Goal: Information Seeking & Learning: Check status

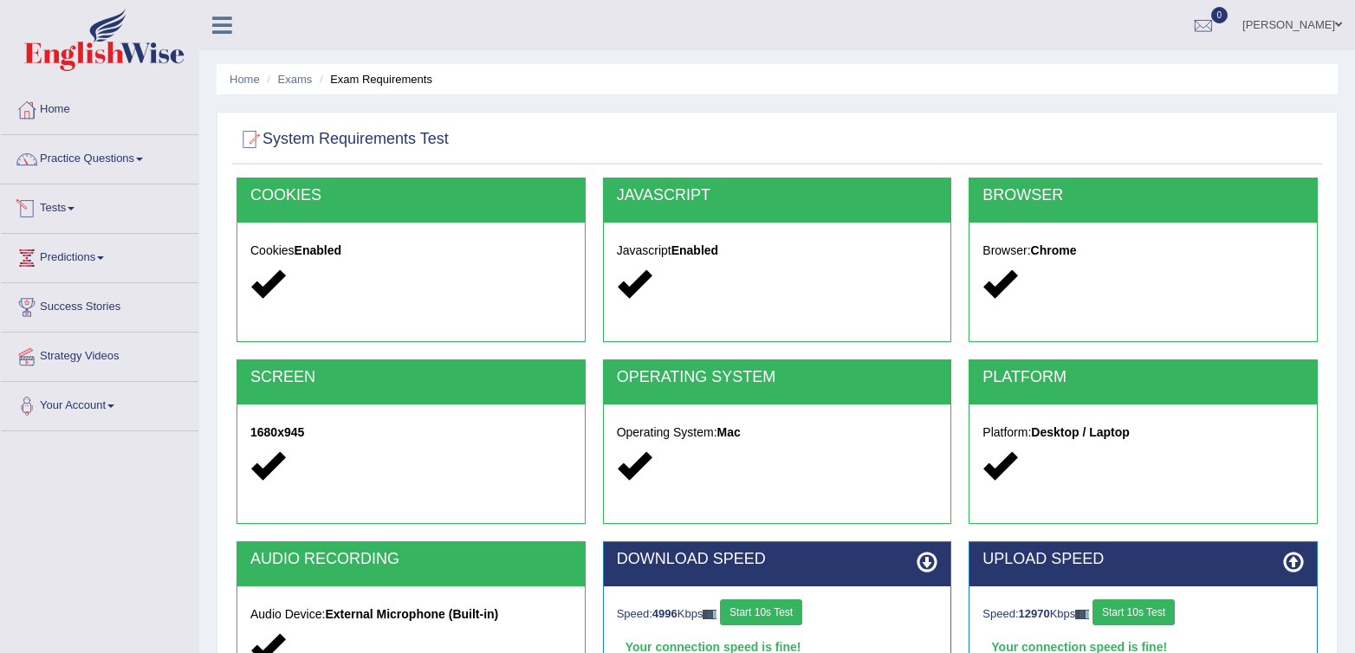
click at [92, 221] on link "Tests" at bounding box center [100, 206] width 198 height 43
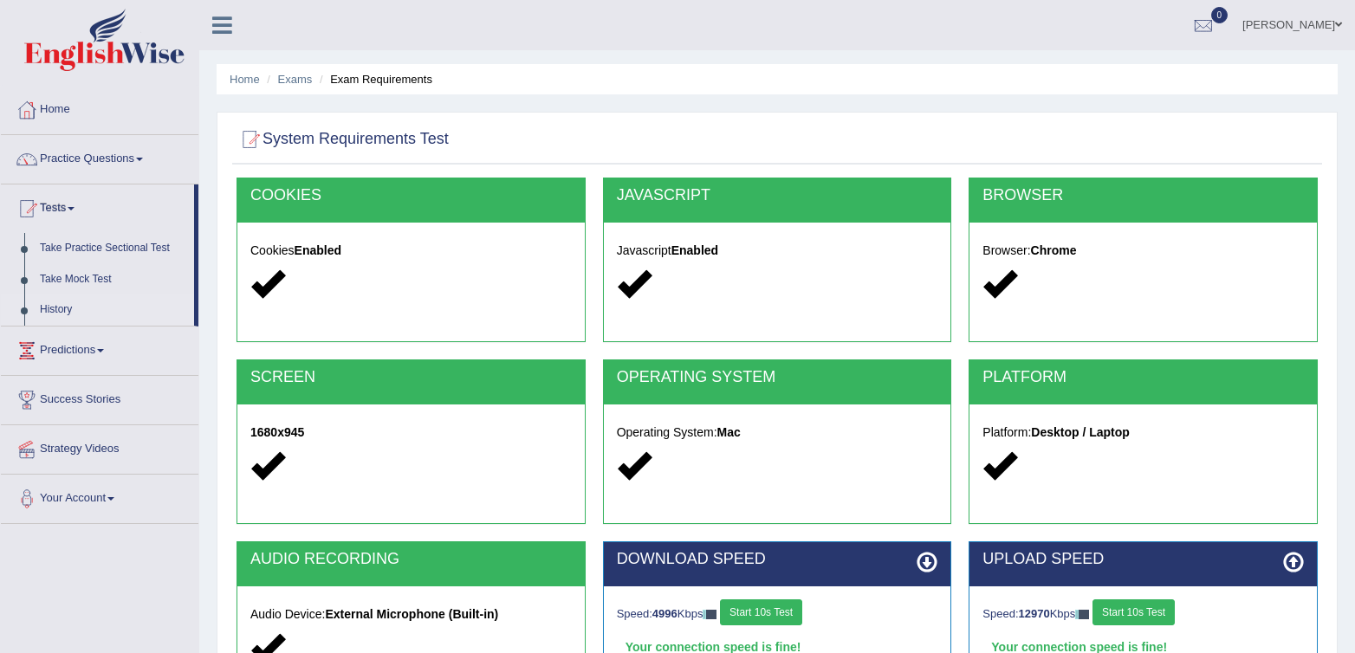
click at [54, 304] on link "History" at bounding box center [113, 310] width 162 height 31
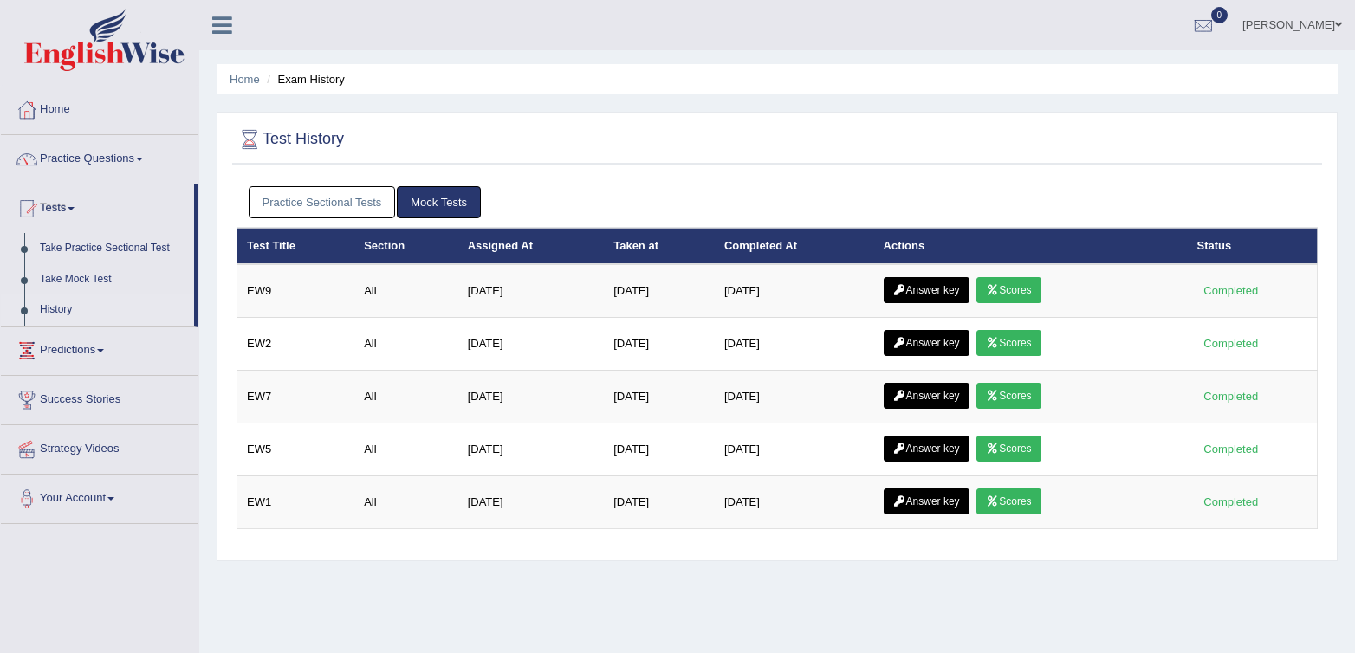
click at [320, 212] on link "Practice Sectional Tests" at bounding box center [322, 202] width 147 height 32
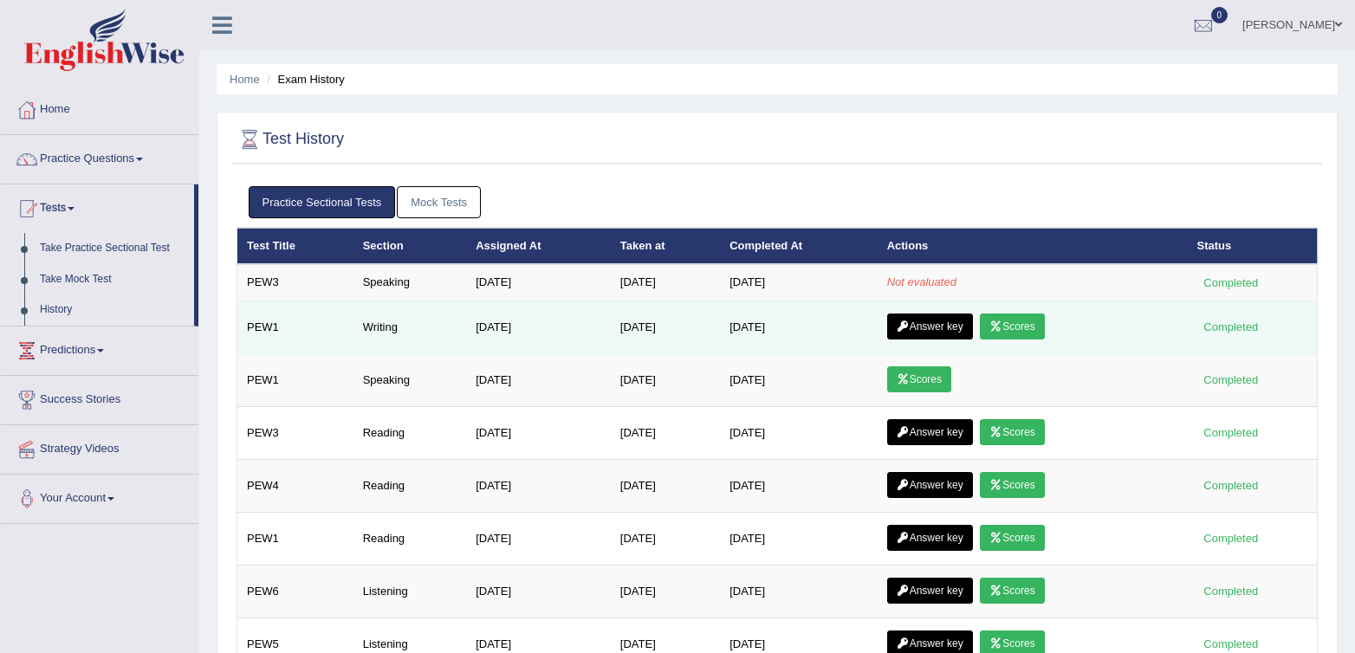
click at [925, 334] on link "Answer key" at bounding box center [930, 327] width 86 height 26
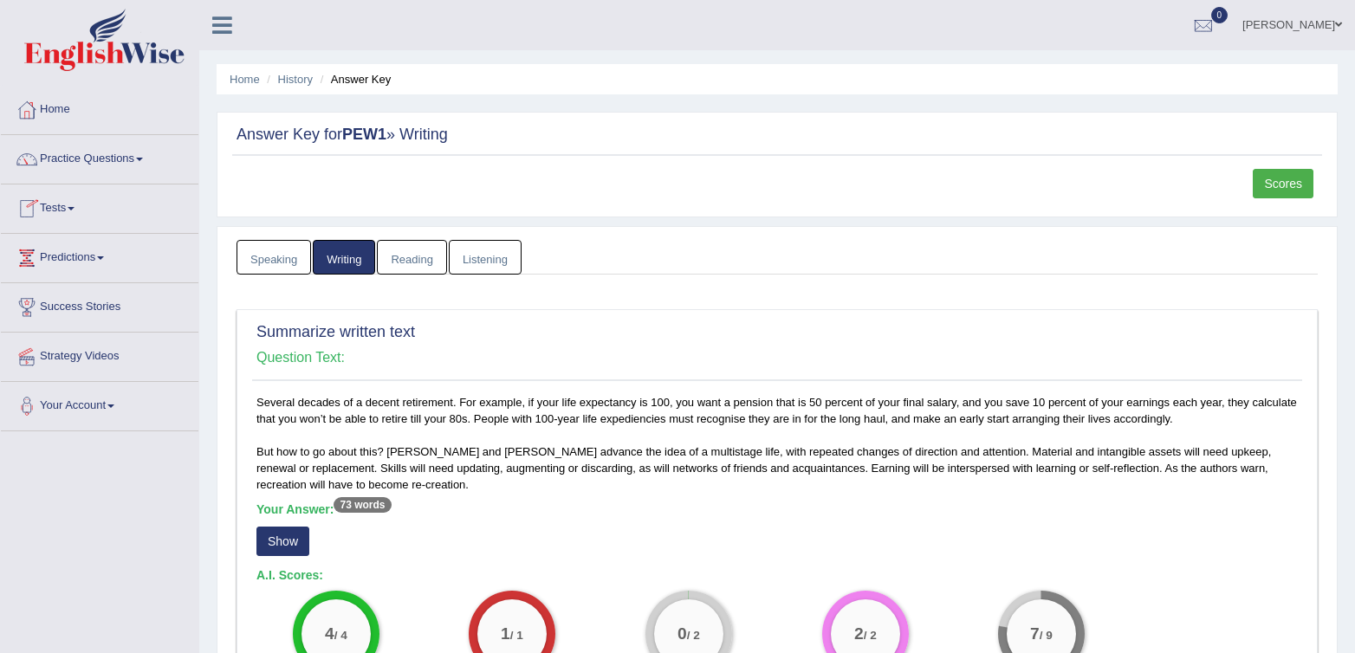
click at [109, 207] on link "Tests" at bounding box center [100, 206] width 198 height 43
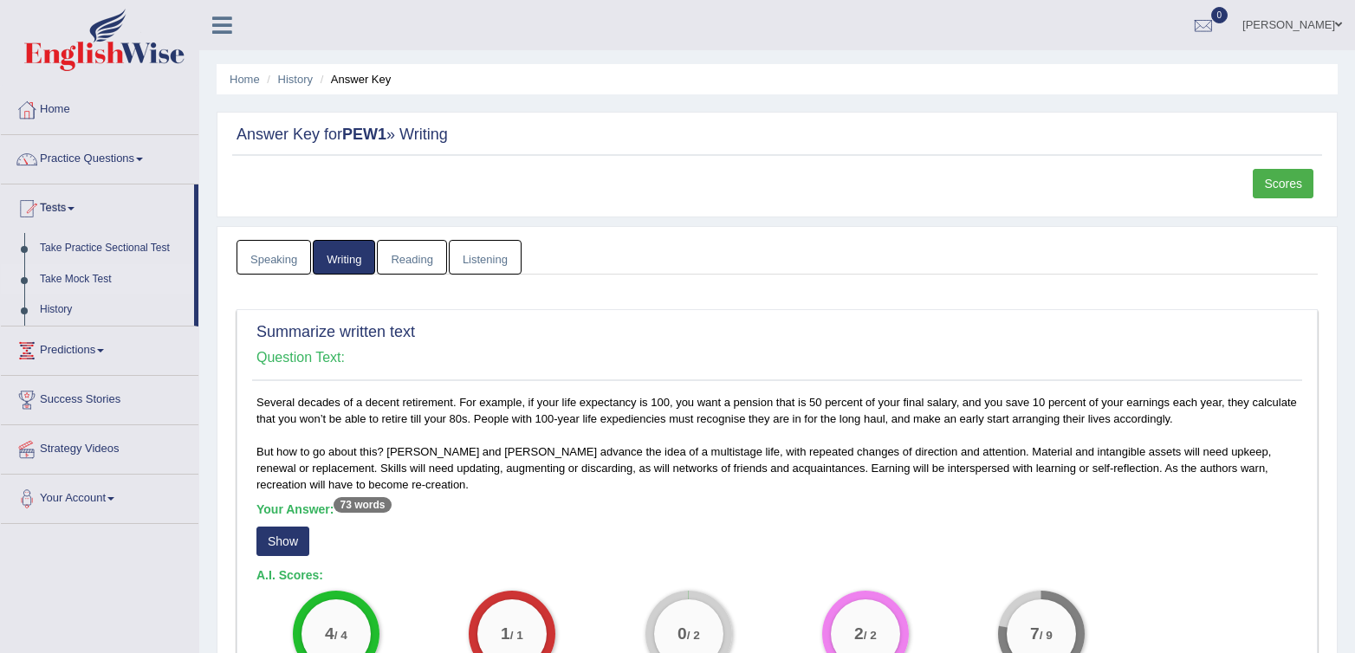
click at [60, 278] on link "Take Mock Test" at bounding box center [113, 279] width 162 height 31
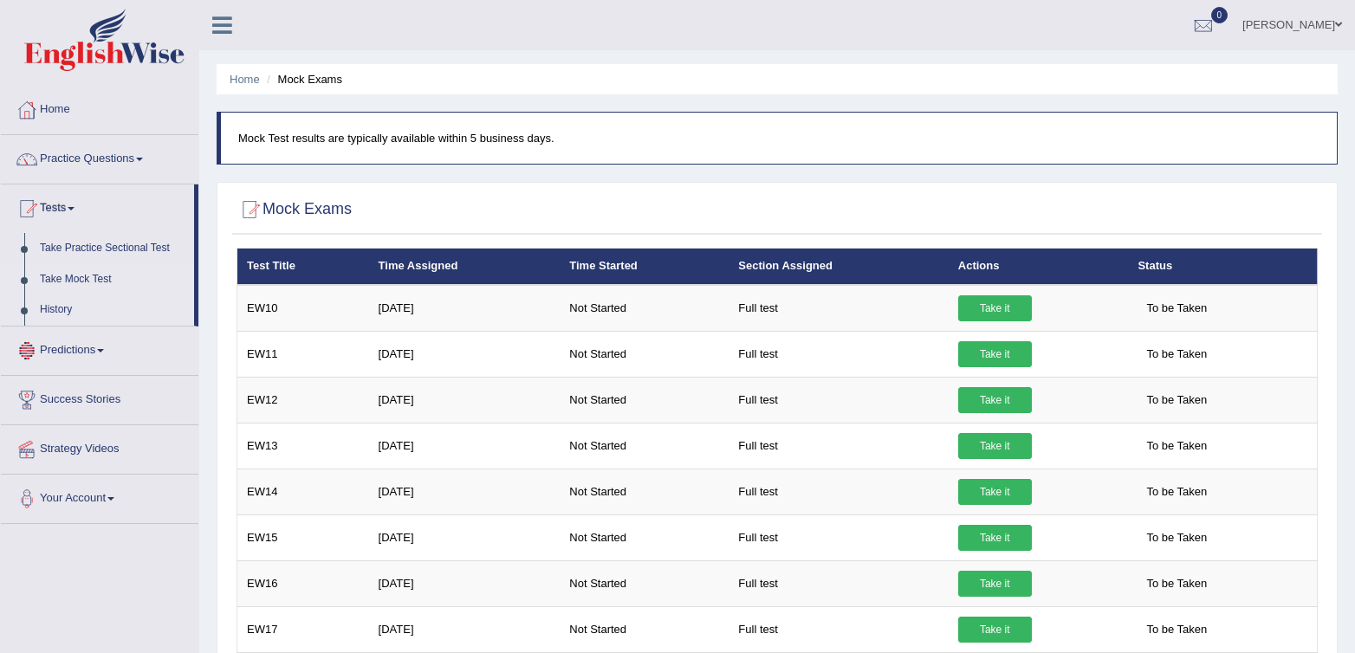
click at [55, 300] on link "History" at bounding box center [113, 310] width 162 height 31
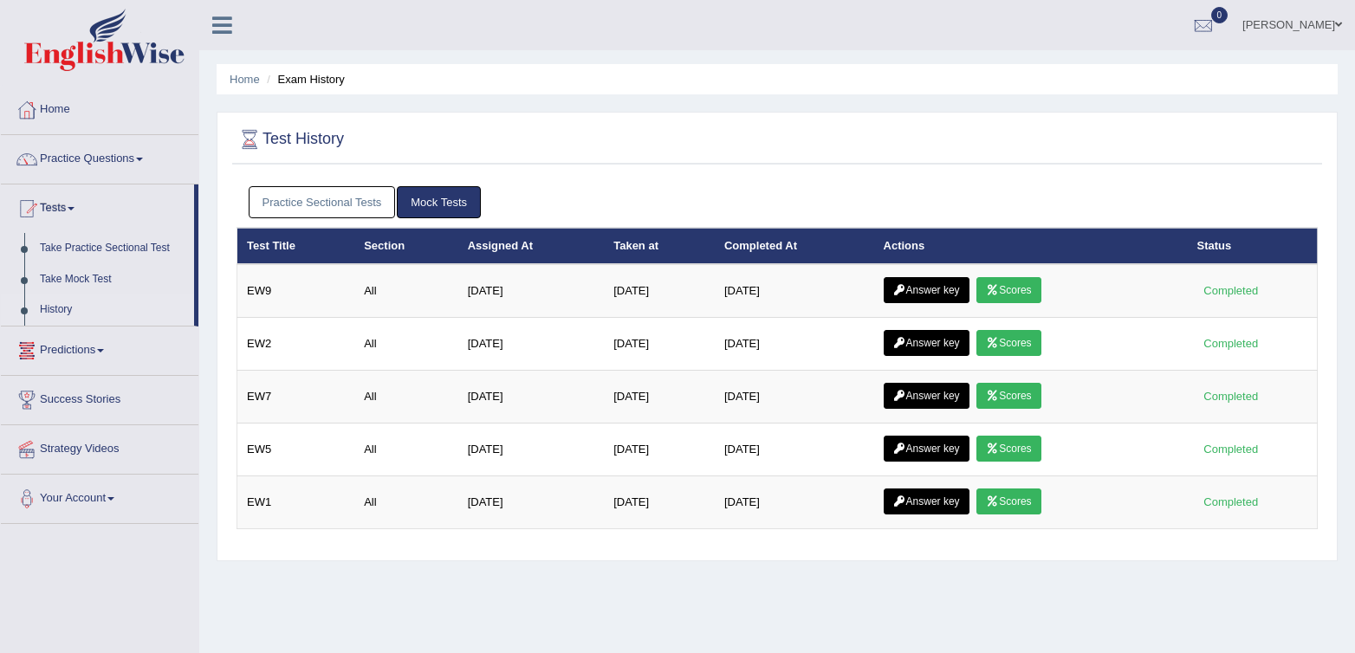
click at [267, 210] on link "Practice Sectional Tests" at bounding box center [322, 202] width 147 height 32
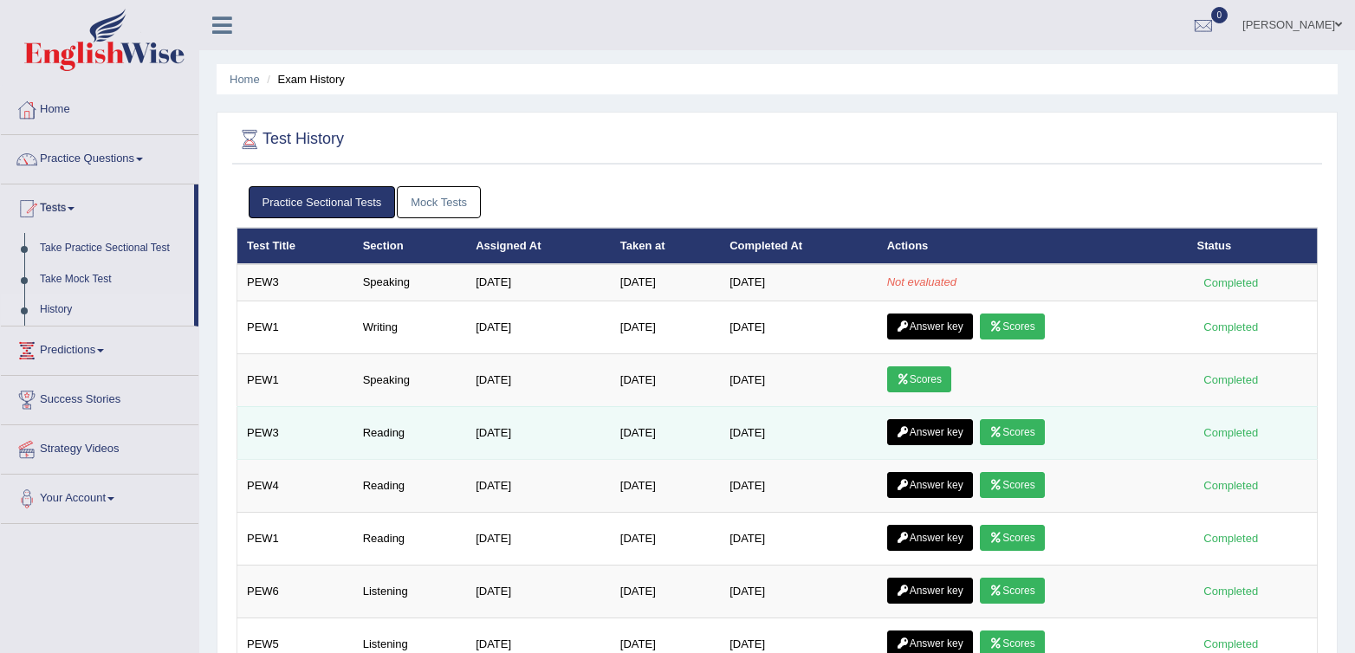
click at [936, 432] on link "Answer key" at bounding box center [930, 432] width 86 height 26
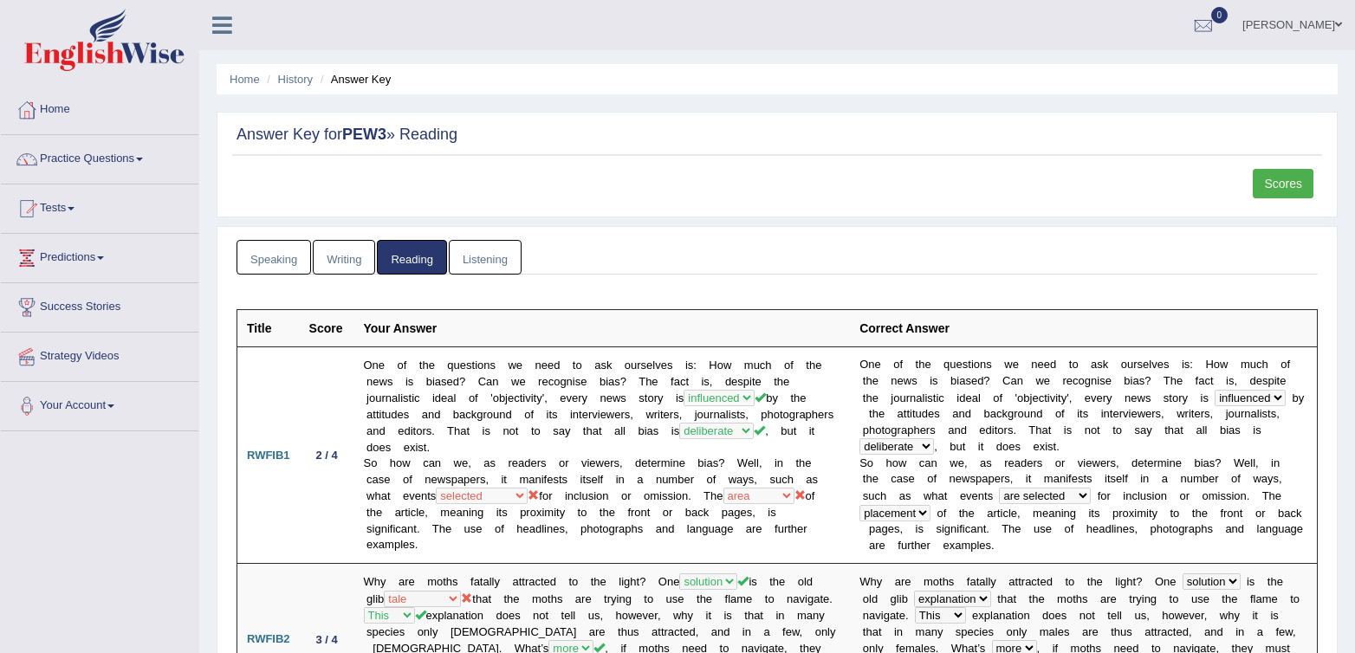
click at [289, 269] on link "Speaking" at bounding box center [274, 258] width 75 height 36
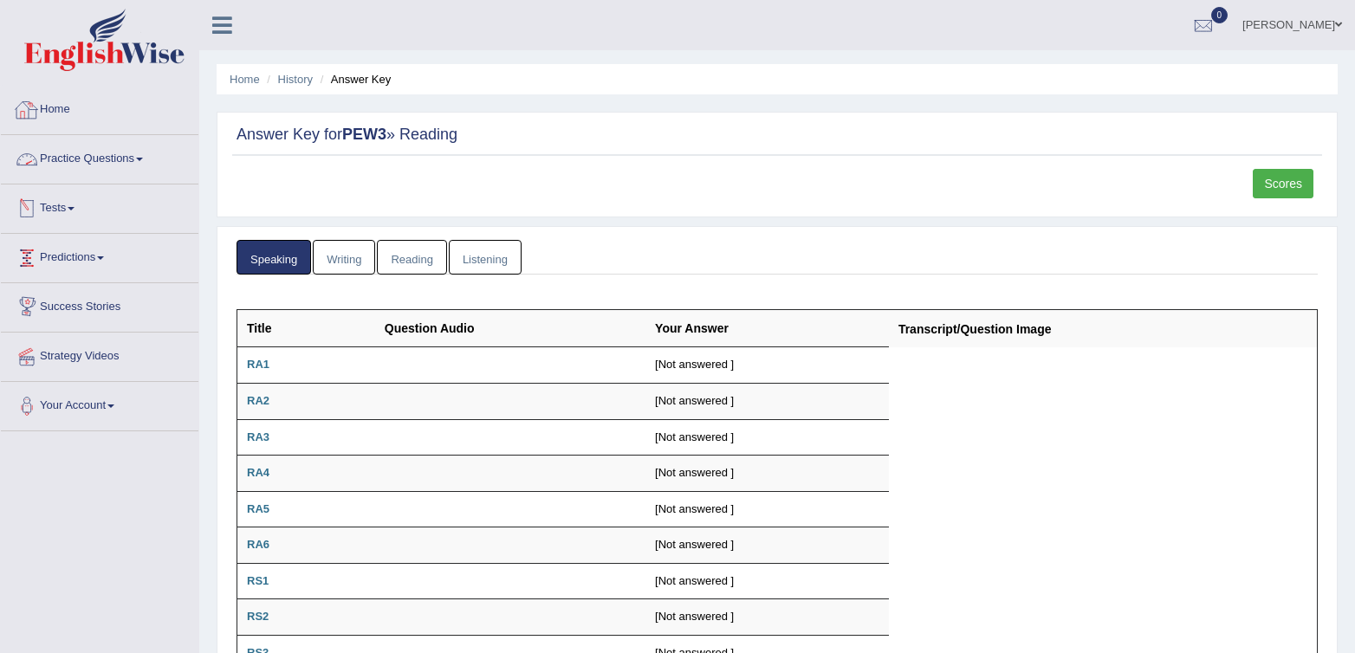
click at [75, 211] on link "Tests" at bounding box center [100, 206] width 198 height 43
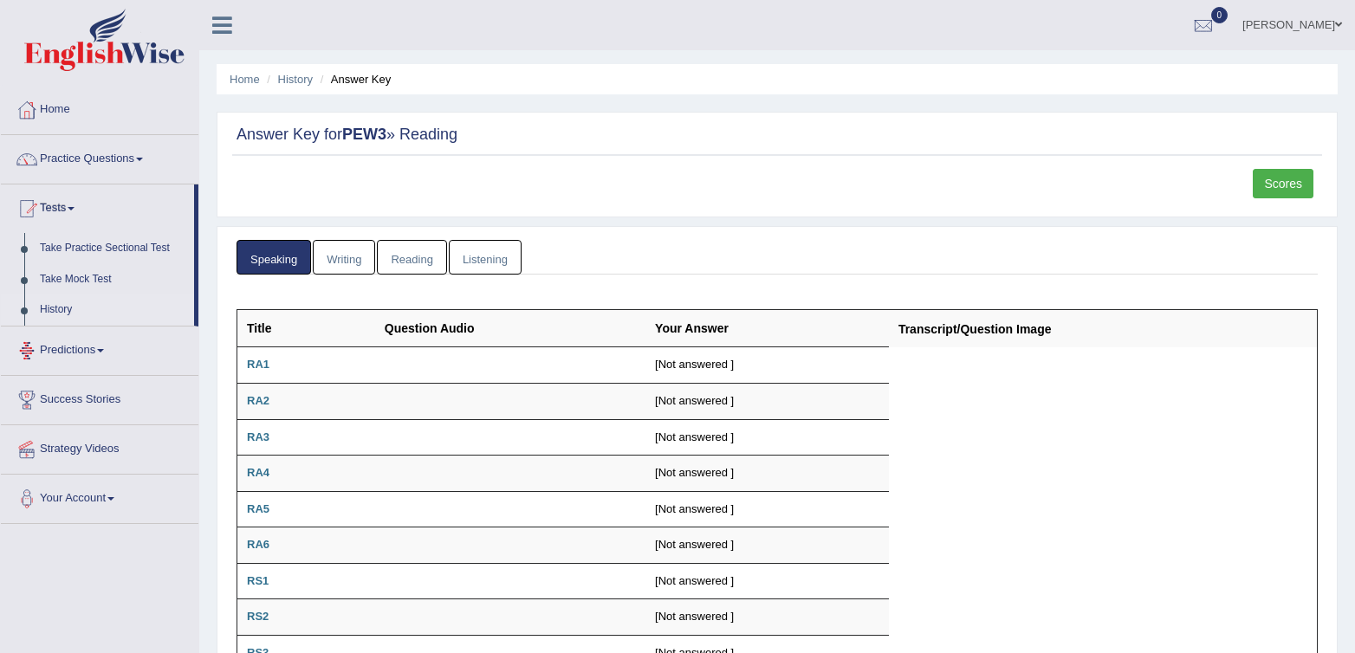
click at [55, 310] on link "History" at bounding box center [113, 310] width 162 height 31
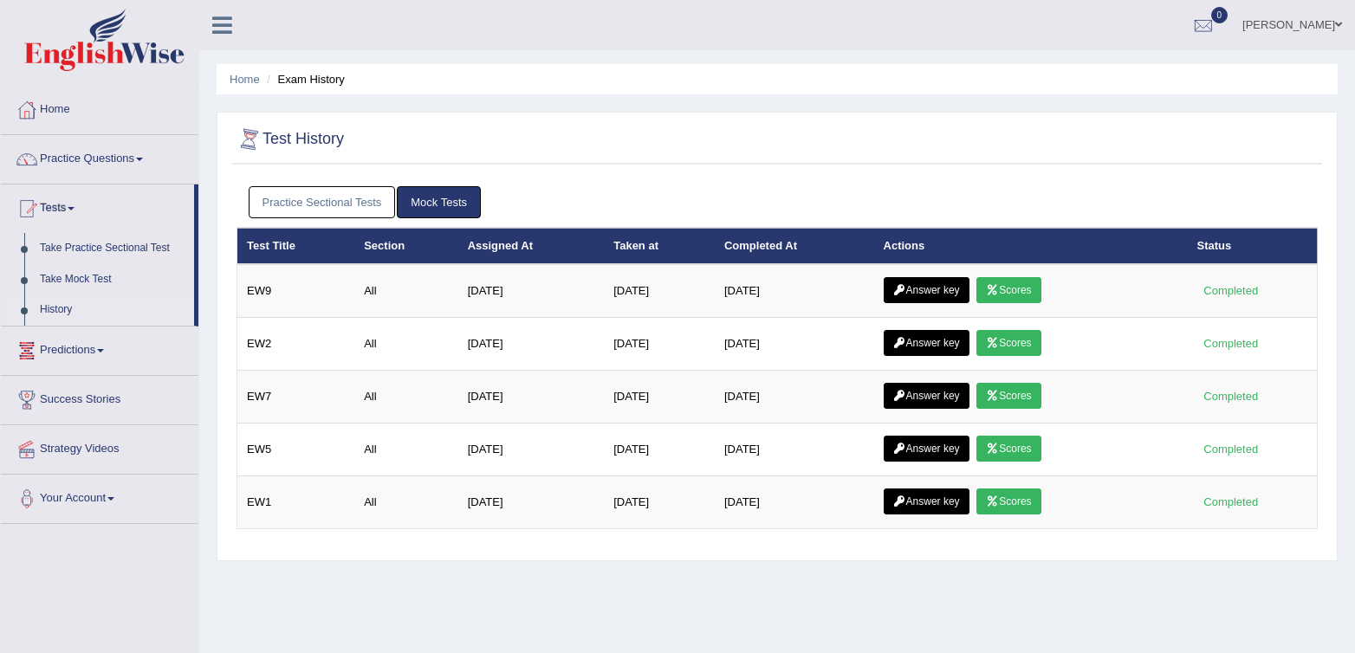
click at [343, 187] on link "Practice Sectional Tests" at bounding box center [322, 202] width 147 height 32
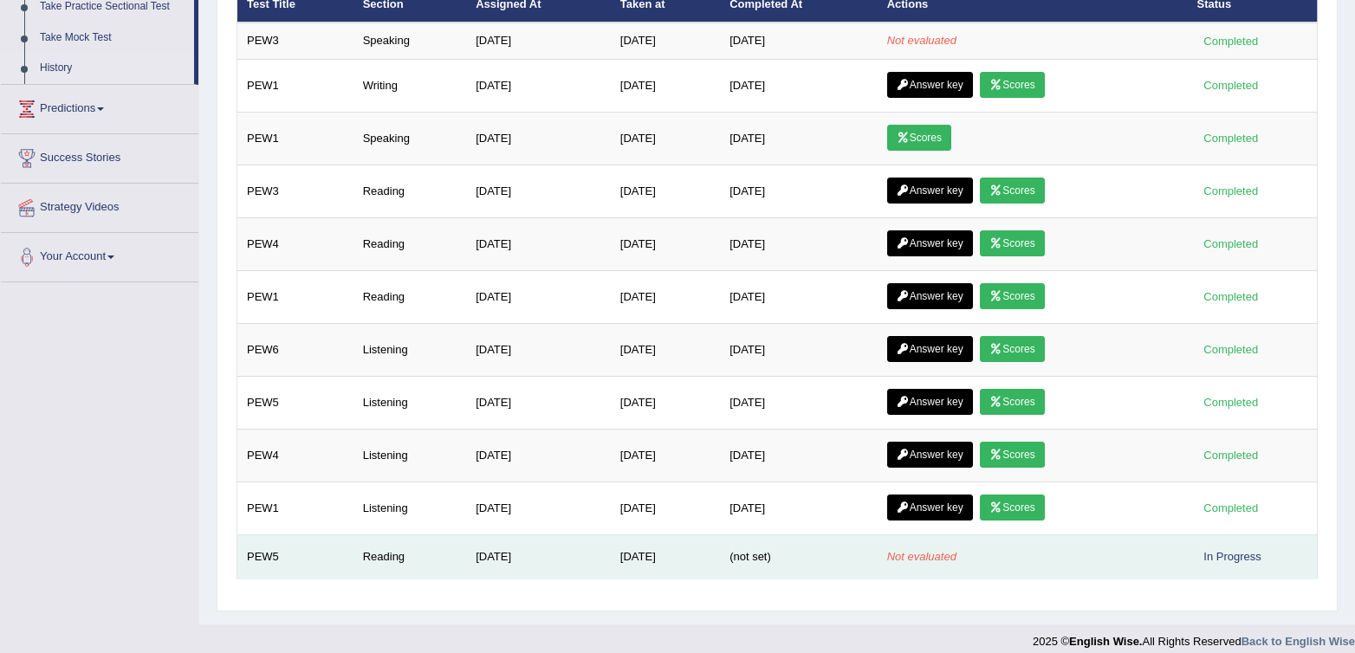
scroll to position [257, 0]
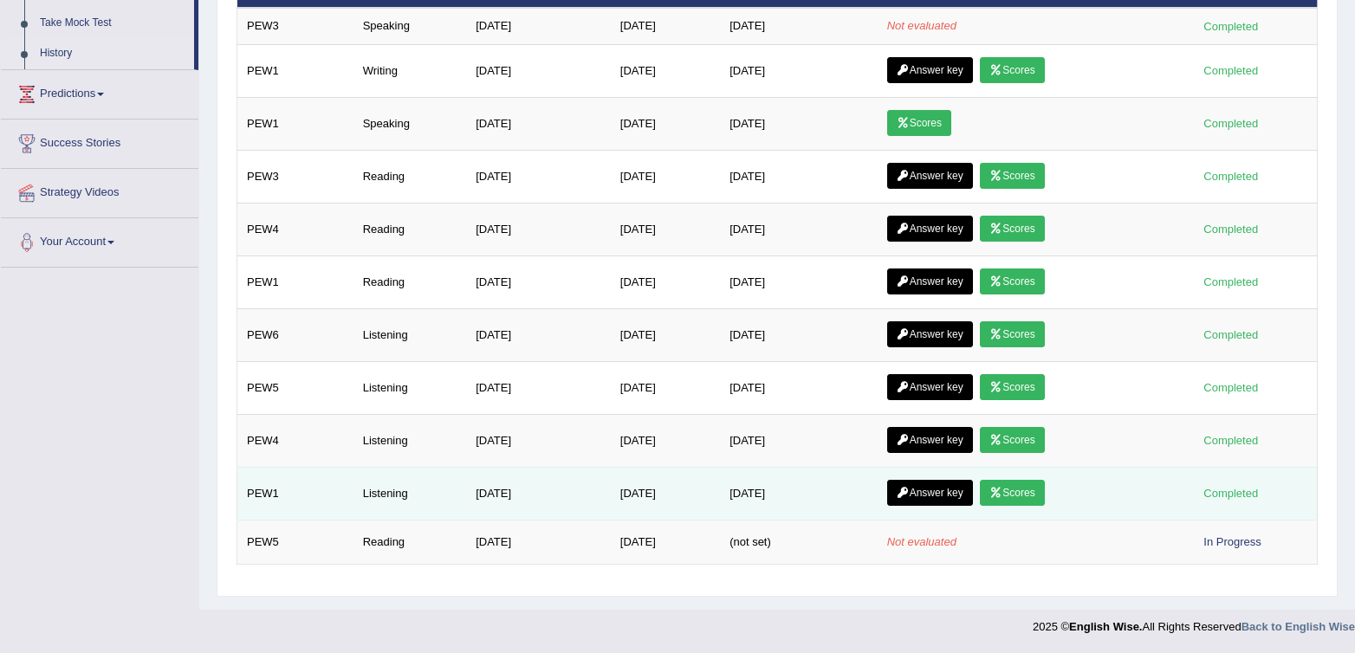
click at [919, 497] on link "Answer key" at bounding box center [930, 493] width 86 height 26
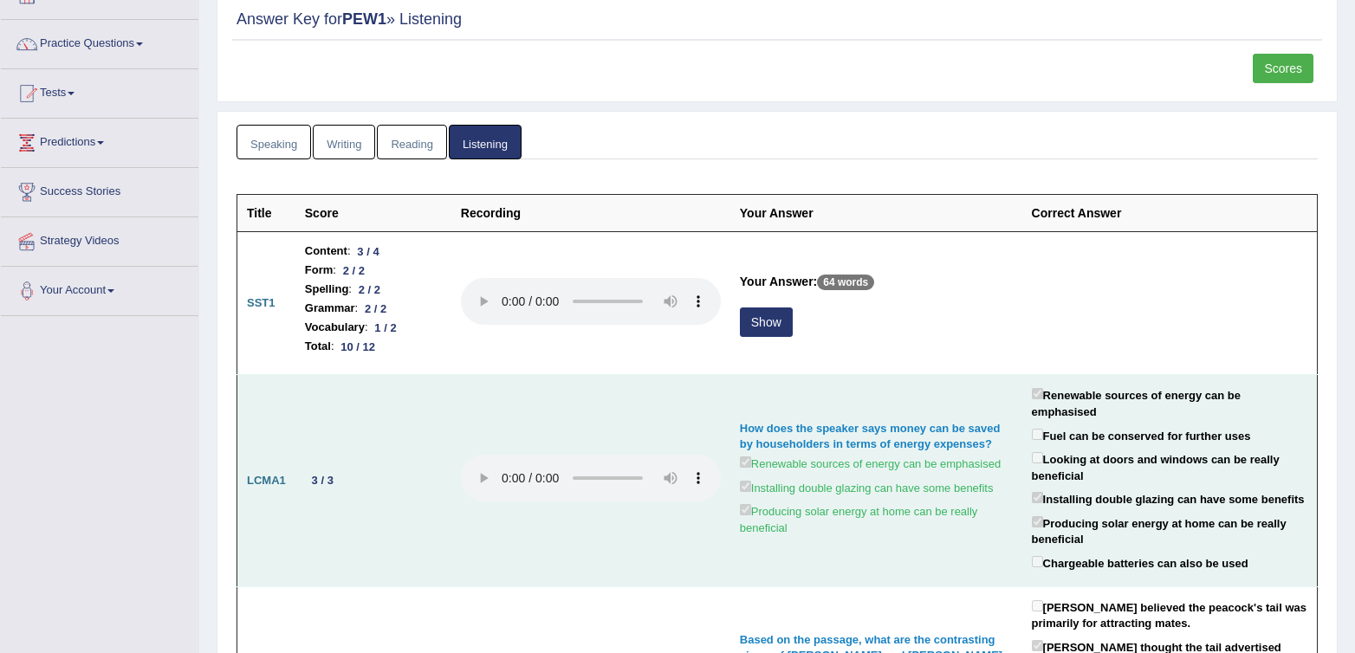
scroll to position [6, 0]
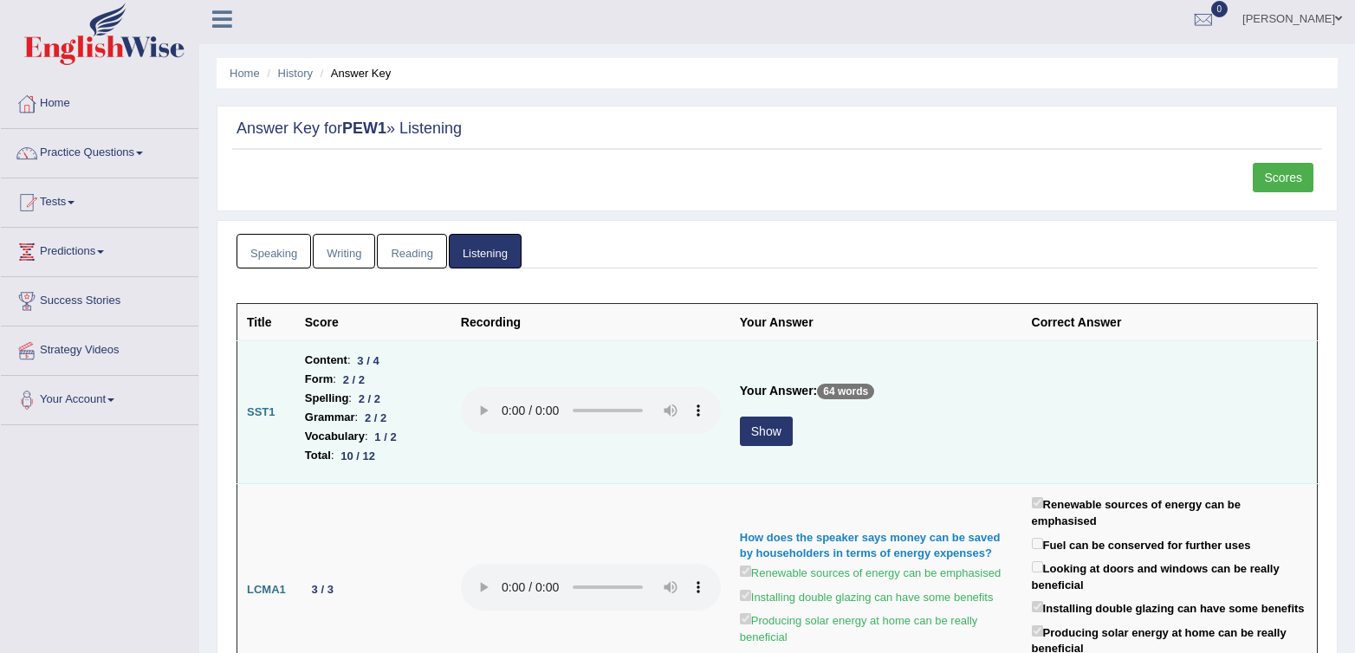
click at [786, 424] on button "Show" at bounding box center [766, 431] width 53 height 29
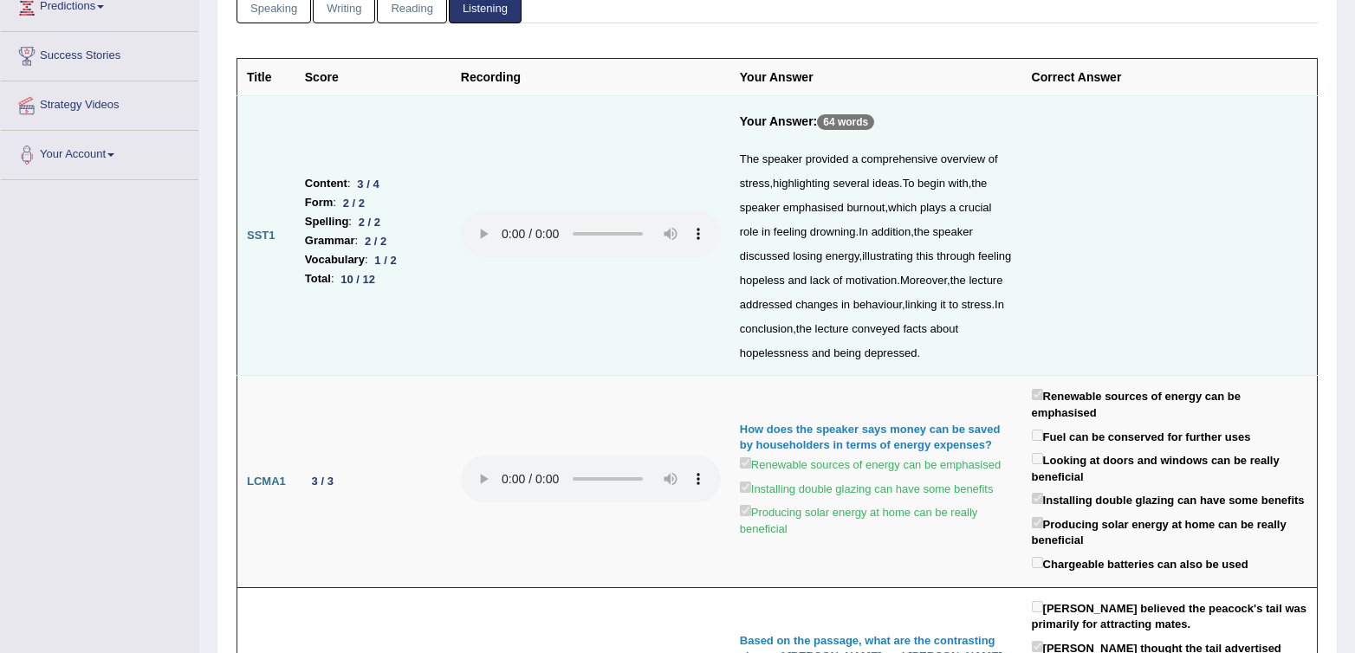
scroll to position [0, 0]
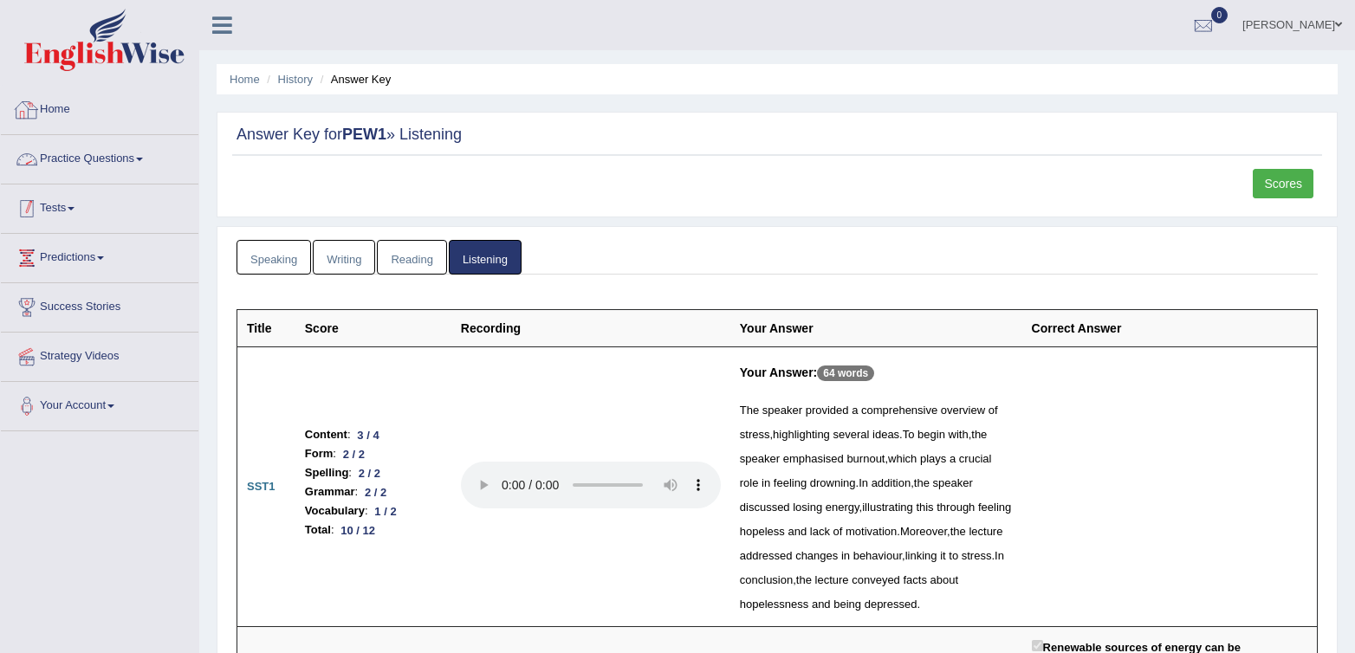
click at [75, 198] on link "Tests" at bounding box center [100, 206] width 198 height 43
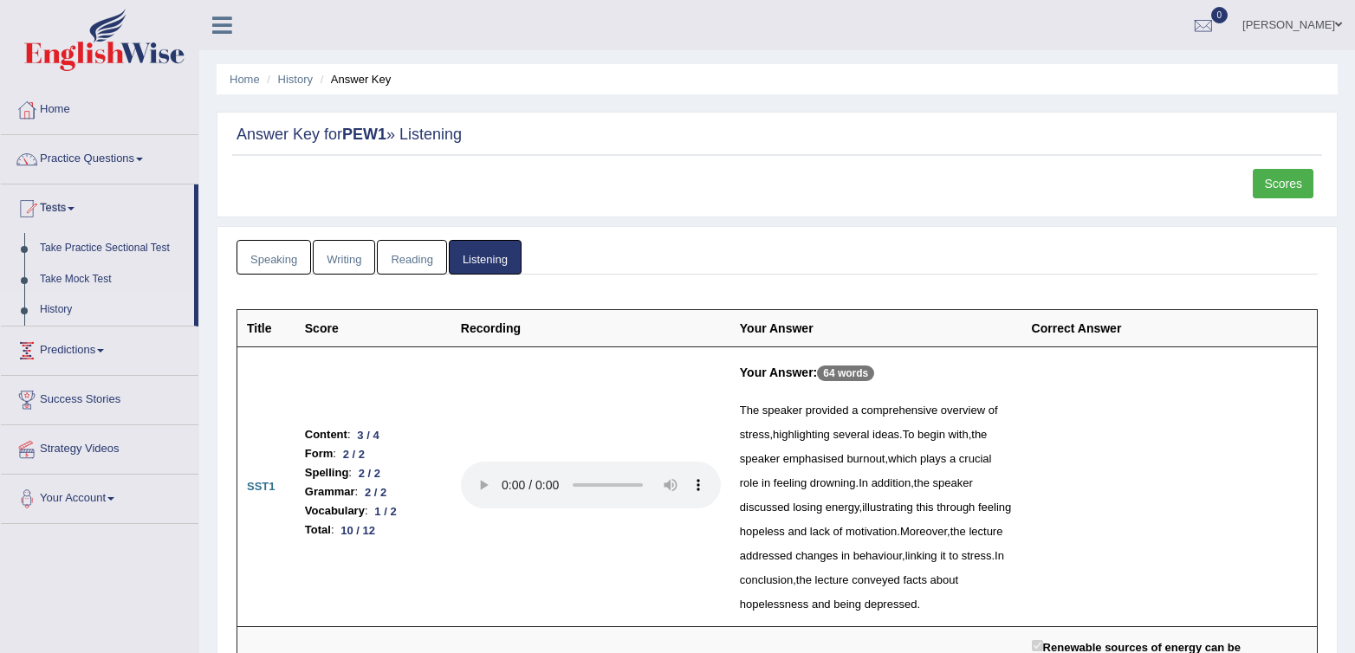
click at [82, 308] on link "History" at bounding box center [113, 310] width 162 height 31
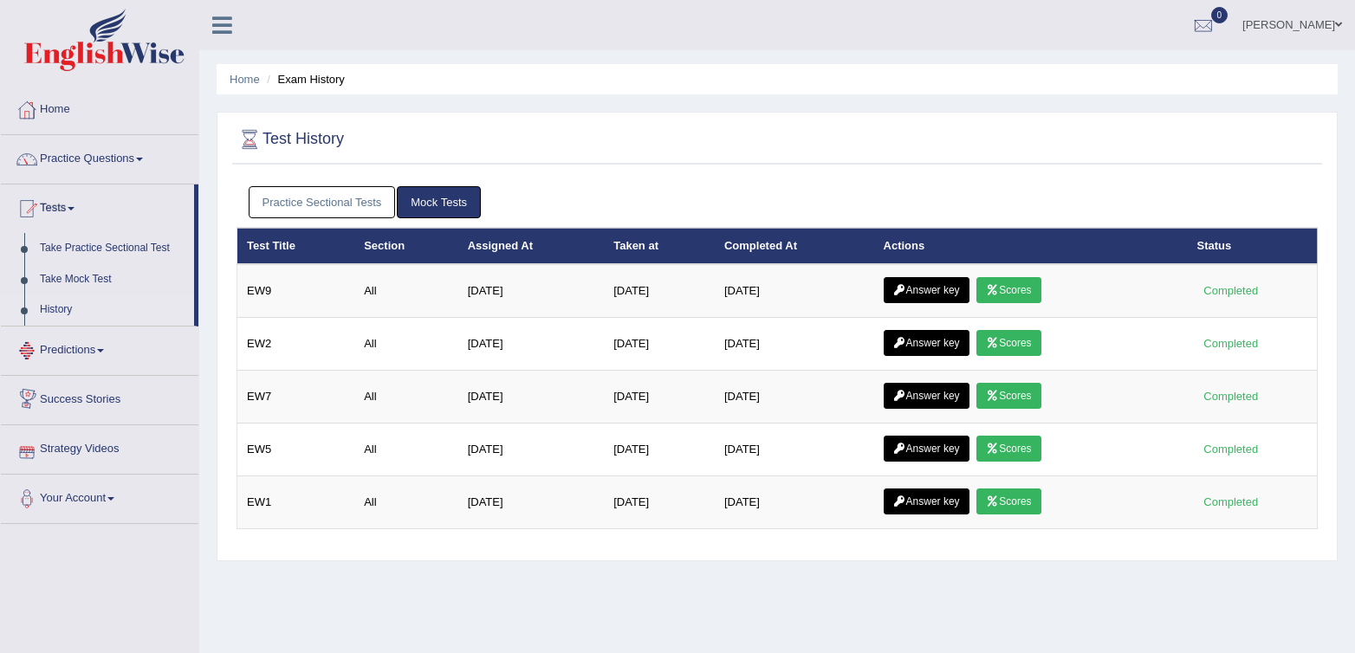
click at [329, 198] on link "Practice Sectional Tests" at bounding box center [322, 202] width 147 height 32
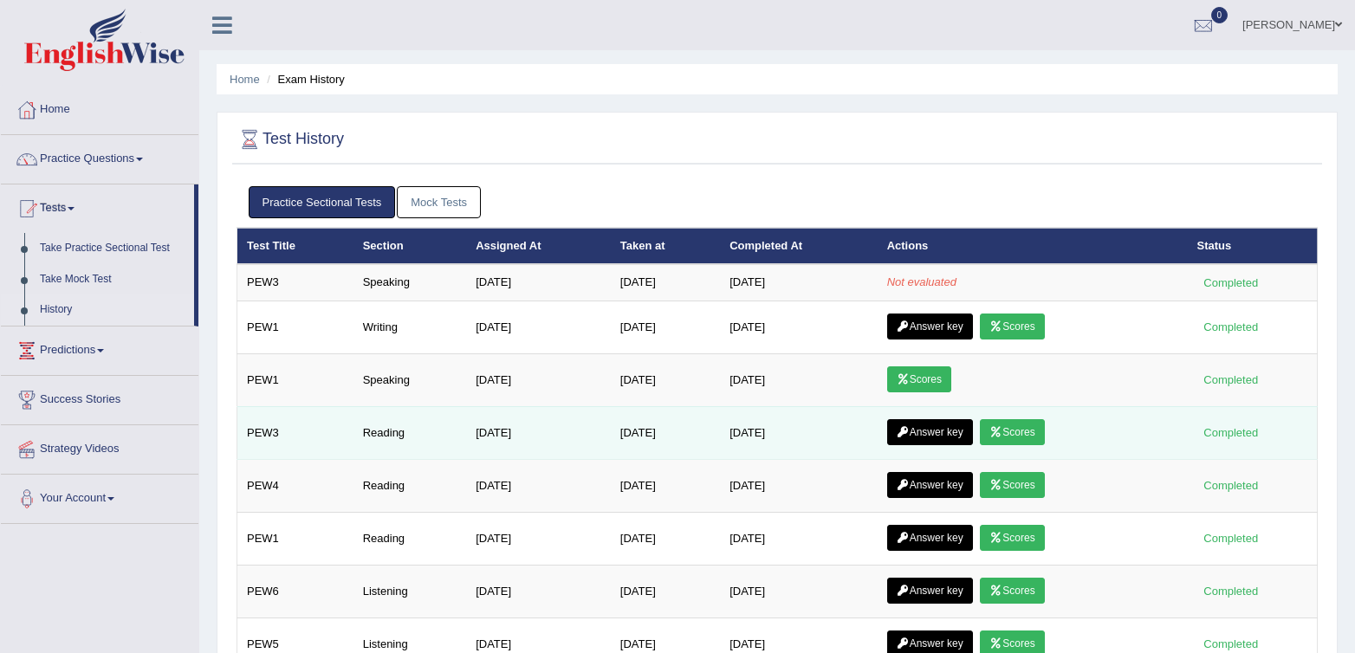
click at [940, 427] on link "Answer key" at bounding box center [930, 432] width 86 height 26
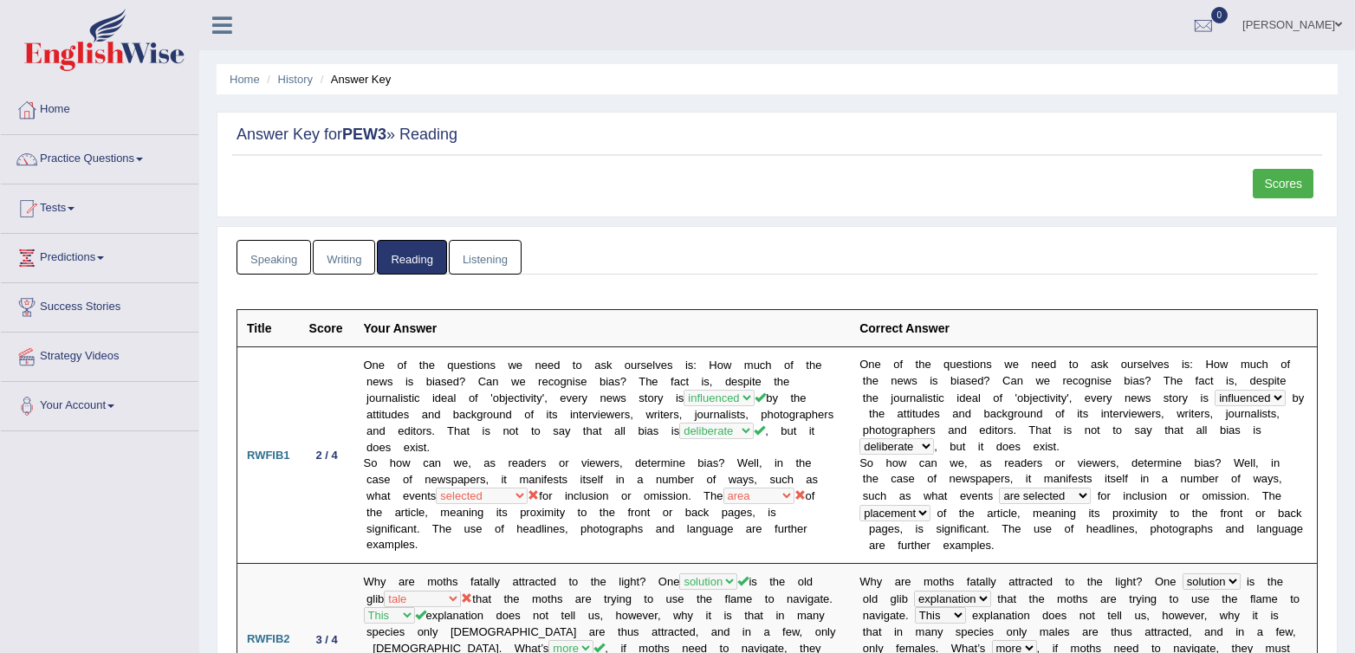
click at [272, 265] on link "Speaking" at bounding box center [274, 258] width 75 height 36
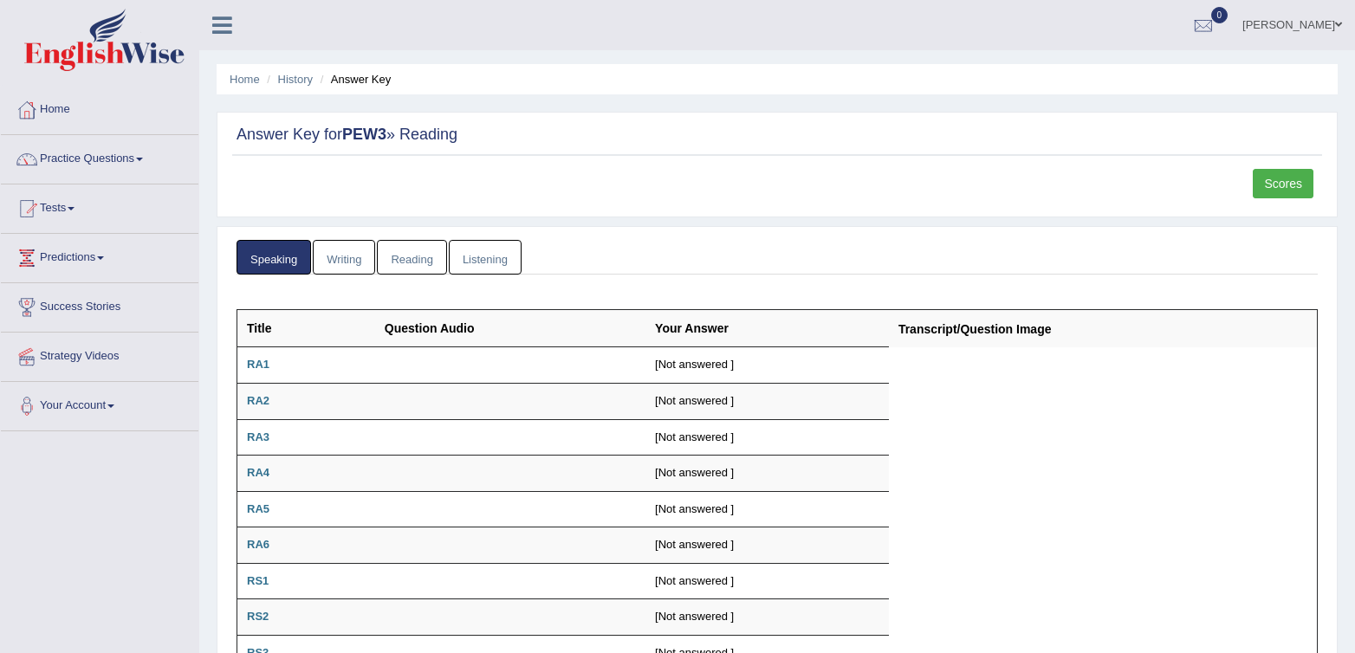
click at [335, 257] on link "Writing" at bounding box center [344, 258] width 62 height 36
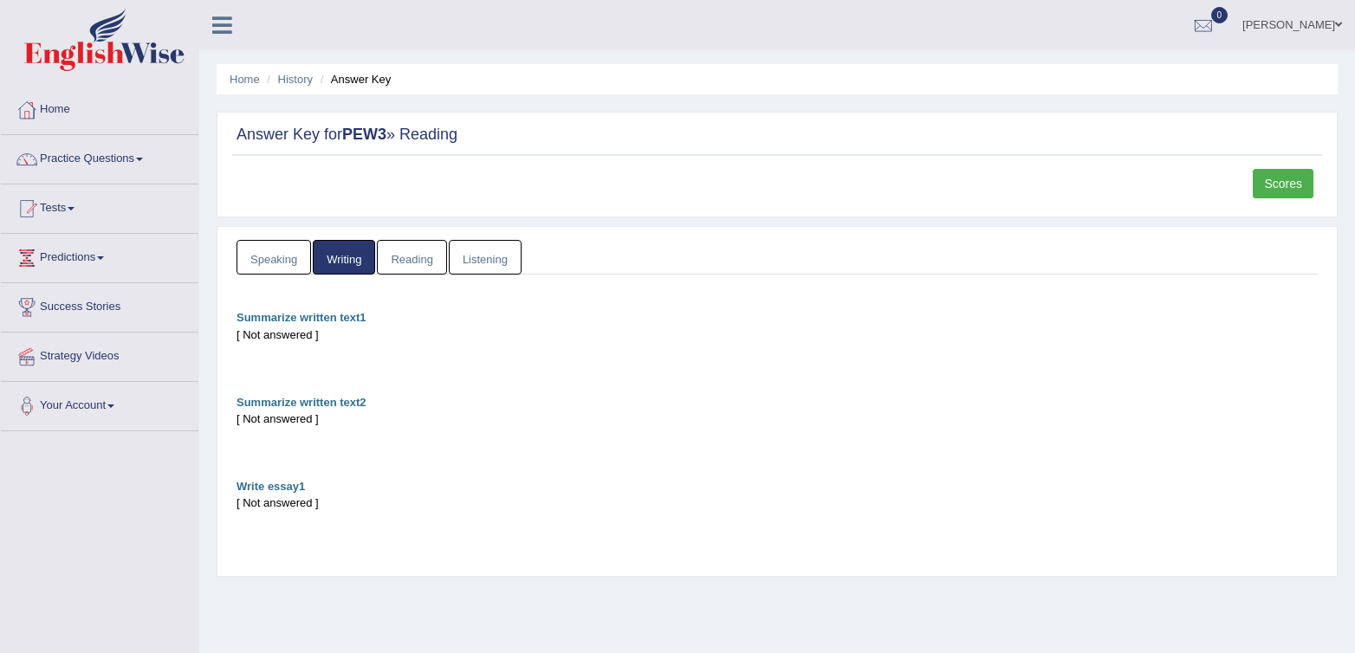
click at [492, 248] on link "Listening" at bounding box center [485, 258] width 73 height 36
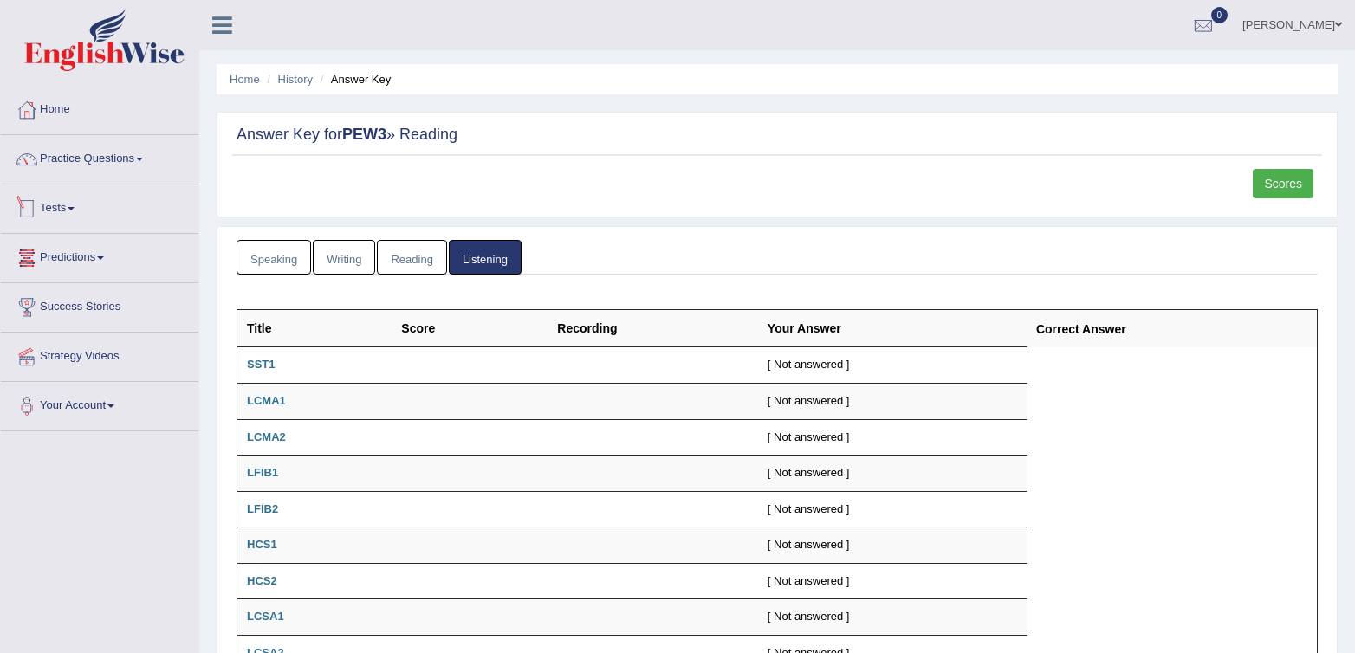
click at [64, 194] on link "Tests" at bounding box center [100, 206] width 198 height 43
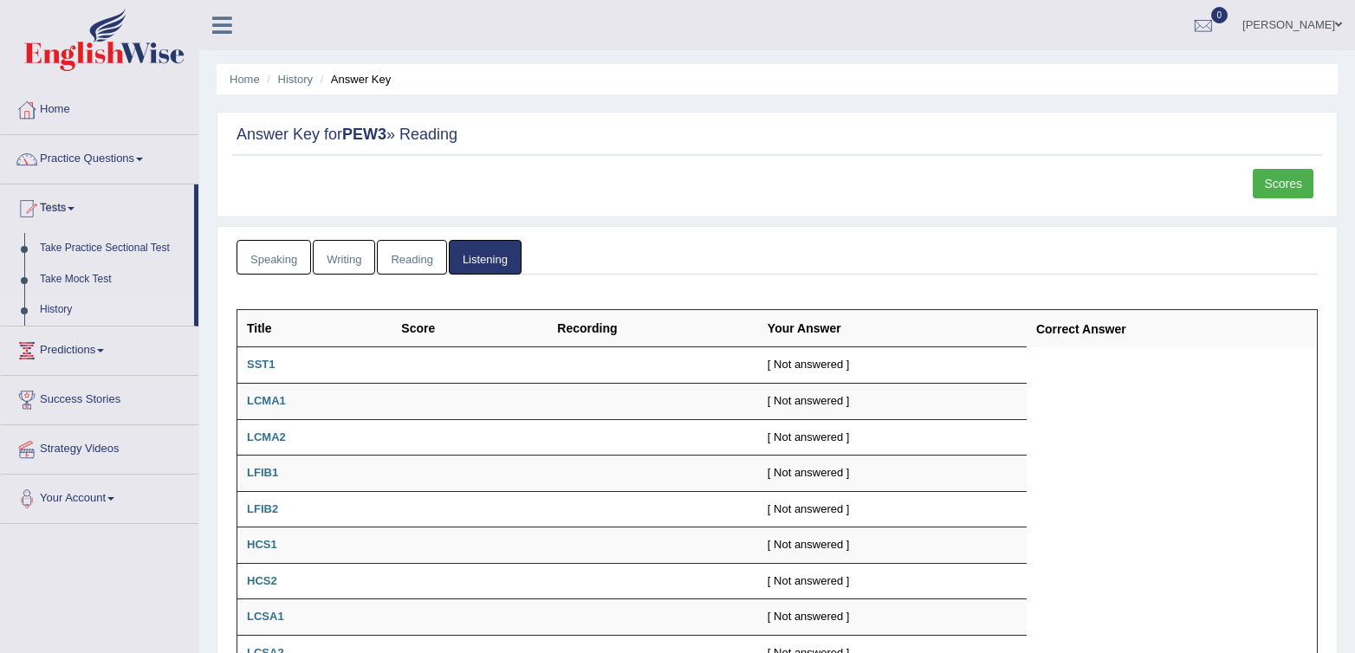
click at [52, 309] on link "History" at bounding box center [113, 310] width 162 height 31
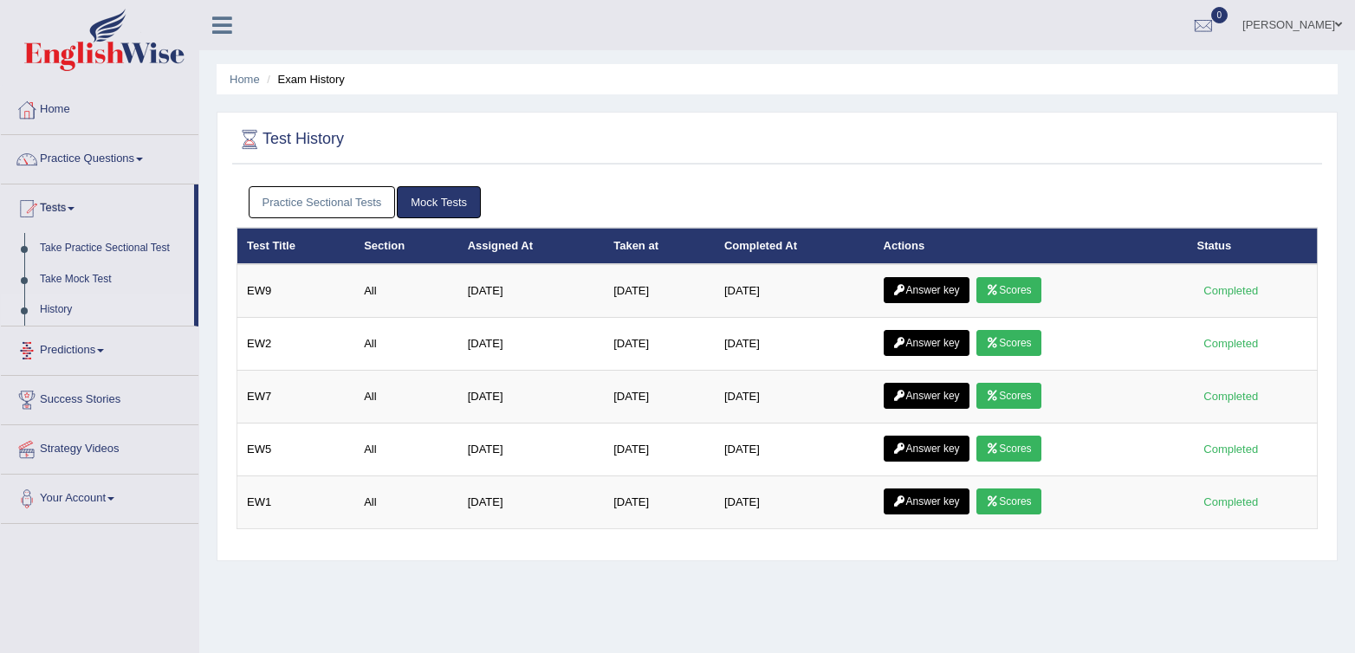
click at [381, 209] on link "Practice Sectional Tests" at bounding box center [322, 202] width 147 height 32
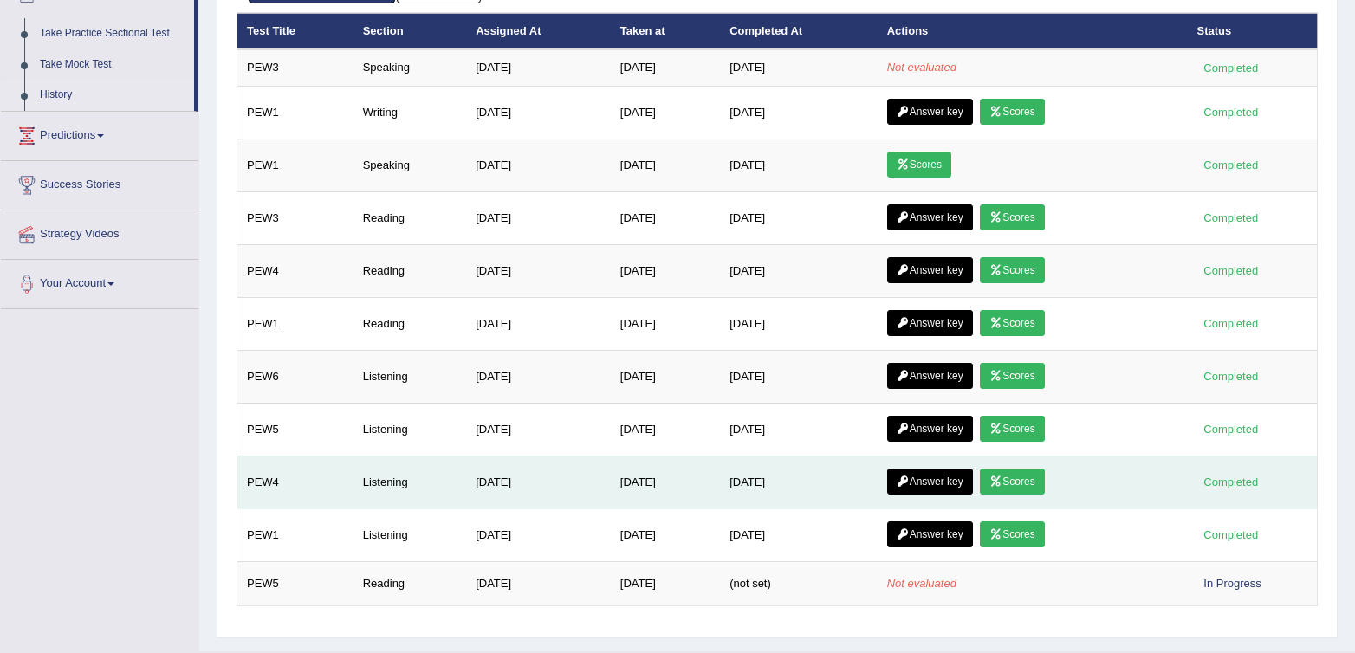
scroll to position [216, 0]
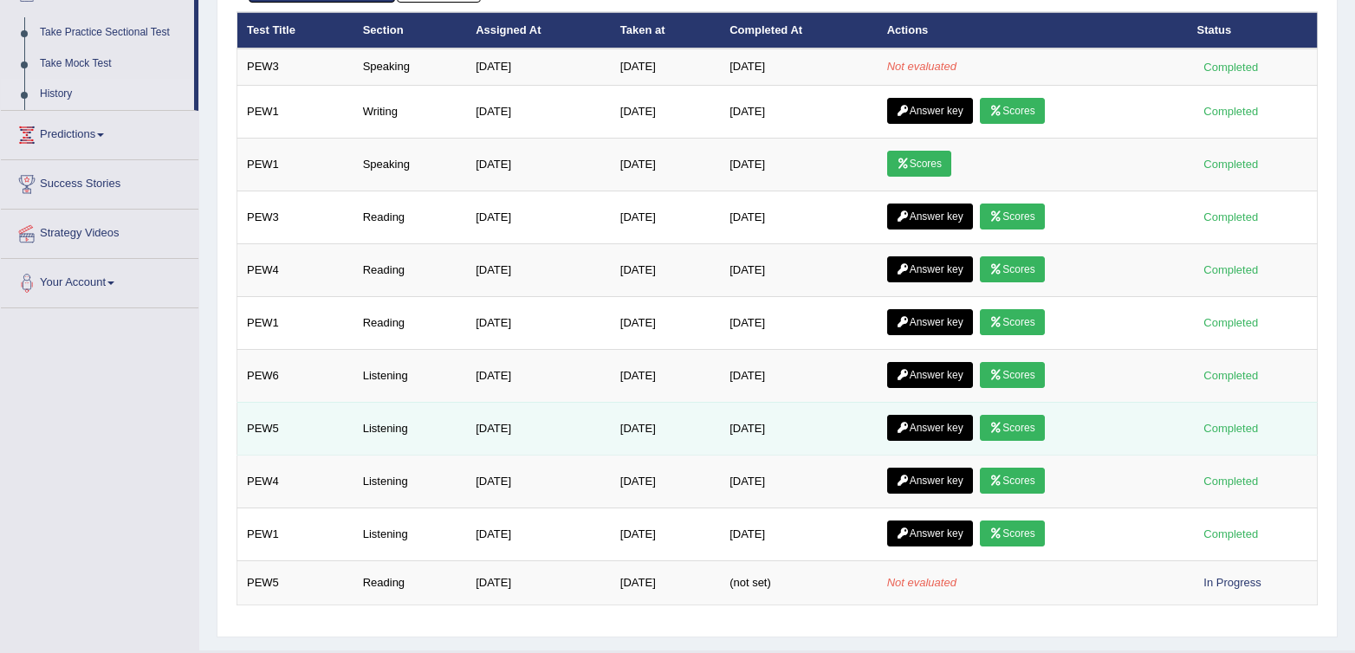
click at [918, 429] on link "Answer key" at bounding box center [930, 428] width 86 height 26
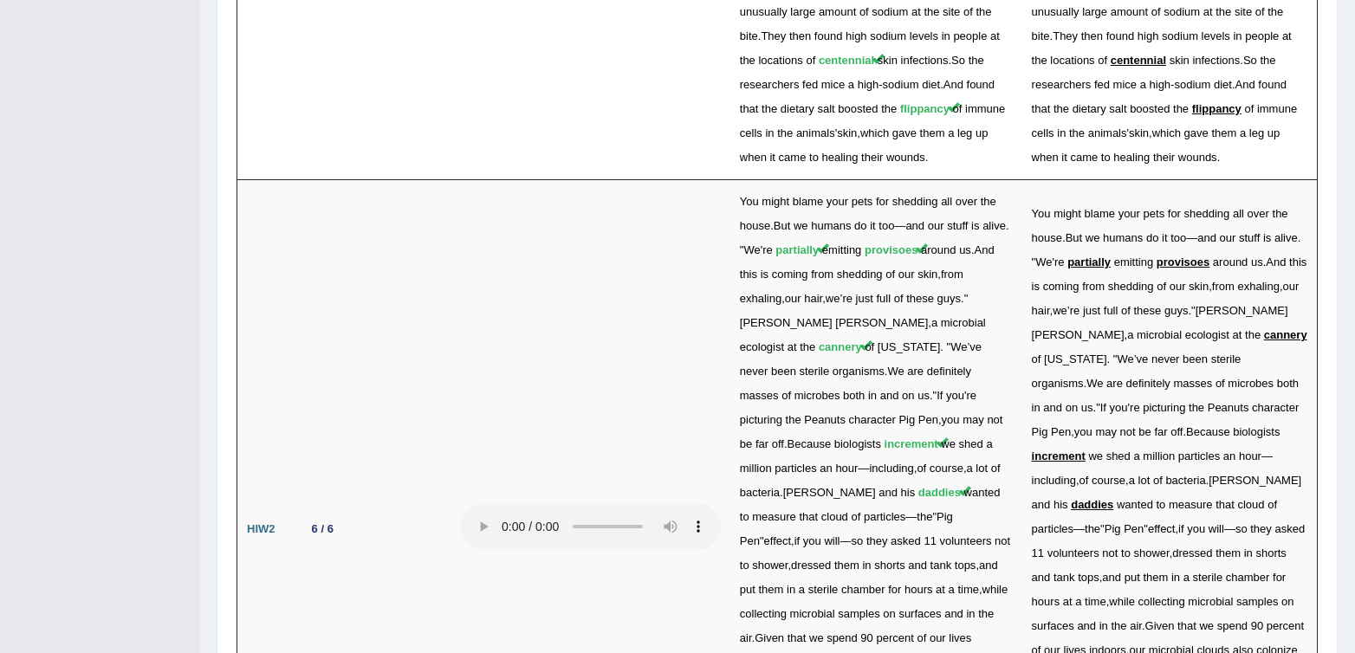
scroll to position [3539, 0]
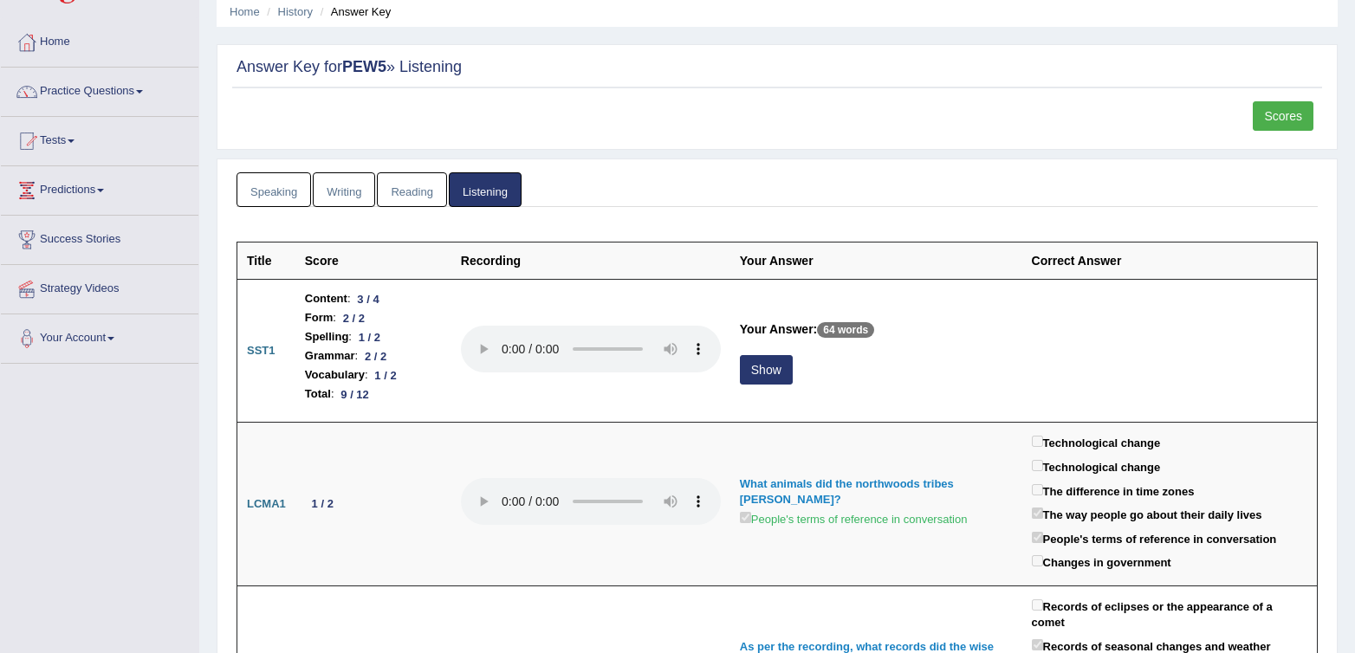
scroll to position [0, 0]
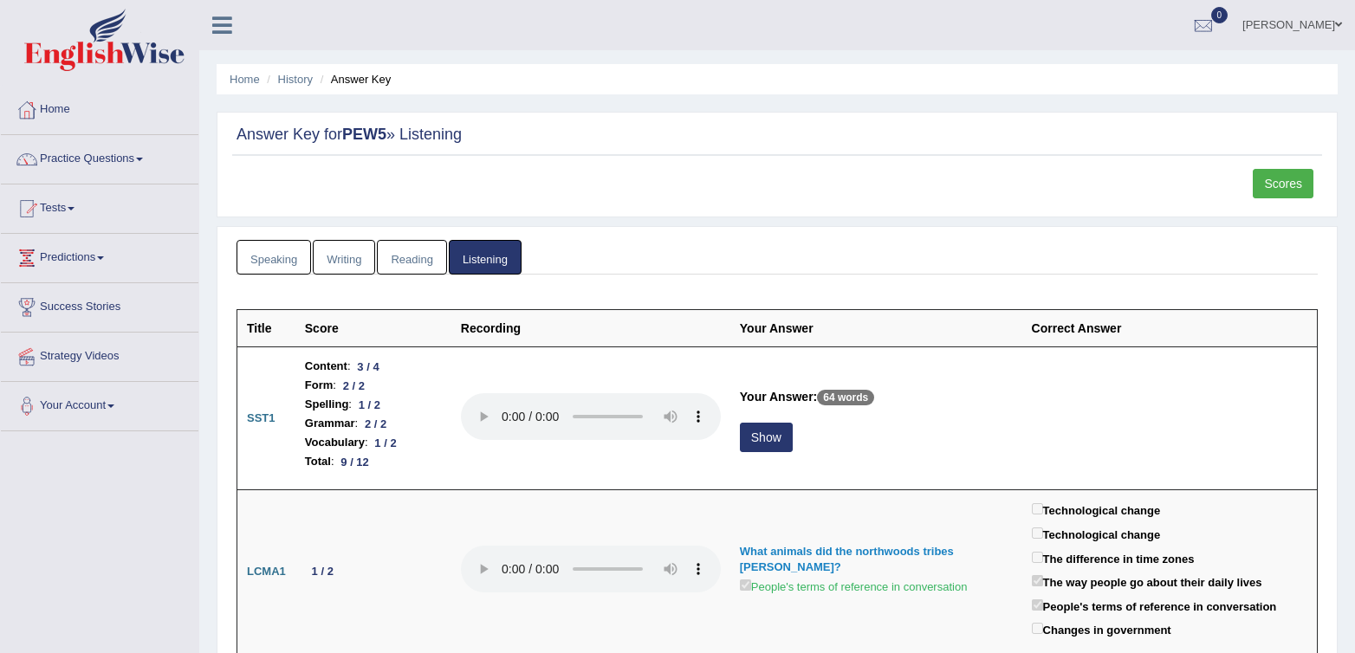
click at [1292, 174] on link "Scores" at bounding box center [1283, 183] width 61 height 29
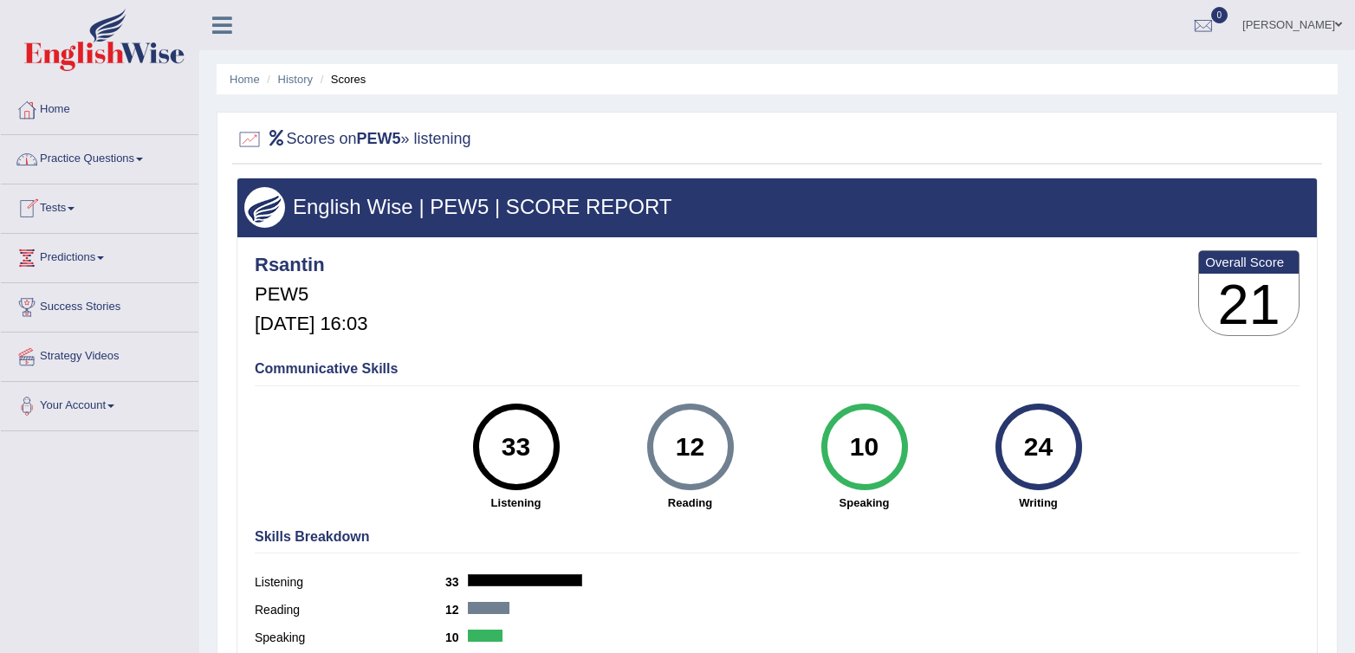
click at [63, 154] on link "Practice Questions" at bounding box center [100, 156] width 198 height 43
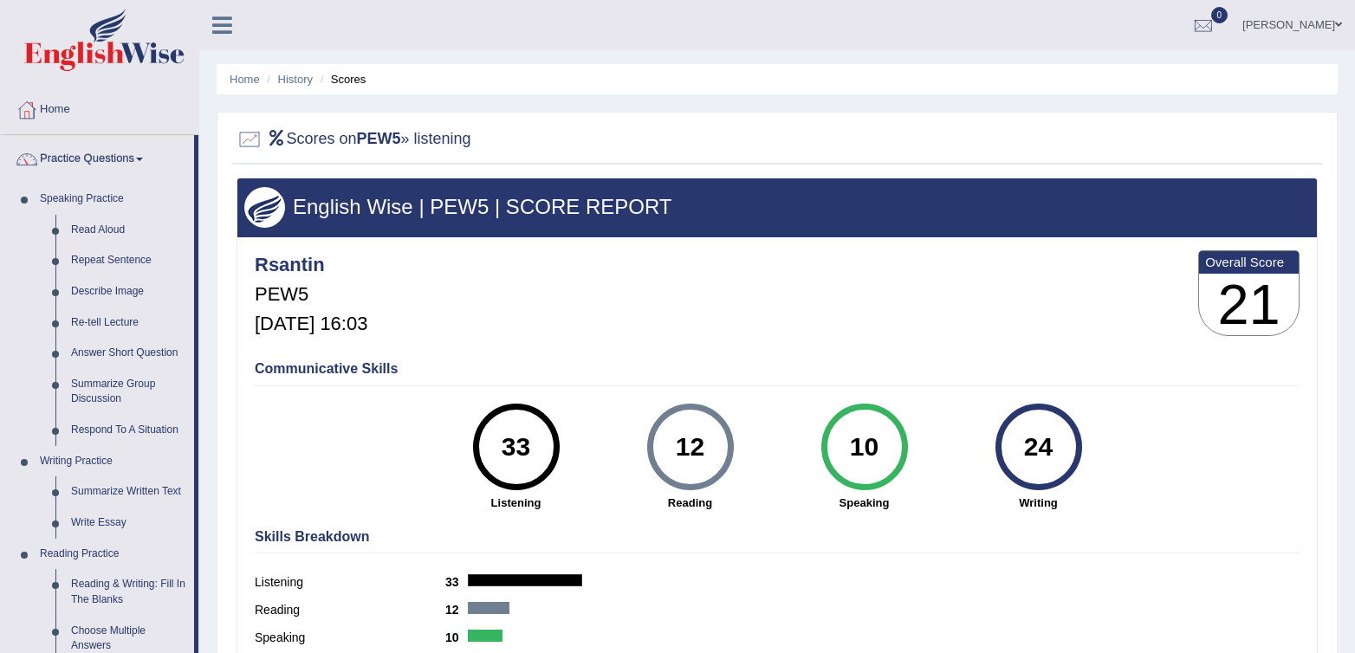
click at [470, 188] on div "English Wise | PEW5 | SCORE REPORT" at bounding box center [777, 208] width 1080 height 58
click at [80, 232] on link "Read Aloud" at bounding box center [128, 230] width 131 height 31
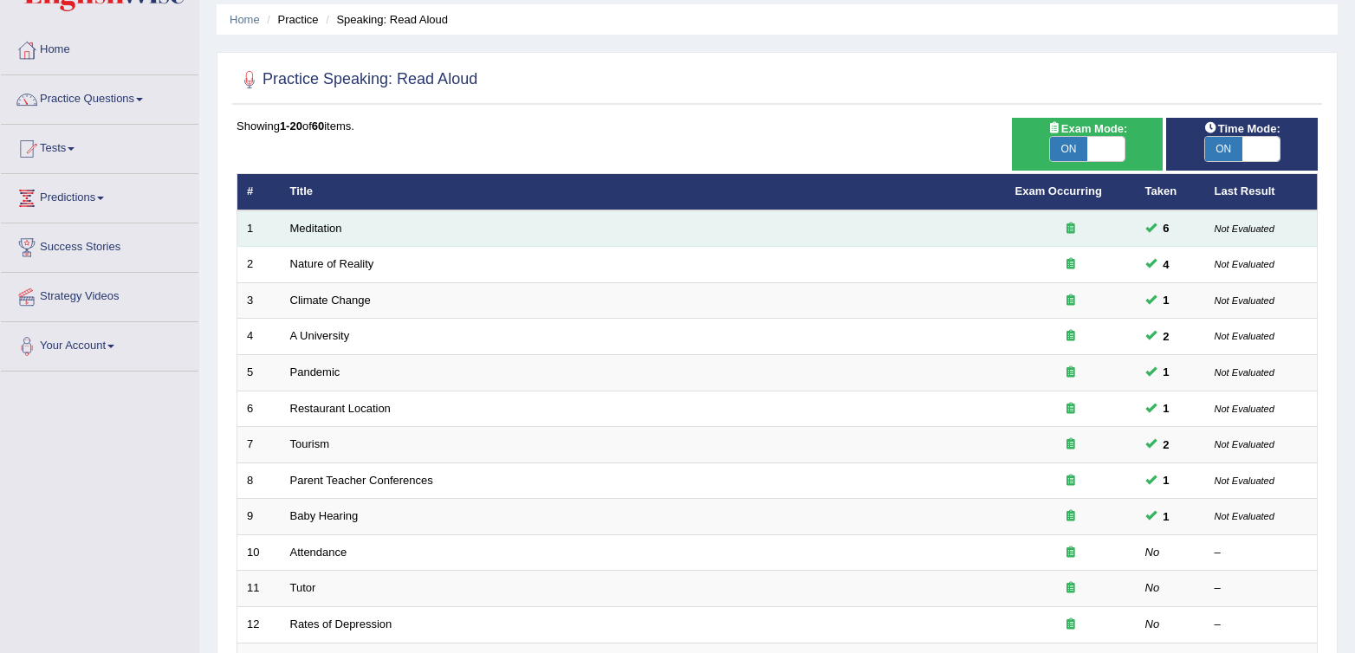
scroll to position [133, 0]
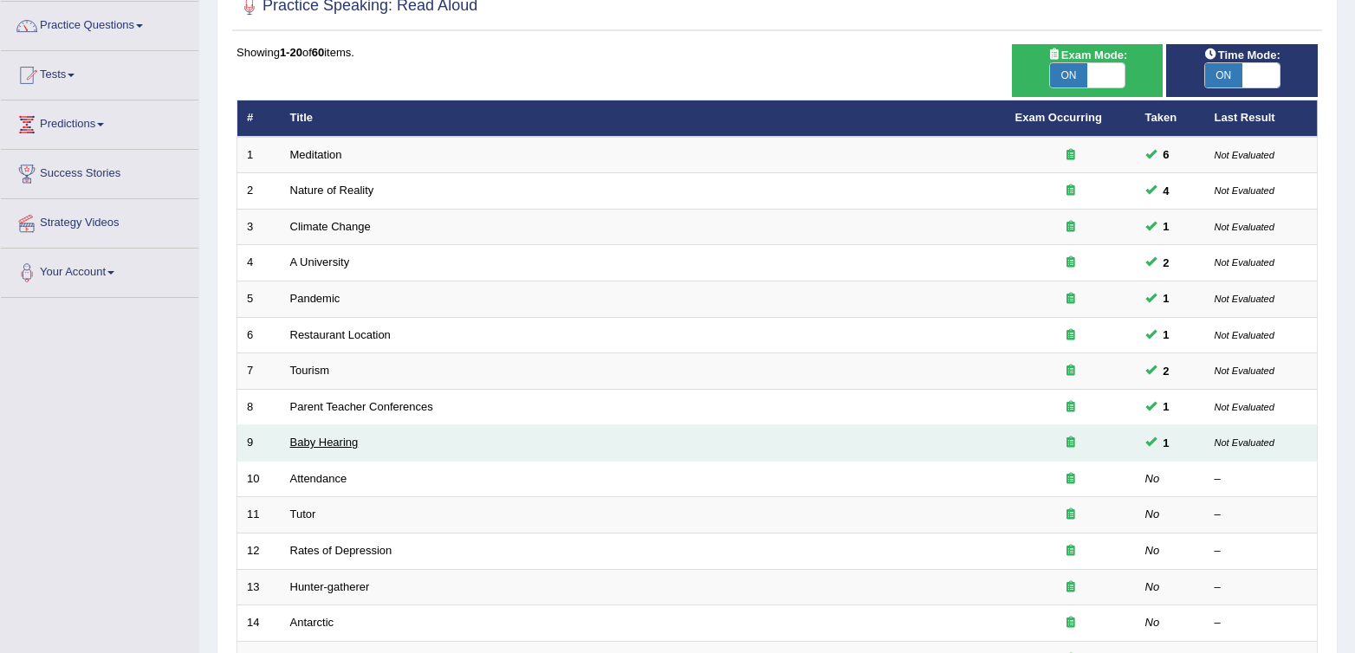
click at [308, 445] on link "Baby Hearing" at bounding box center [324, 442] width 68 height 13
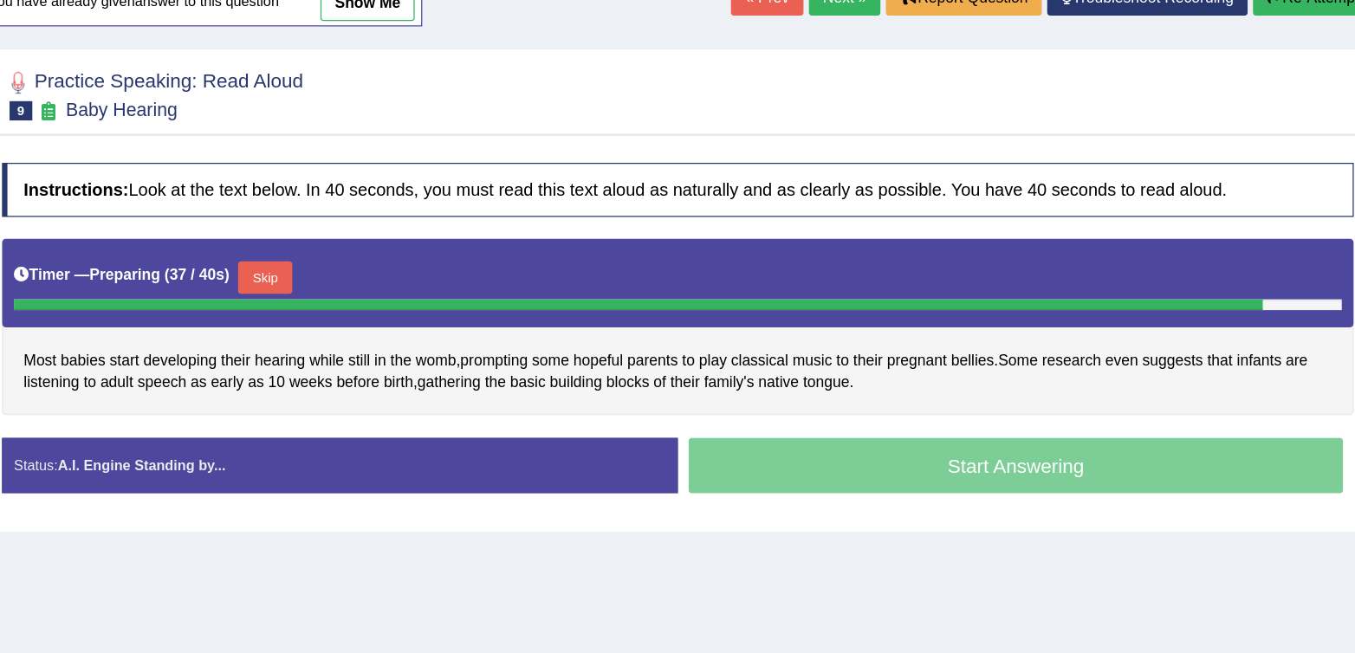
scroll to position [109, 0]
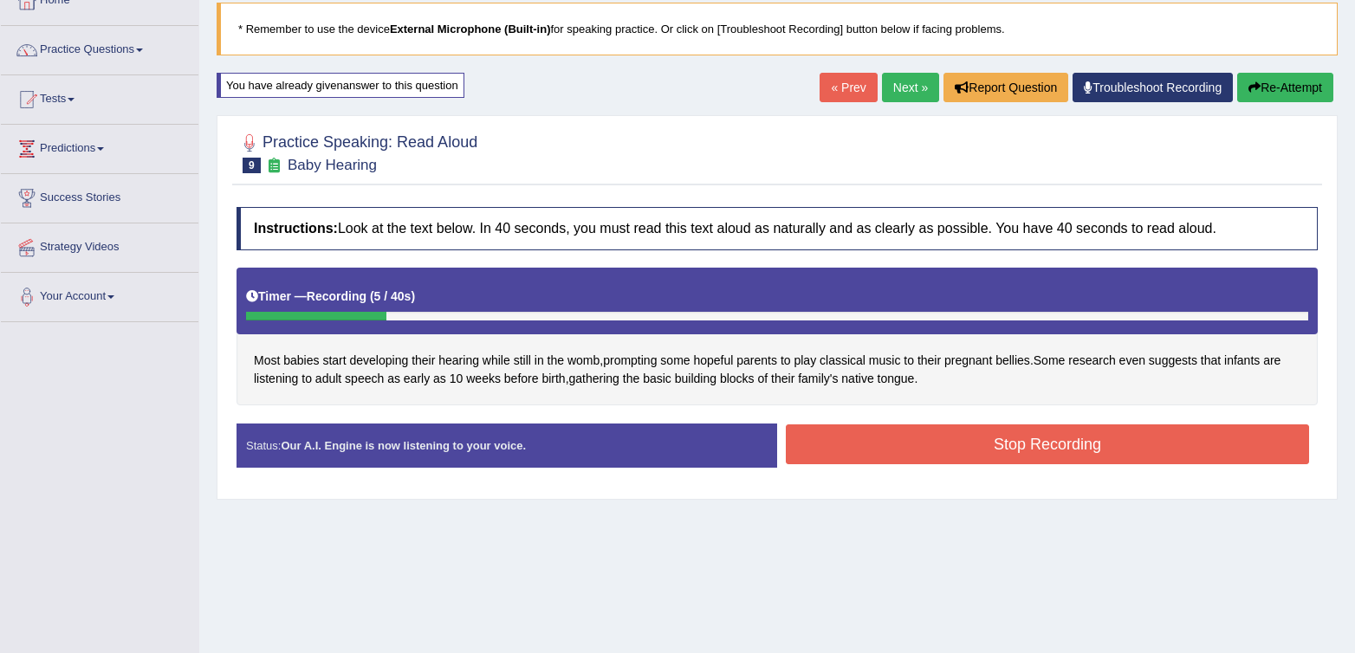
click at [1026, 457] on button "Stop Recording" at bounding box center [1047, 445] width 523 height 40
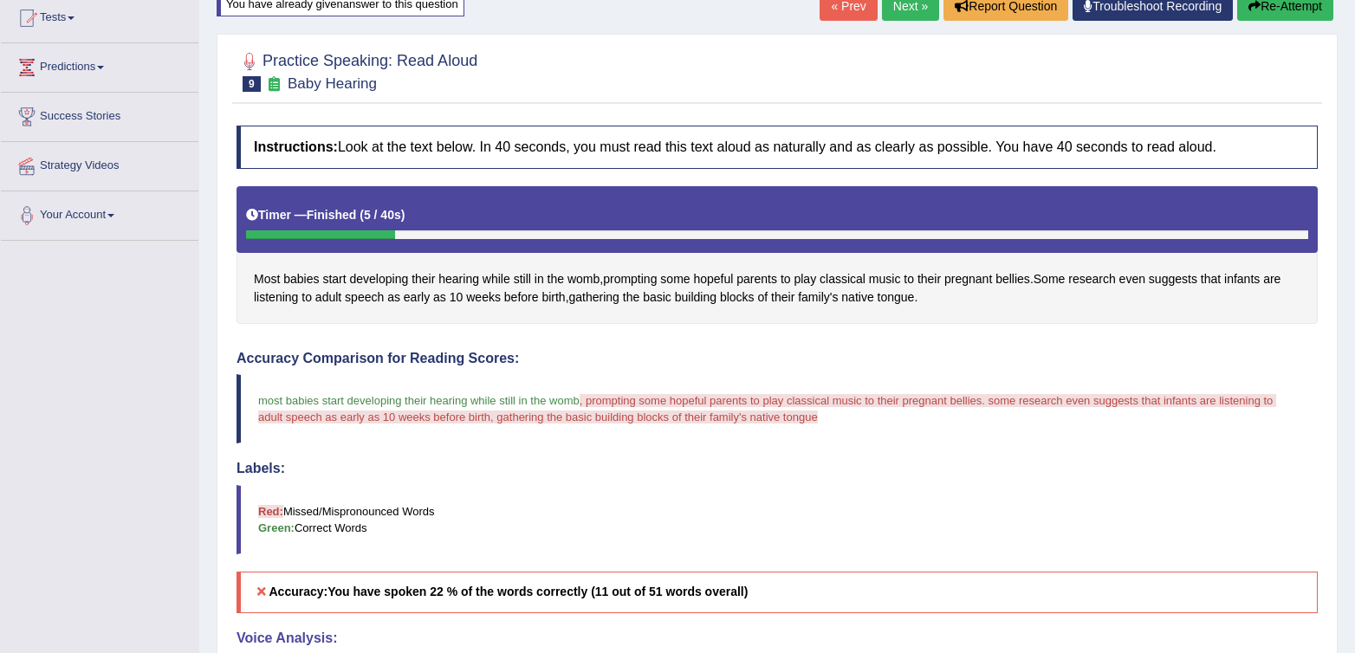
scroll to position [0, 0]
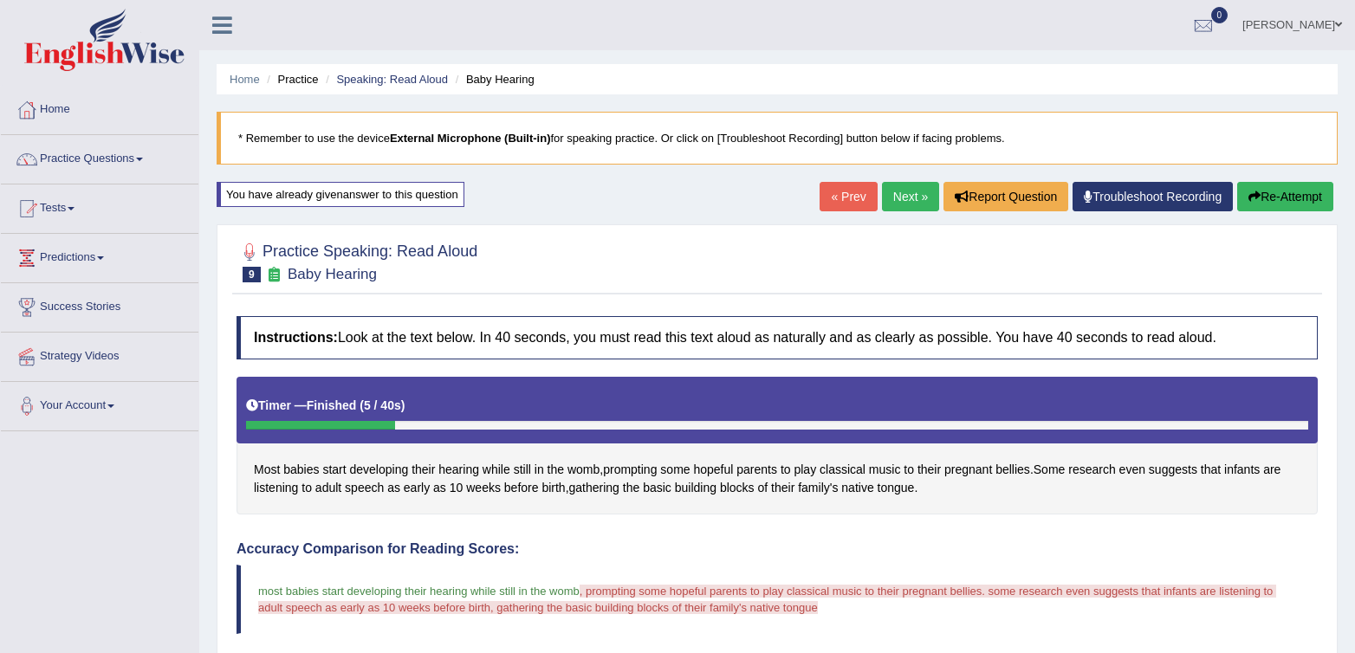
click at [887, 192] on link "Next »" at bounding box center [910, 196] width 57 height 29
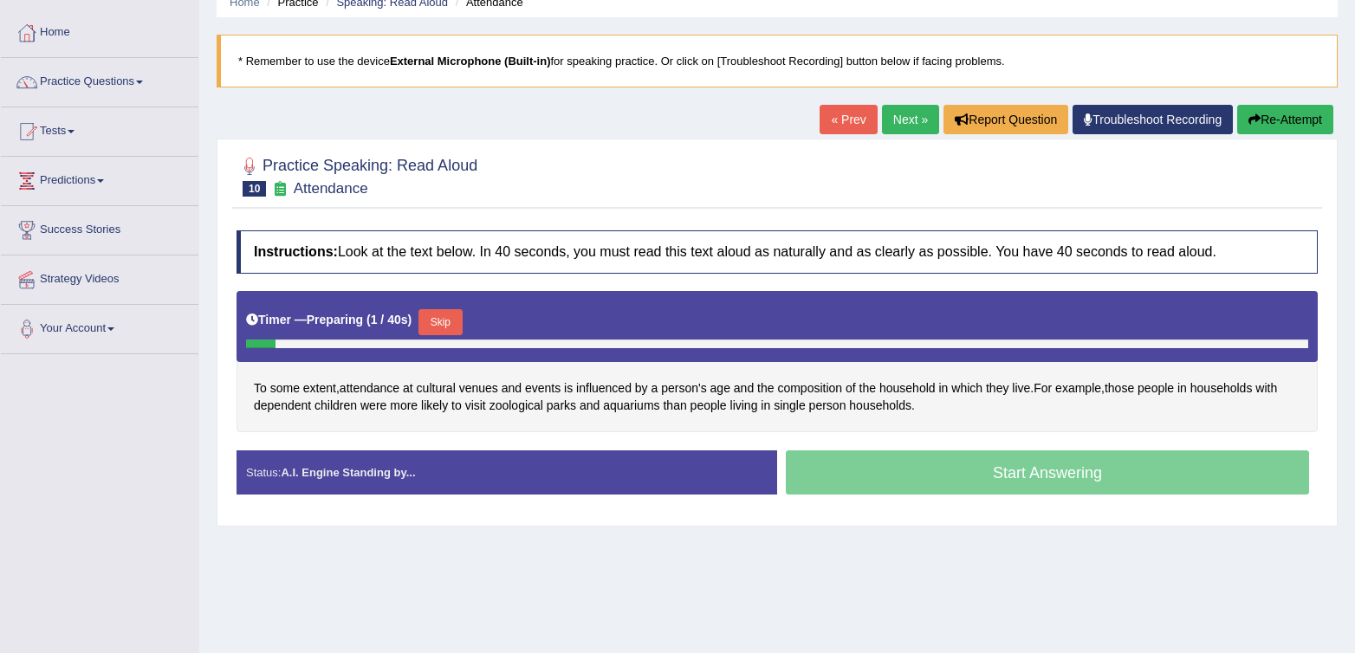
scroll to position [90, 0]
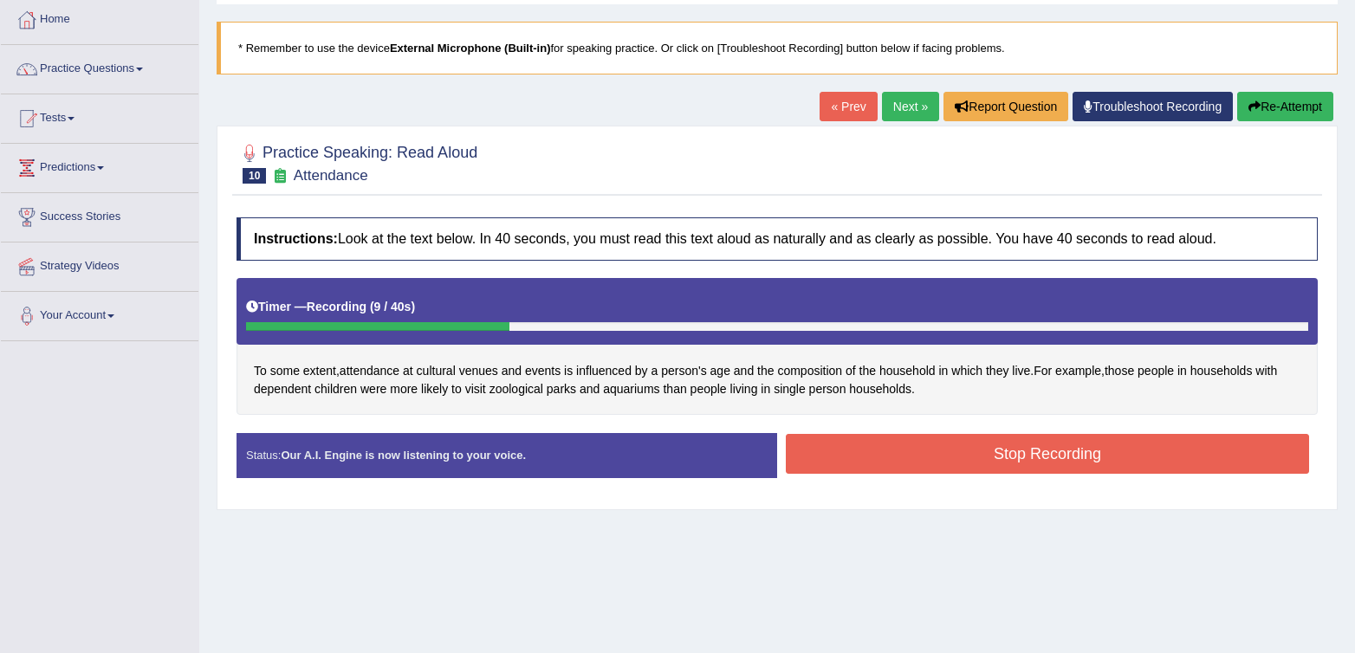
click at [940, 470] on button "Stop Recording" at bounding box center [1047, 454] width 523 height 40
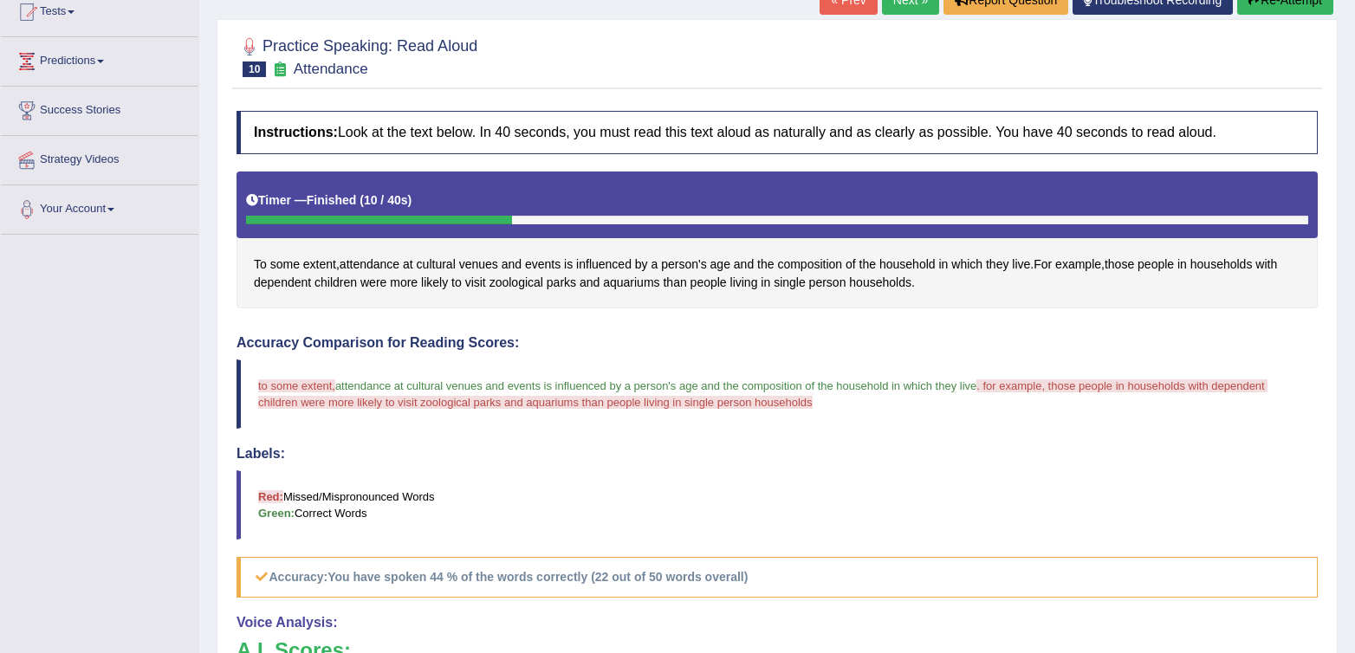
scroll to position [191, 0]
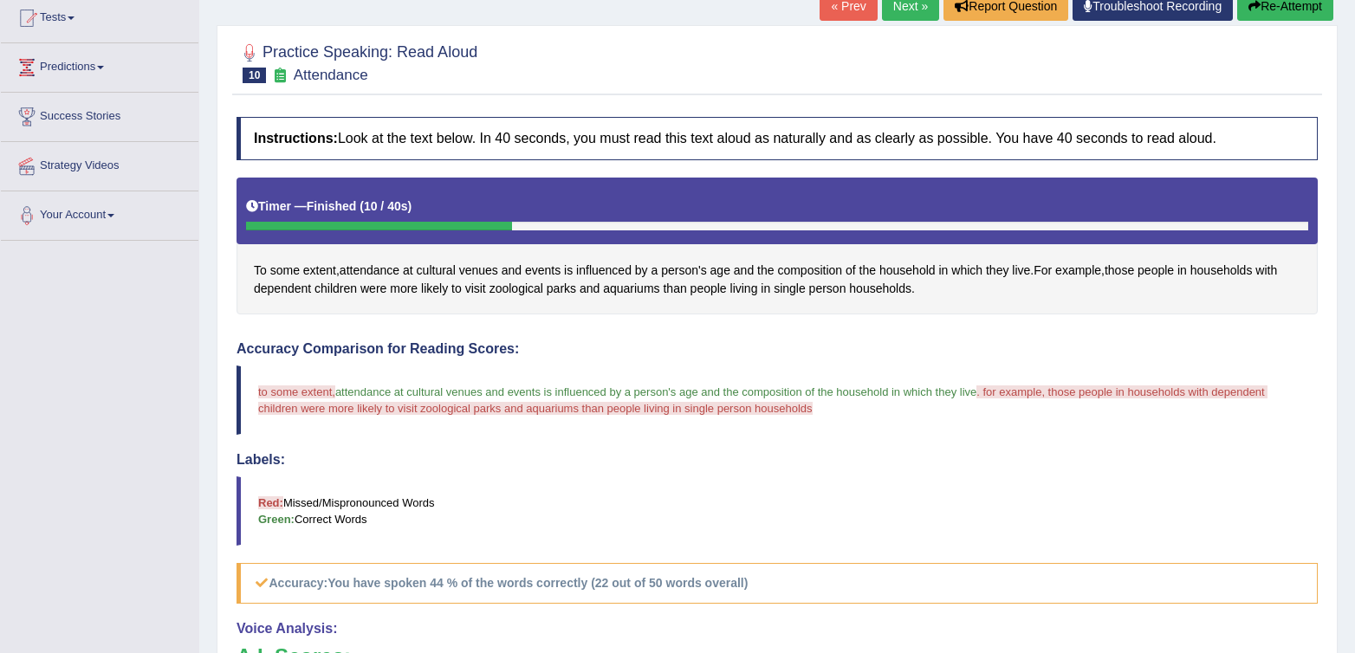
click at [1290, 13] on button "Re-Attempt" at bounding box center [1285, 5] width 96 height 29
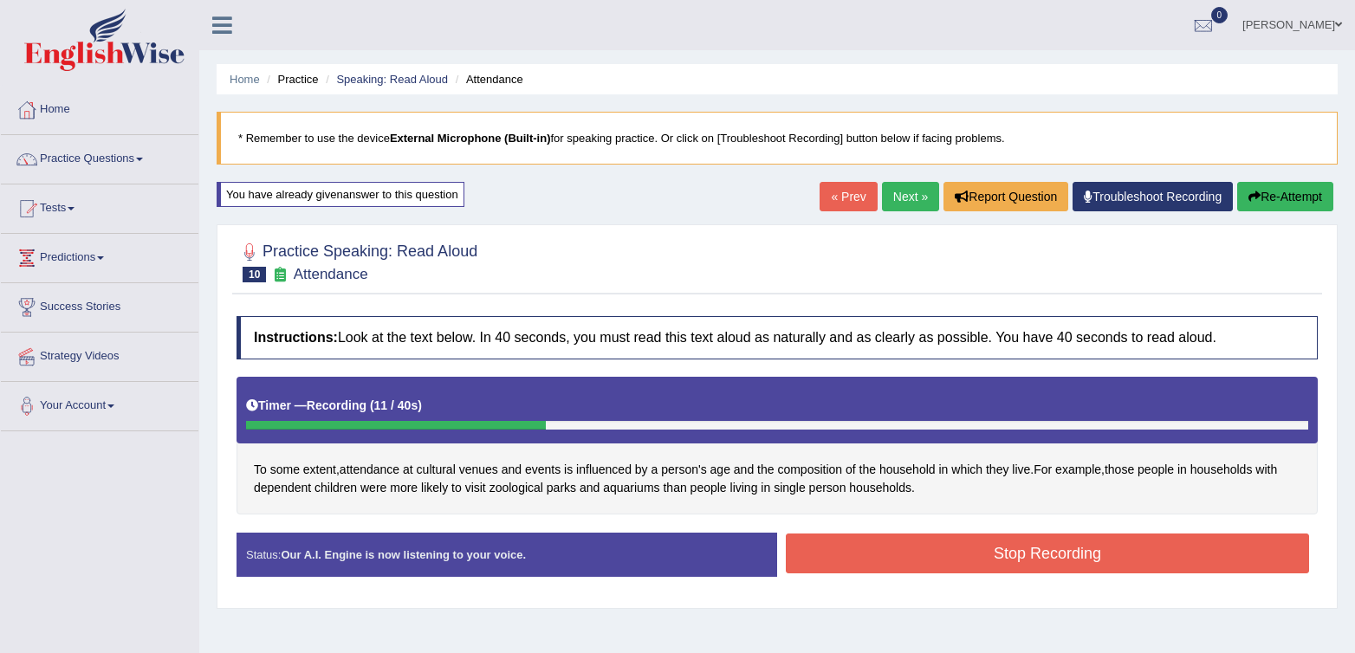
click at [855, 568] on button "Stop Recording" at bounding box center [1047, 554] width 523 height 40
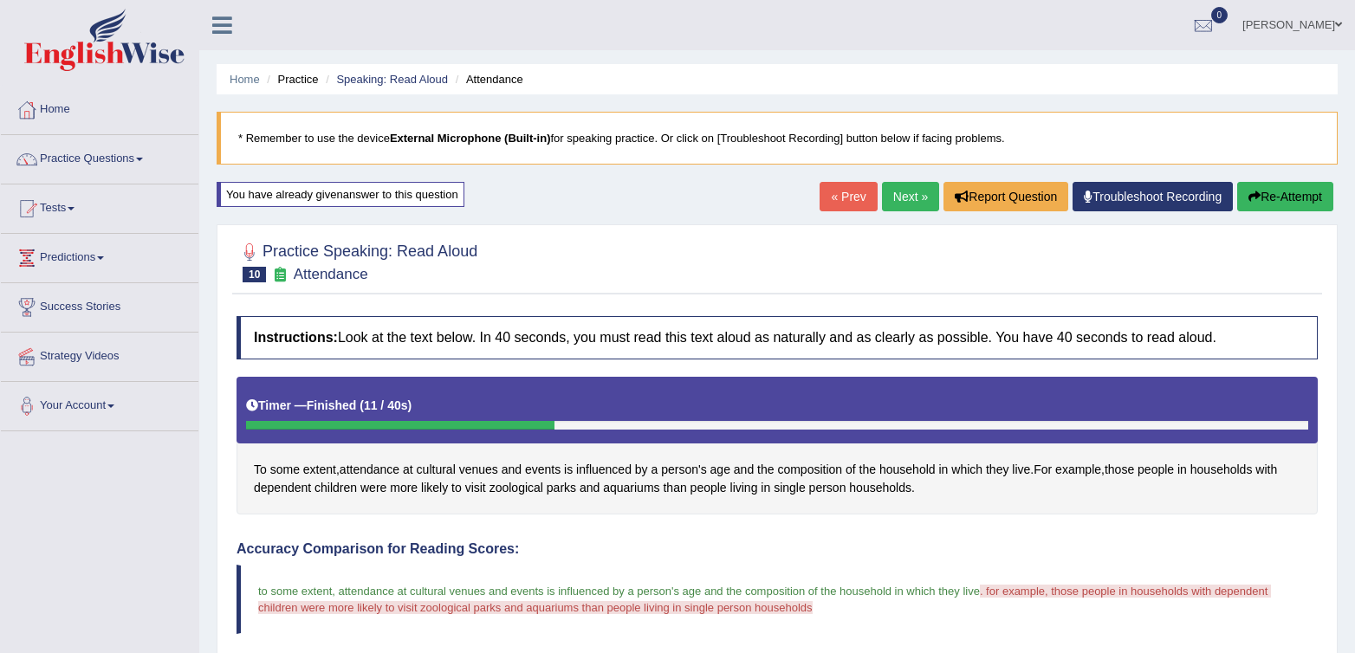
click at [892, 196] on link "Next »" at bounding box center [910, 196] width 57 height 29
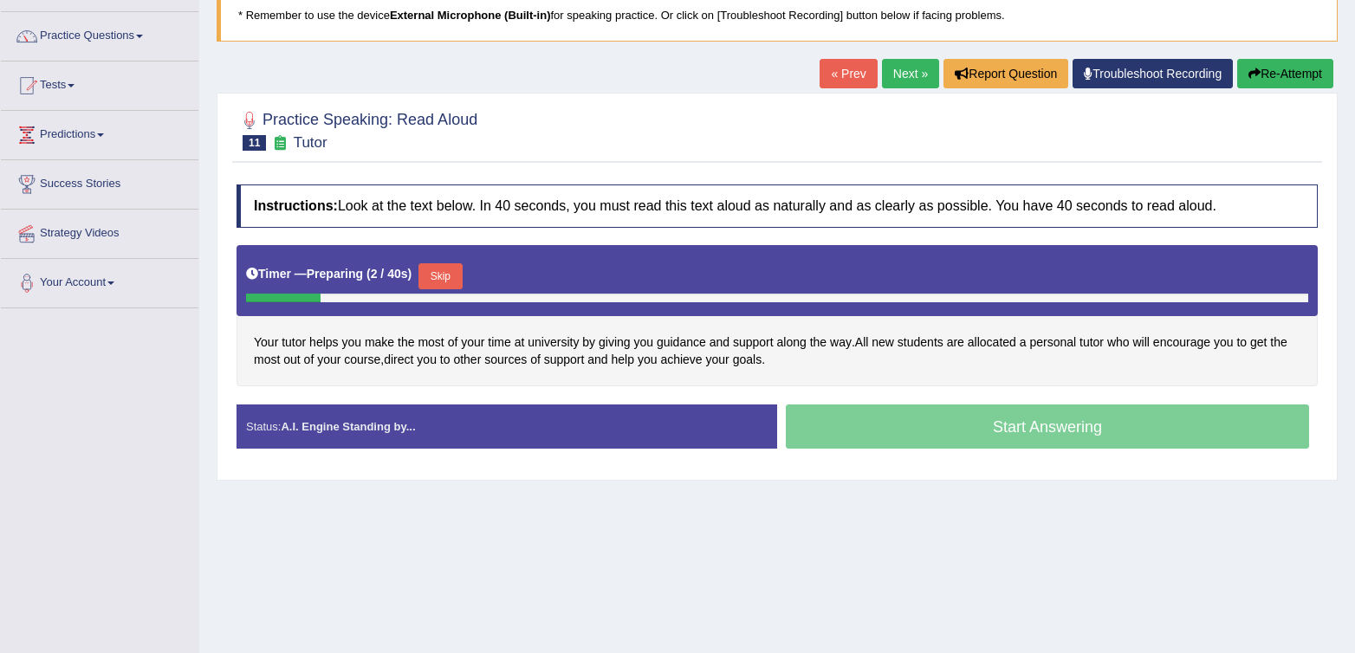
scroll to position [148, 0]
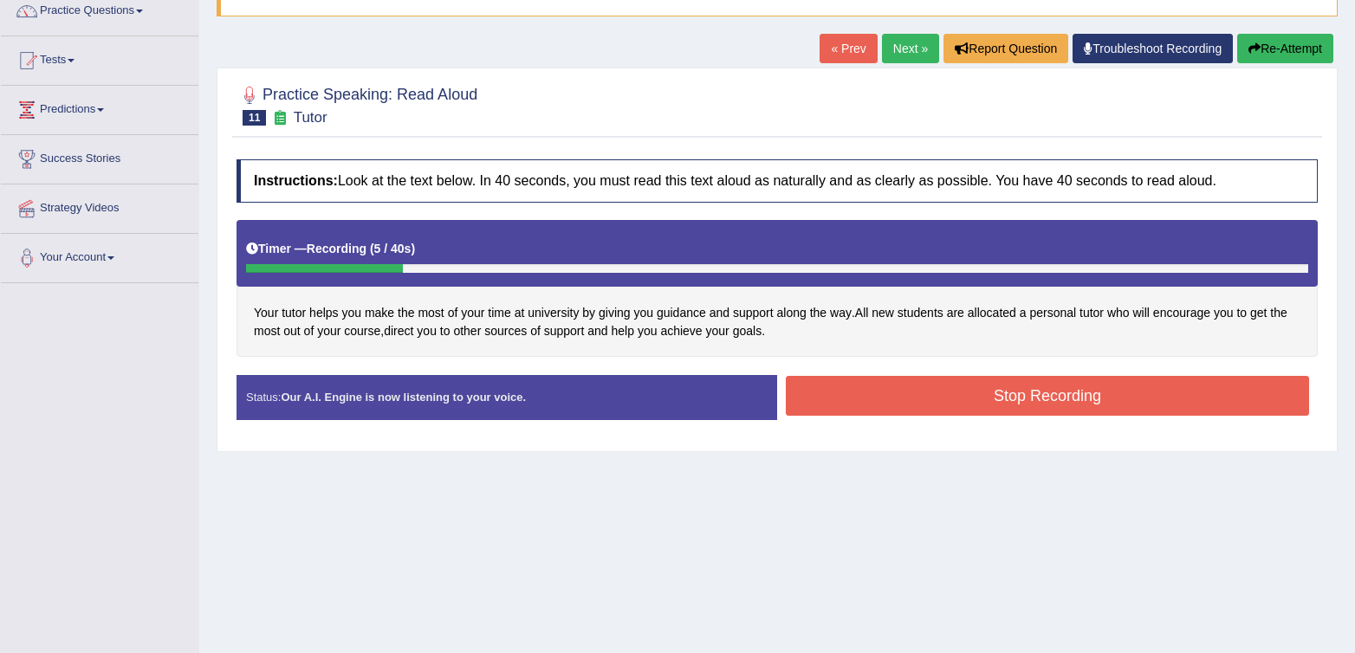
click at [1078, 406] on button "Stop Recording" at bounding box center [1047, 396] width 523 height 40
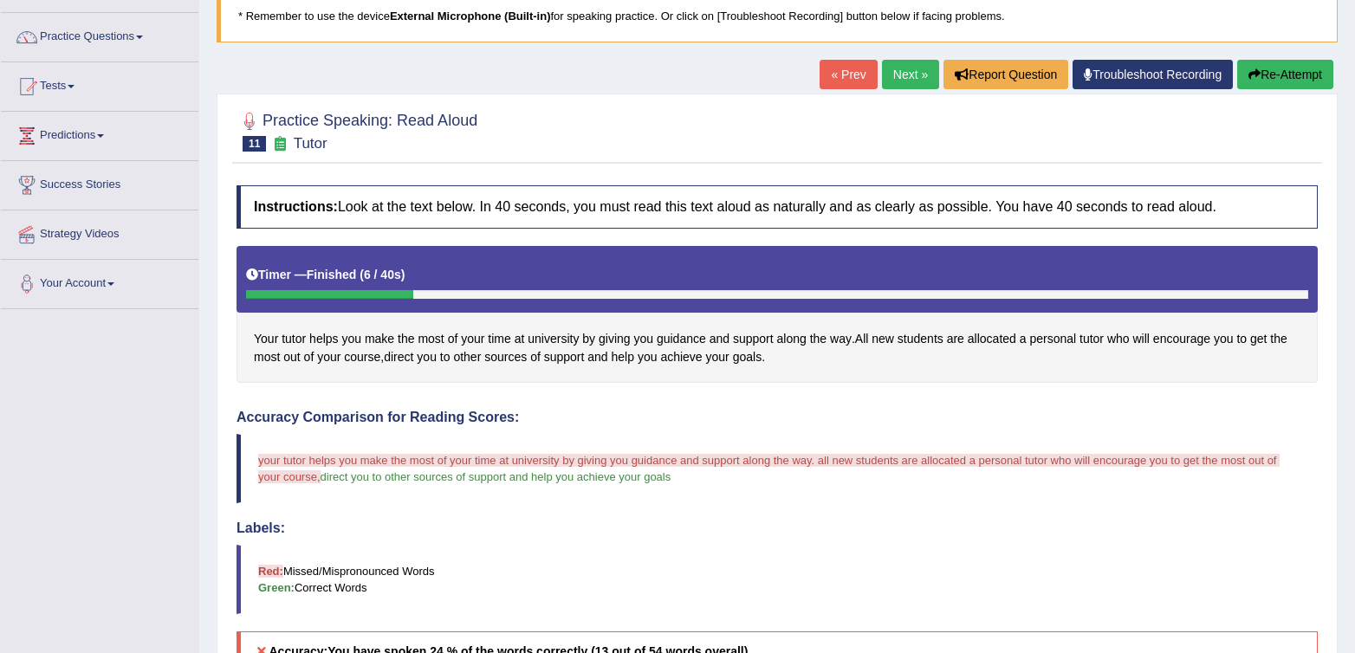
scroll to position [97, 0]
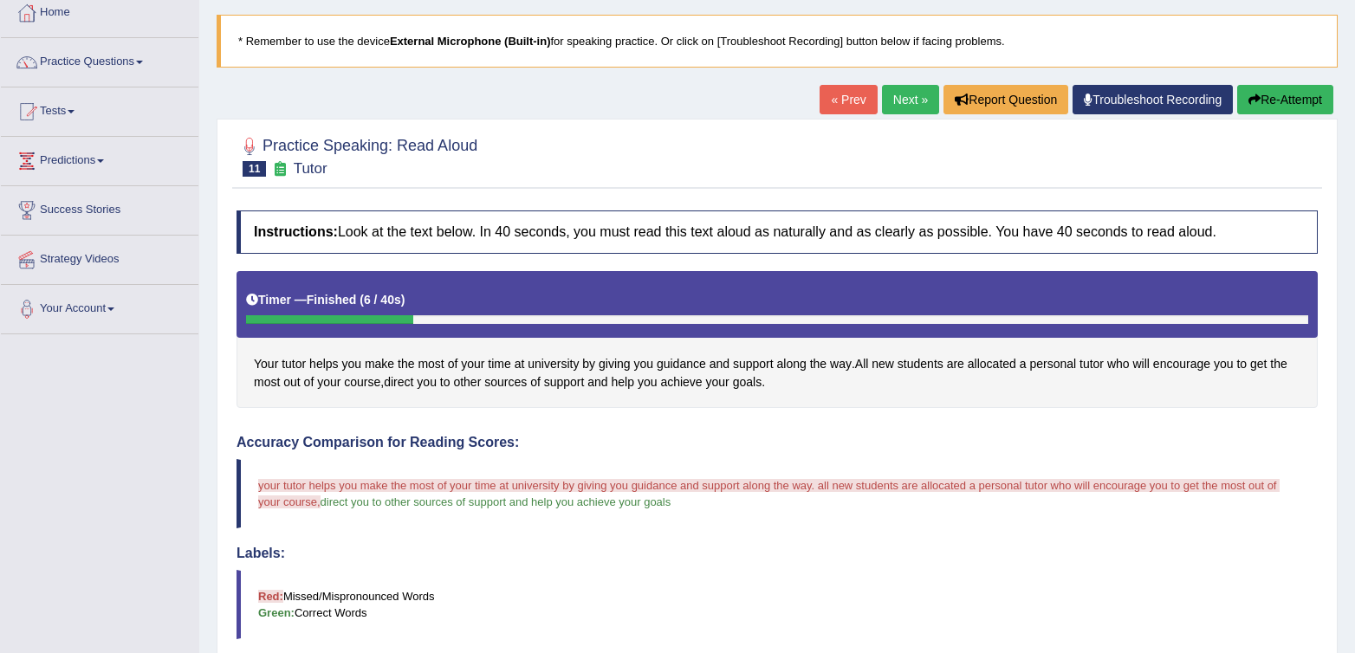
click at [906, 108] on link "Next »" at bounding box center [910, 99] width 57 height 29
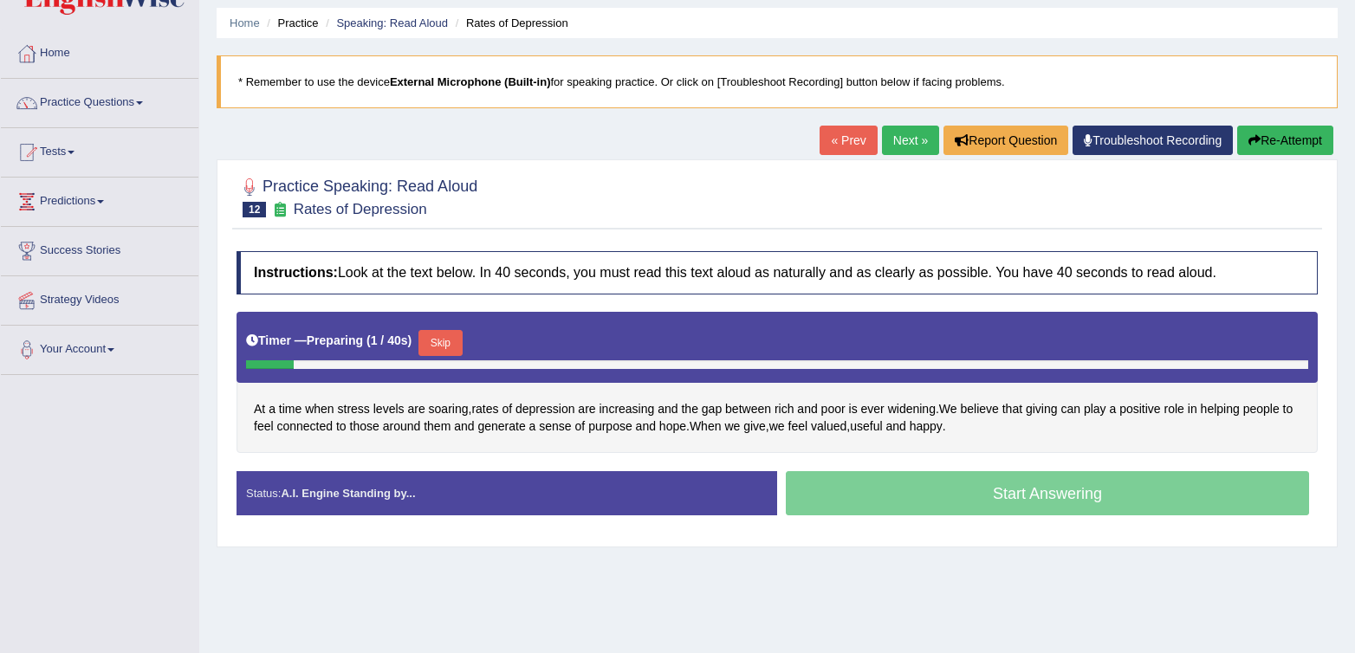
scroll to position [81, 0]
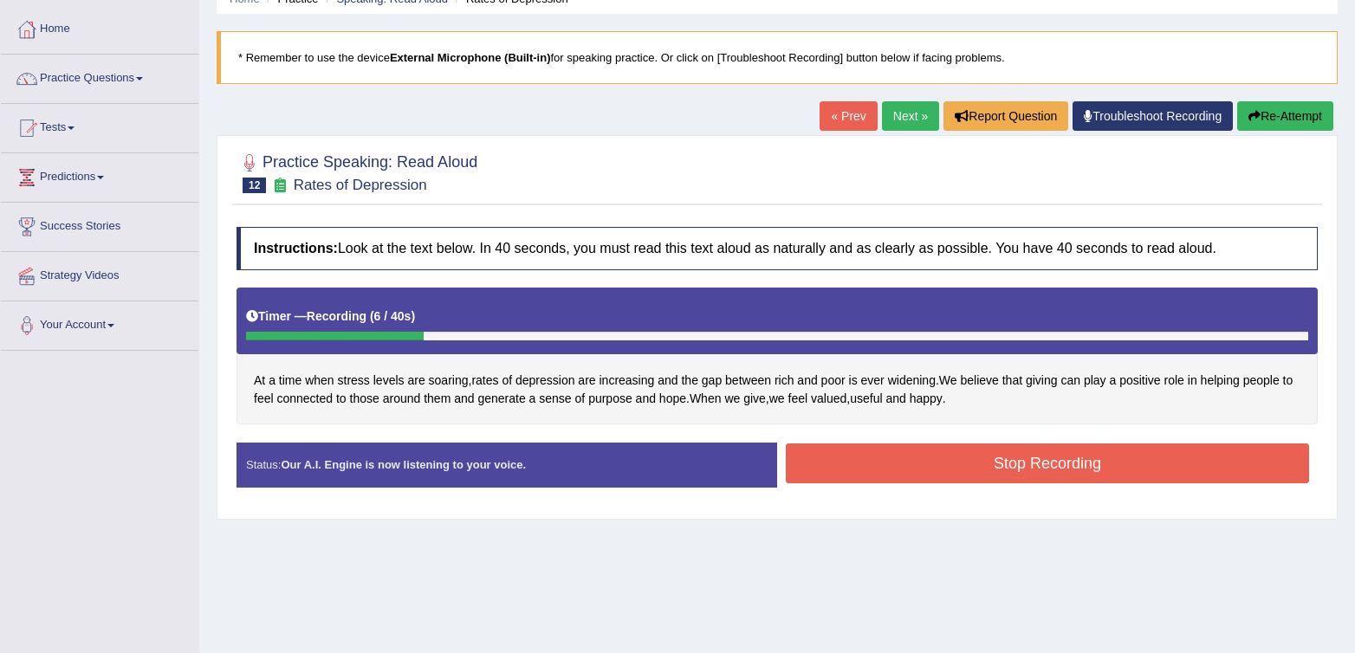
click at [1019, 471] on button "Stop Recording" at bounding box center [1047, 464] width 523 height 40
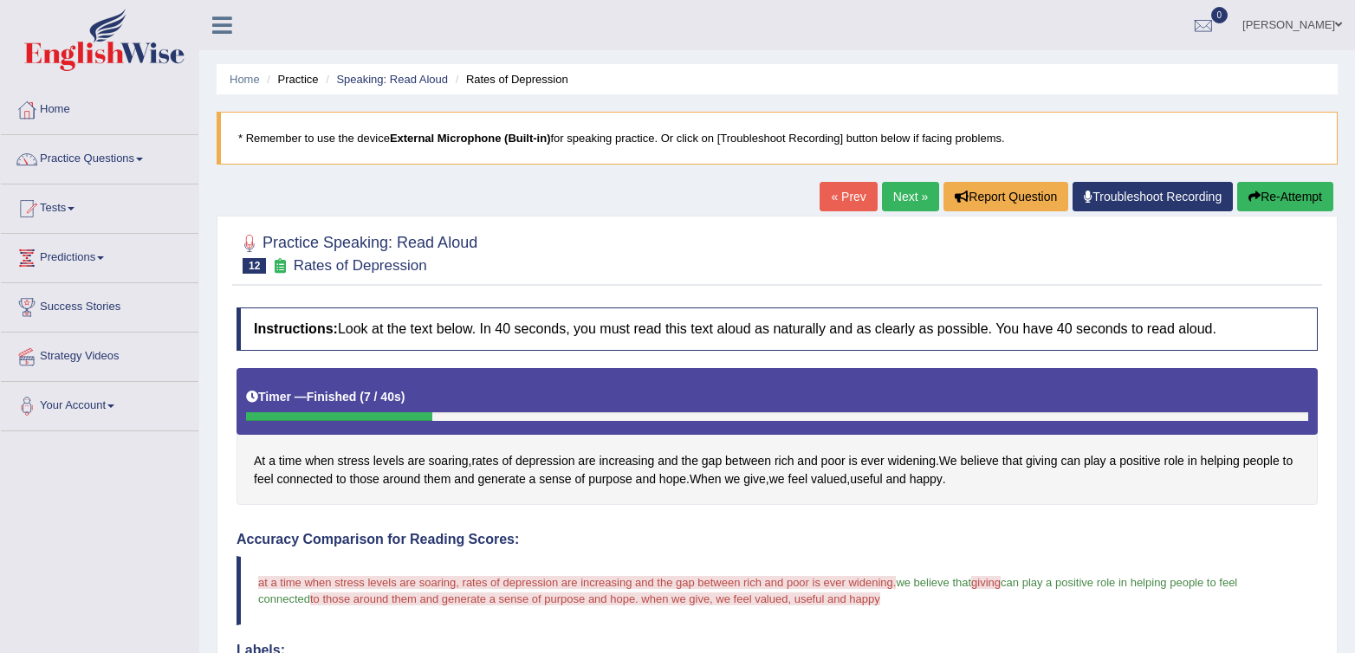
scroll to position [1, 0]
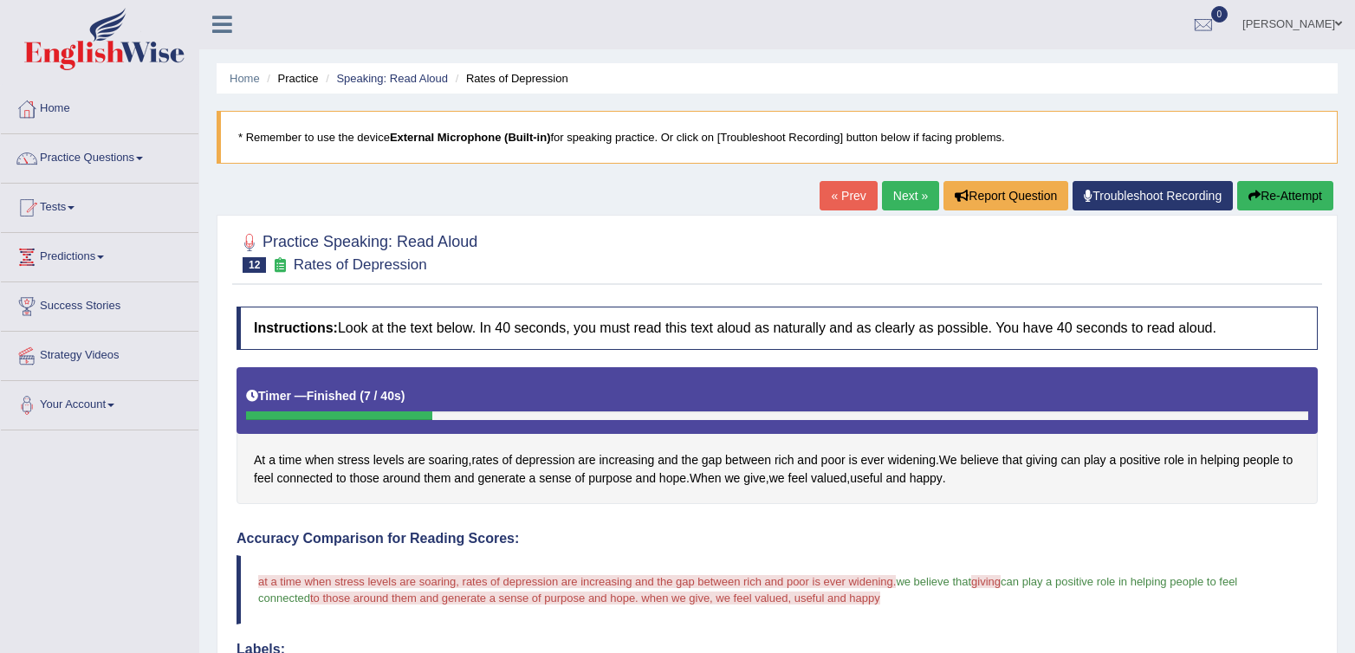
click at [900, 190] on link "Next »" at bounding box center [910, 195] width 57 height 29
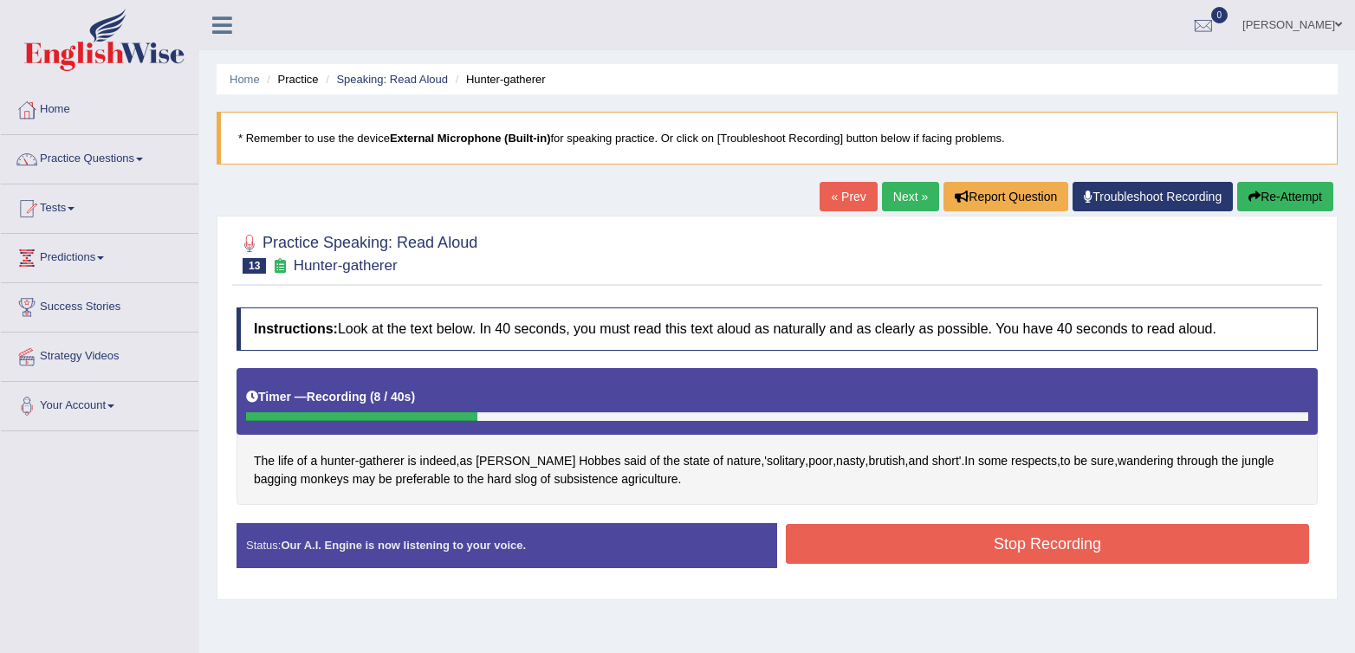
click at [939, 545] on button "Stop Recording" at bounding box center [1047, 544] width 523 height 40
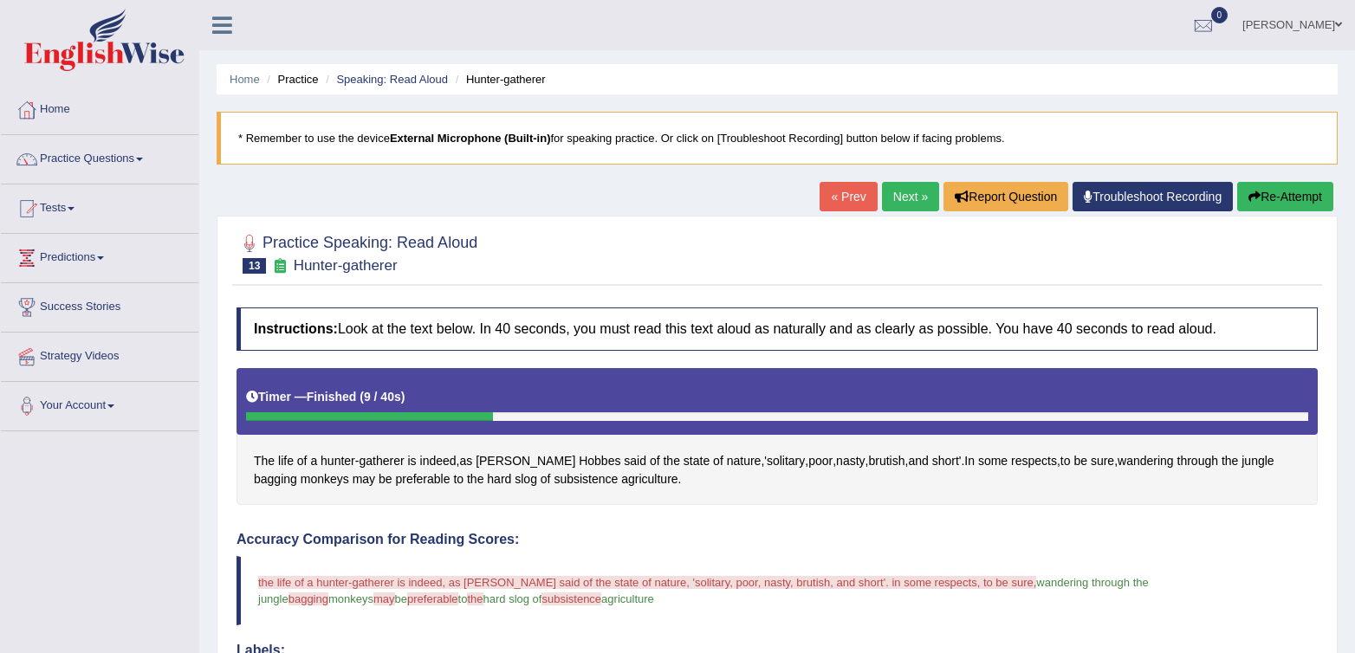
click at [884, 205] on link "Next »" at bounding box center [910, 196] width 57 height 29
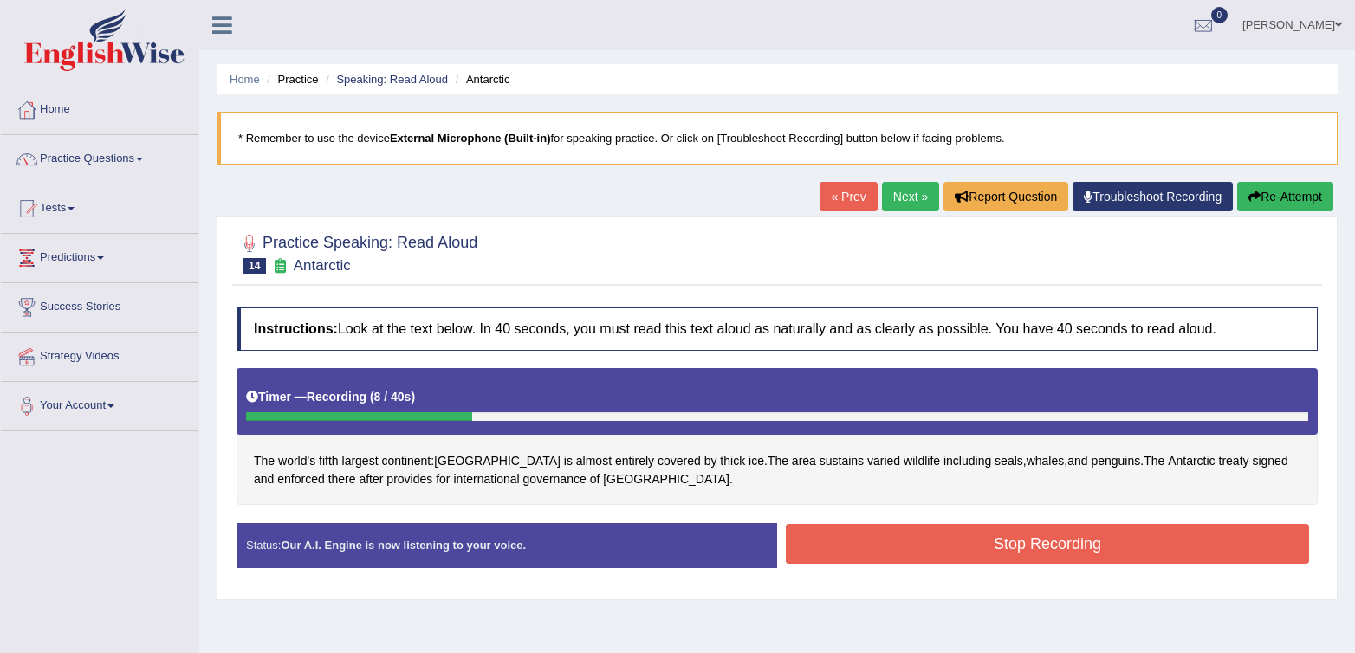
click at [1185, 549] on button "Stop Recording" at bounding box center [1047, 544] width 523 height 40
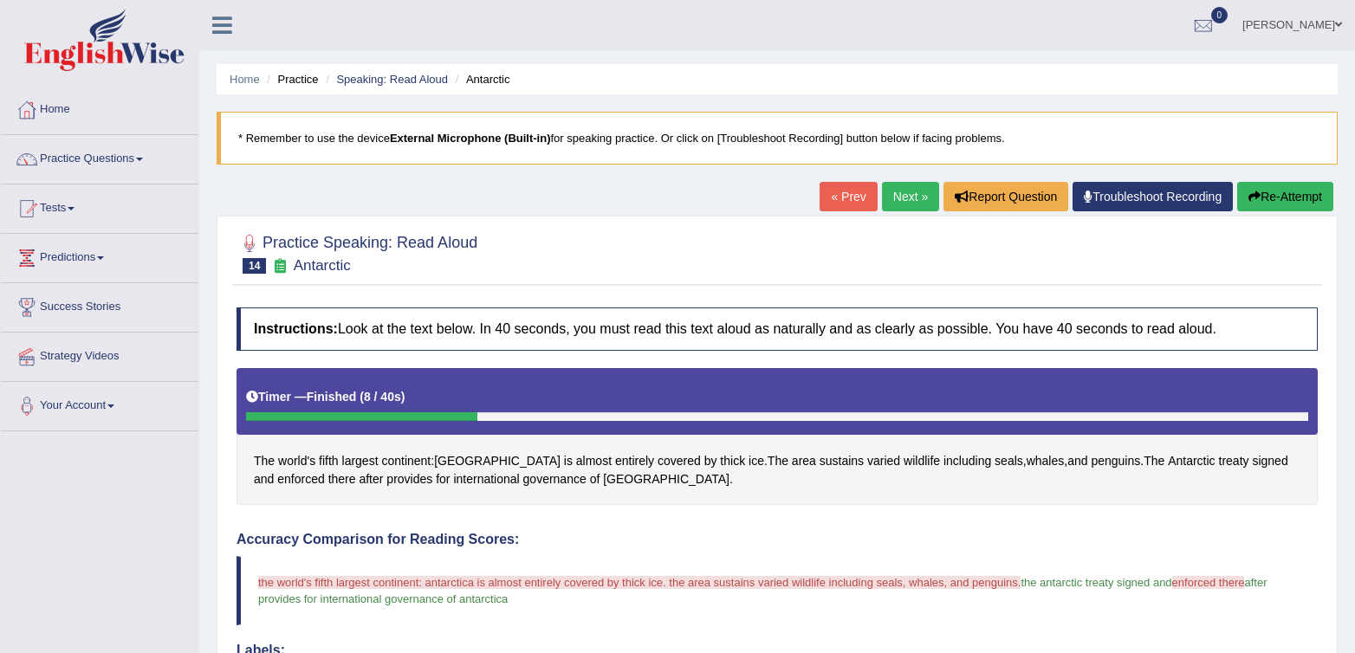
click at [901, 198] on link "Next »" at bounding box center [910, 196] width 57 height 29
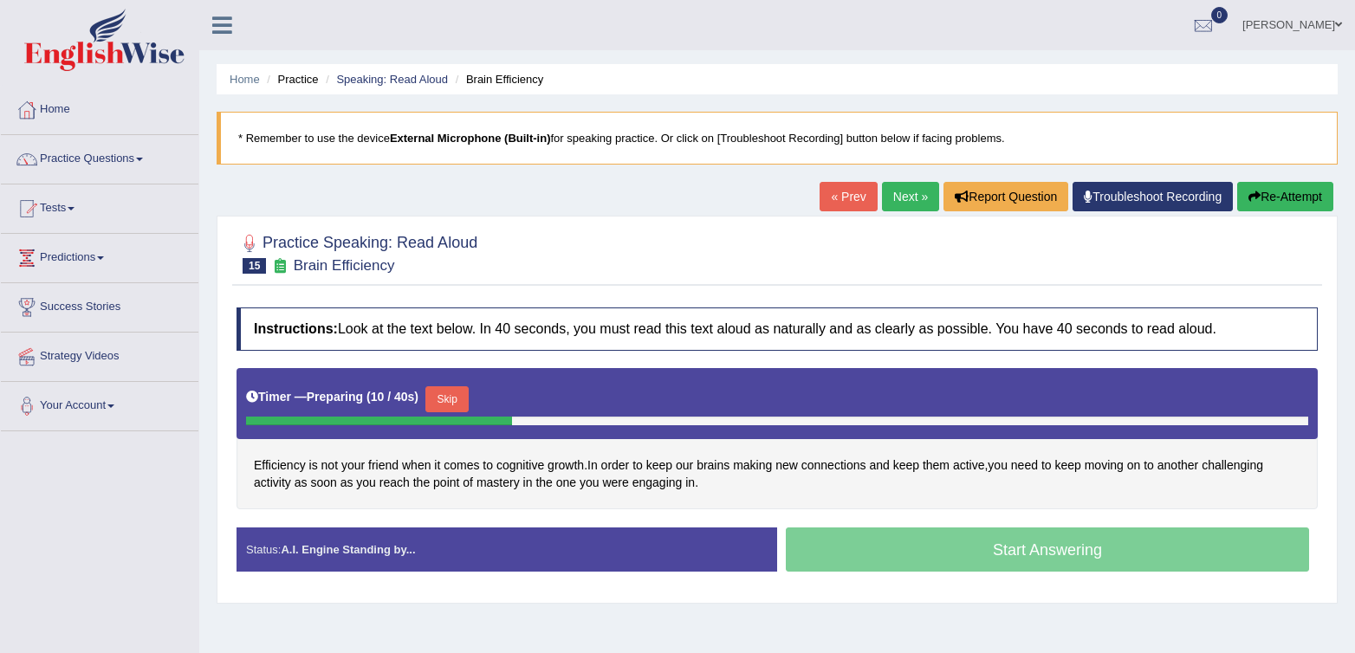
click at [903, 511] on div "Instructions: Look at the text below. In 40 seconds, you must read this text al…" at bounding box center [777, 446] width 1090 height 295
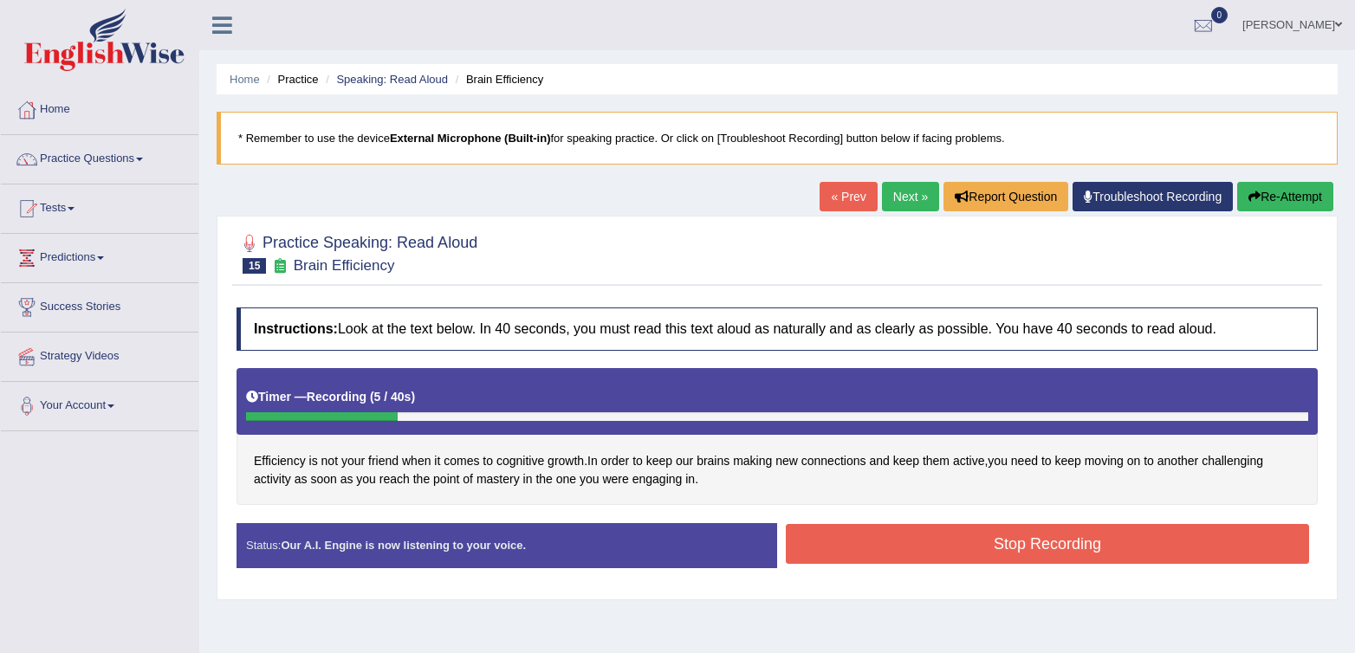
click at [995, 548] on button "Stop Recording" at bounding box center [1047, 544] width 523 height 40
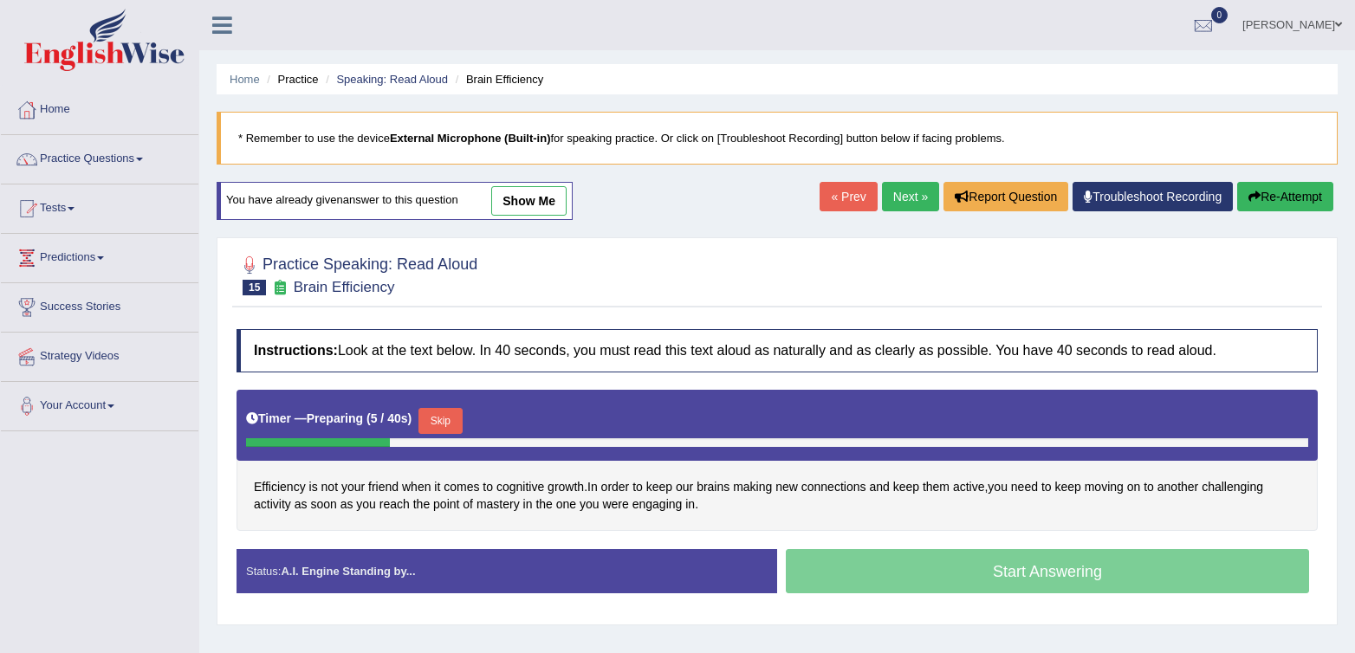
click at [919, 200] on link "Next »" at bounding box center [910, 196] width 57 height 29
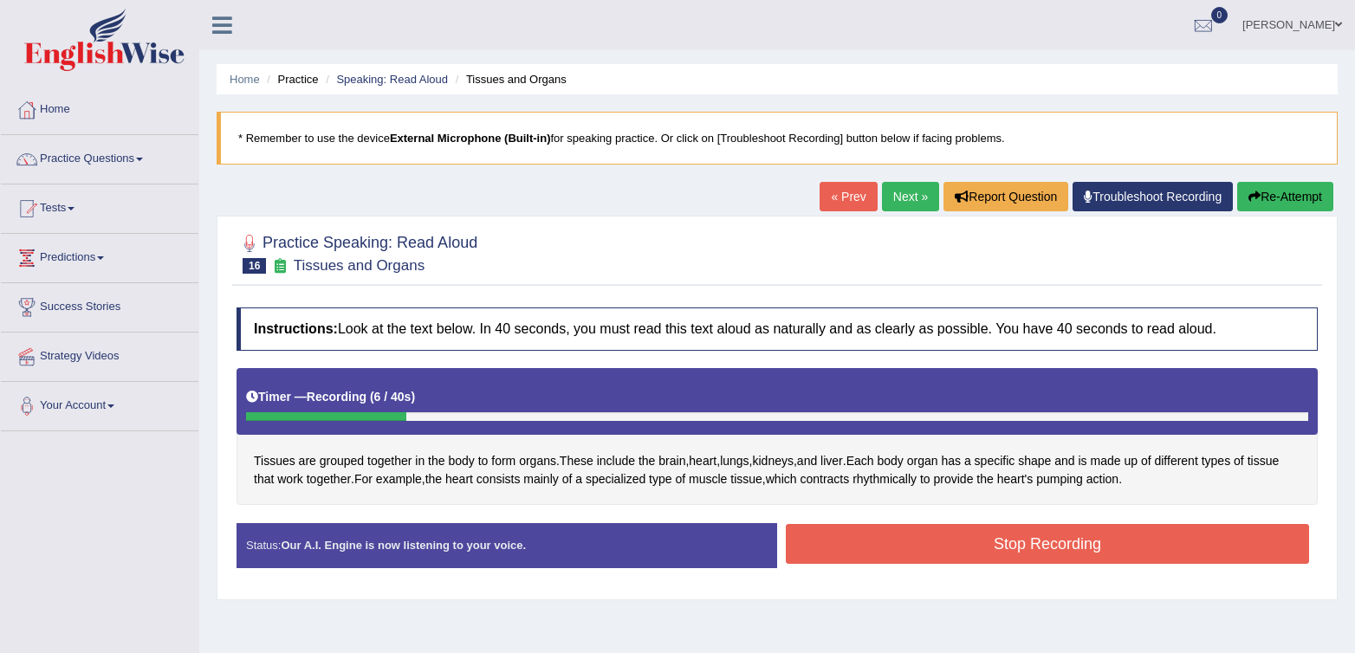
click at [903, 550] on button "Stop Recording" at bounding box center [1047, 544] width 523 height 40
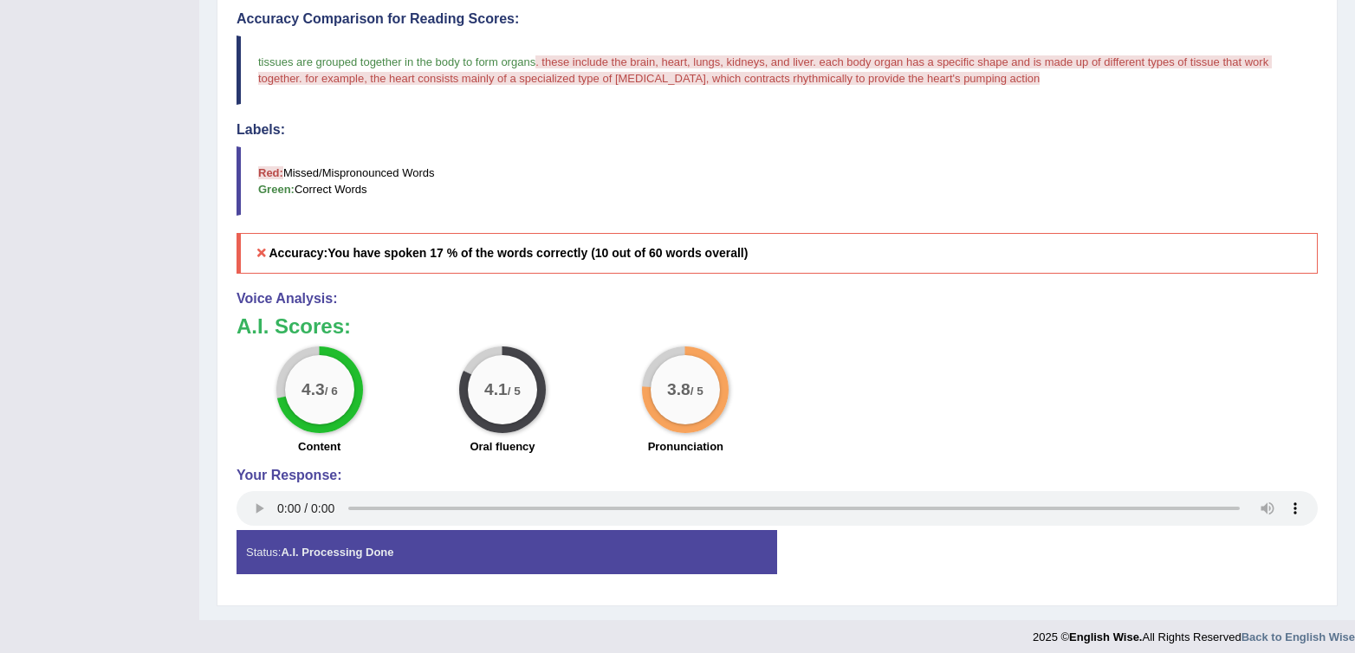
scroll to position [522, 0]
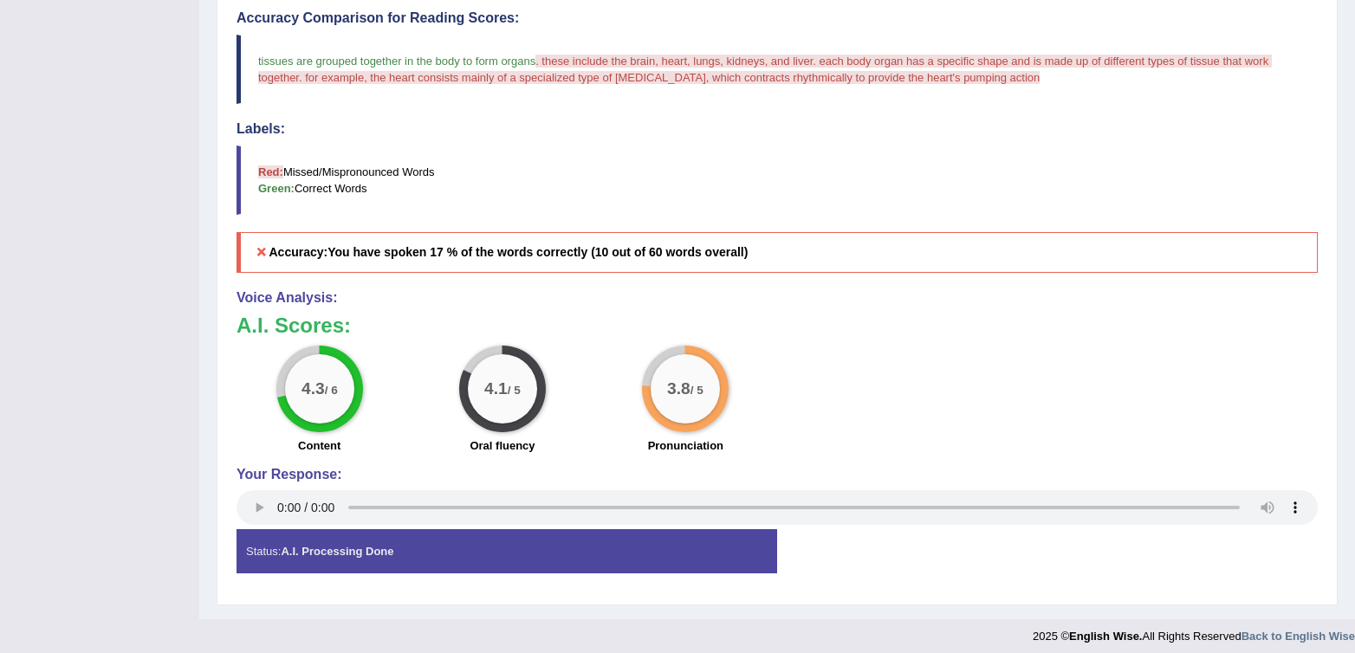
click at [936, 348] on div "4.3 / 6 Content 4.1 / 5 Oral fluency 3.8 / 5 Pronunciation" at bounding box center [777, 402] width 1099 height 112
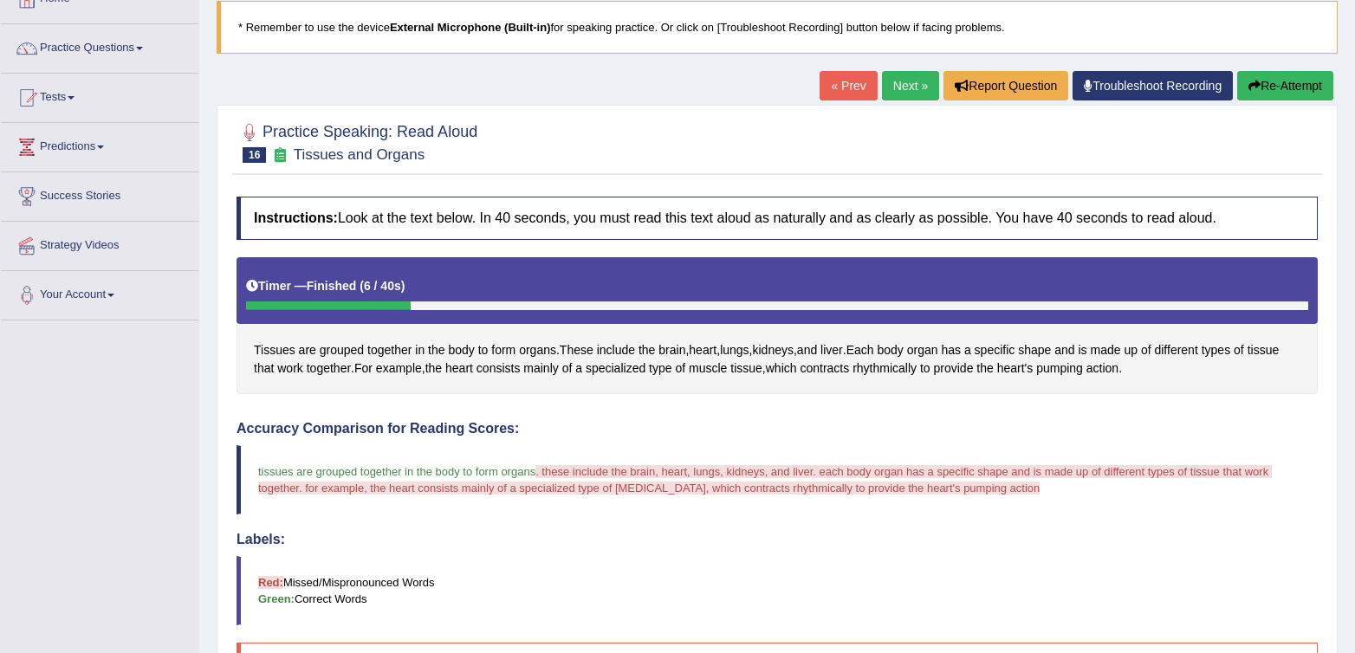
scroll to position [0, 0]
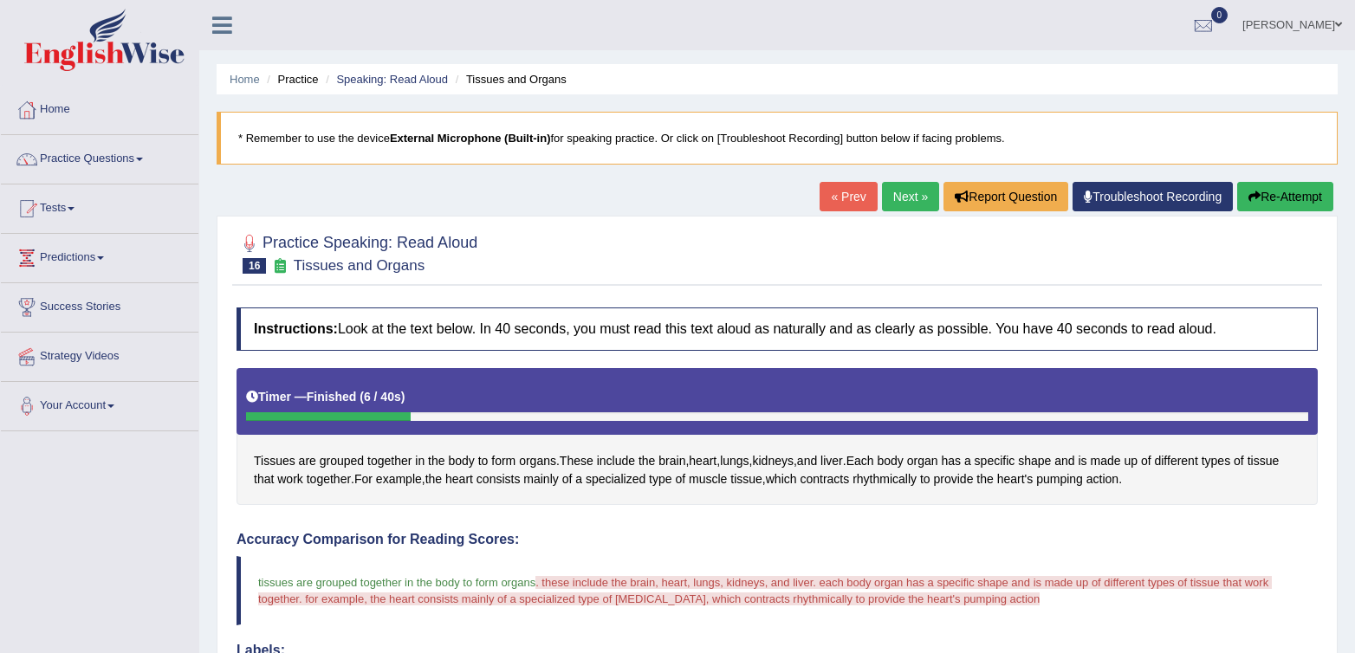
click at [906, 192] on link "Next »" at bounding box center [910, 196] width 57 height 29
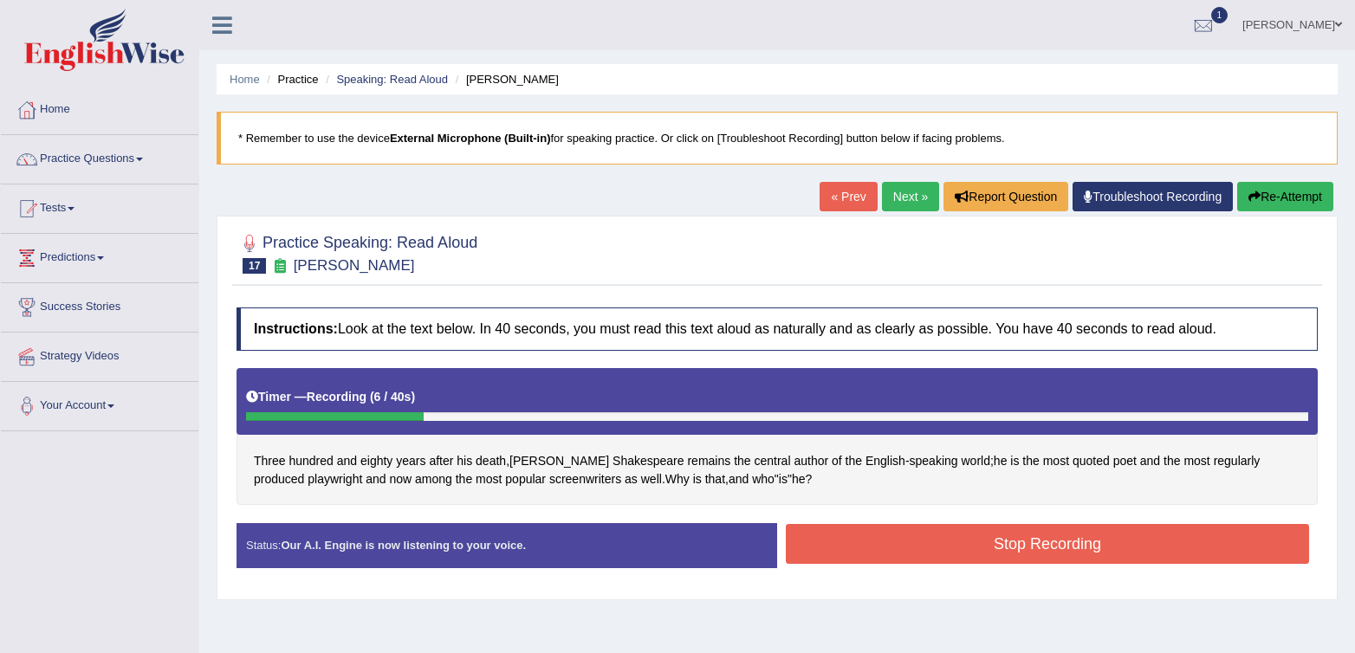
scroll to position [4, 0]
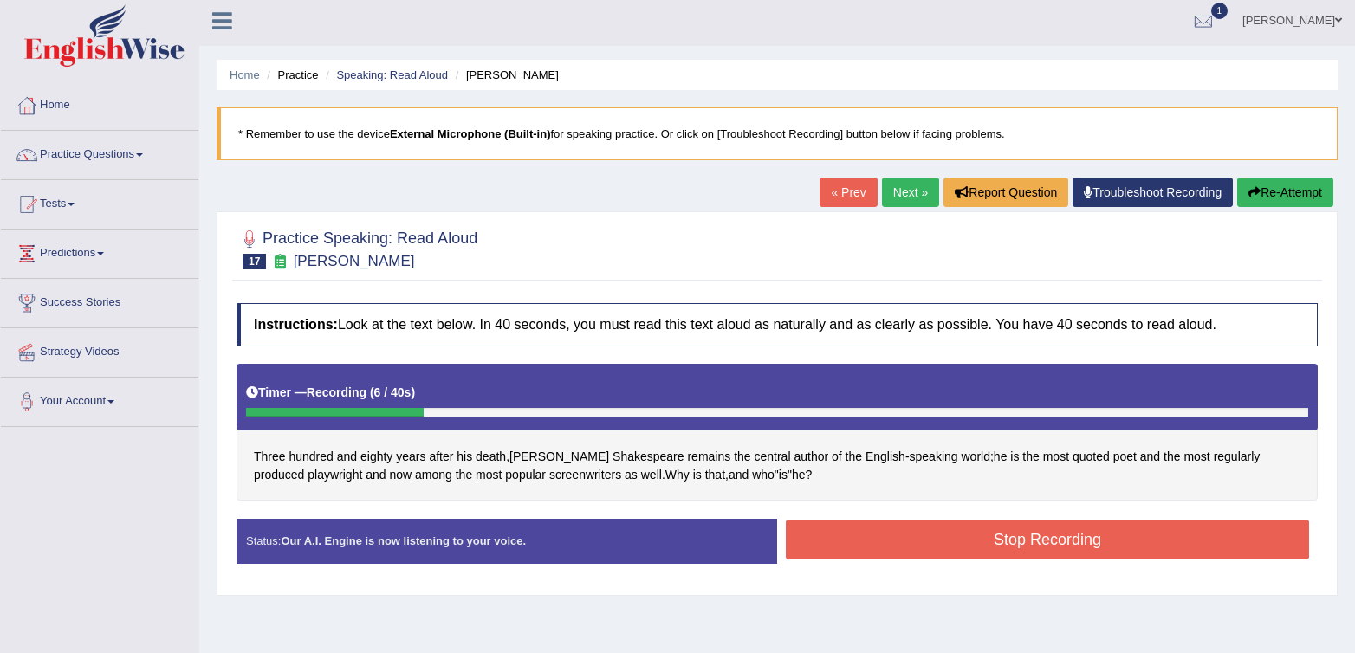
click at [1042, 544] on button "Stop Recording" at bounding box center [1047, 540] width 523 height 40
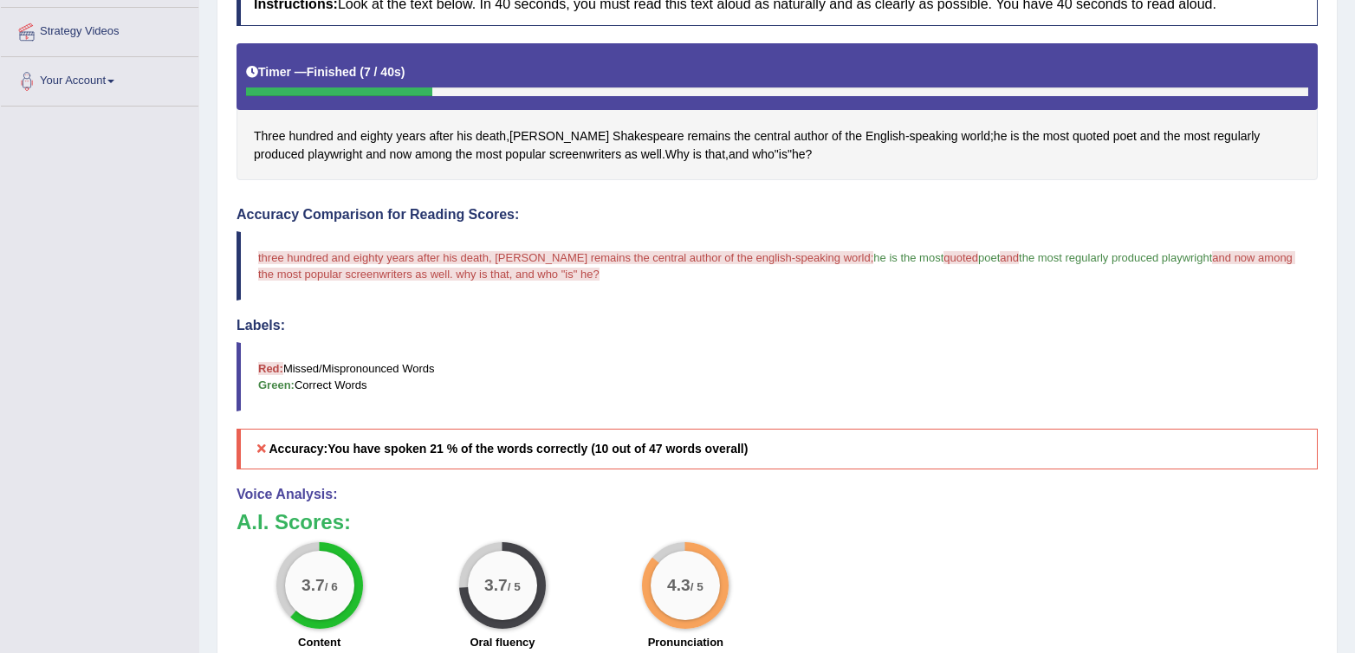
scroll to position [0, 0]
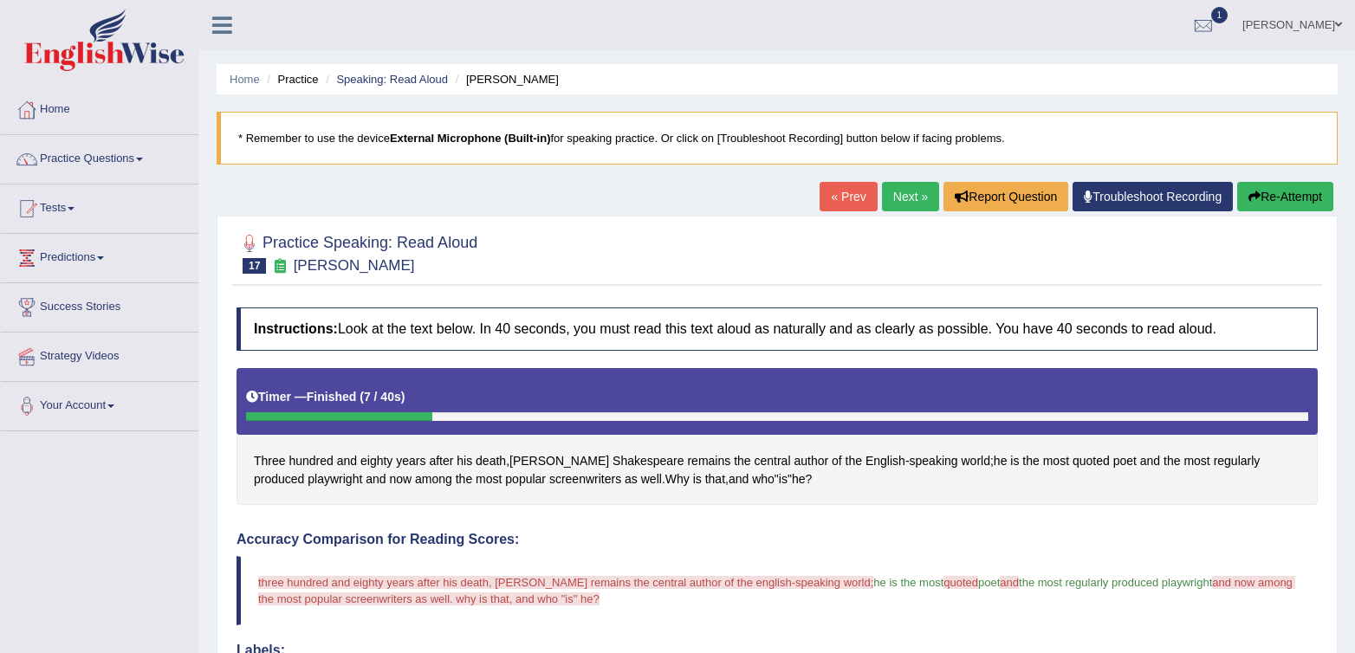
click at [1315, 205] on button "Re-Attempt" at bounding box center [1285, 196] width 96 height 29
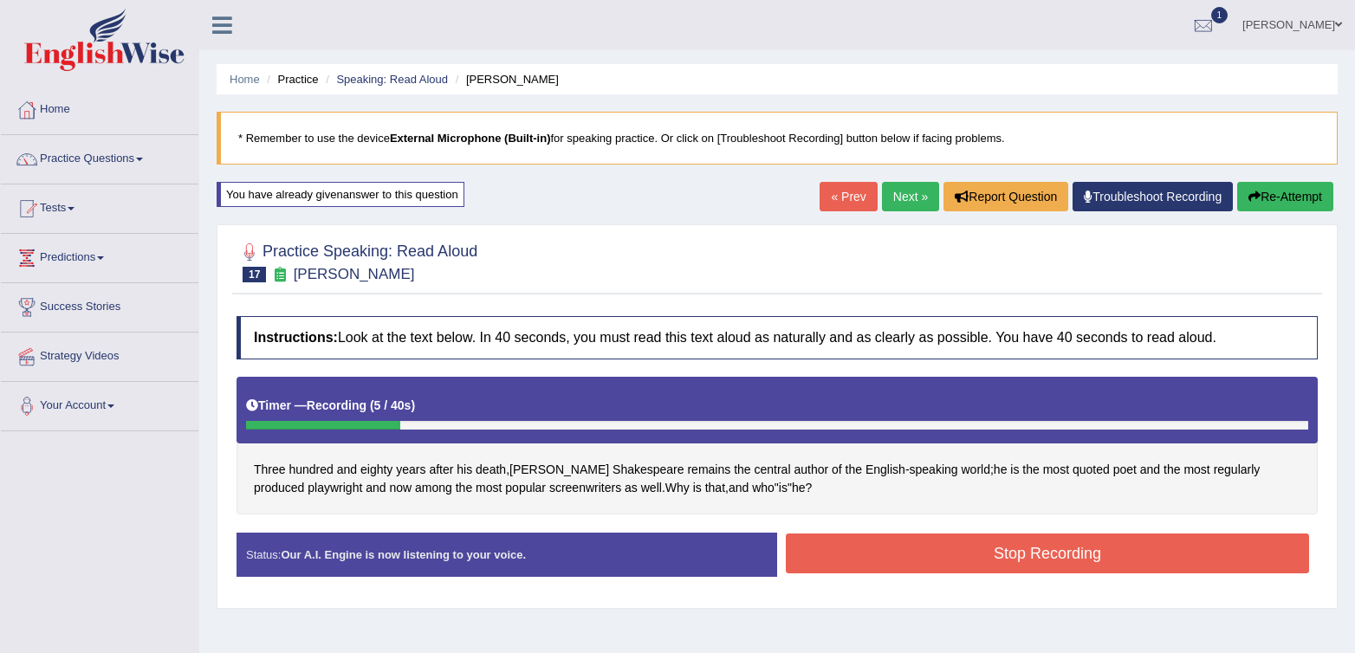
click at [947, 555] on button "Stop Recording" at bounding box center [1047, 554] width 523 height 40
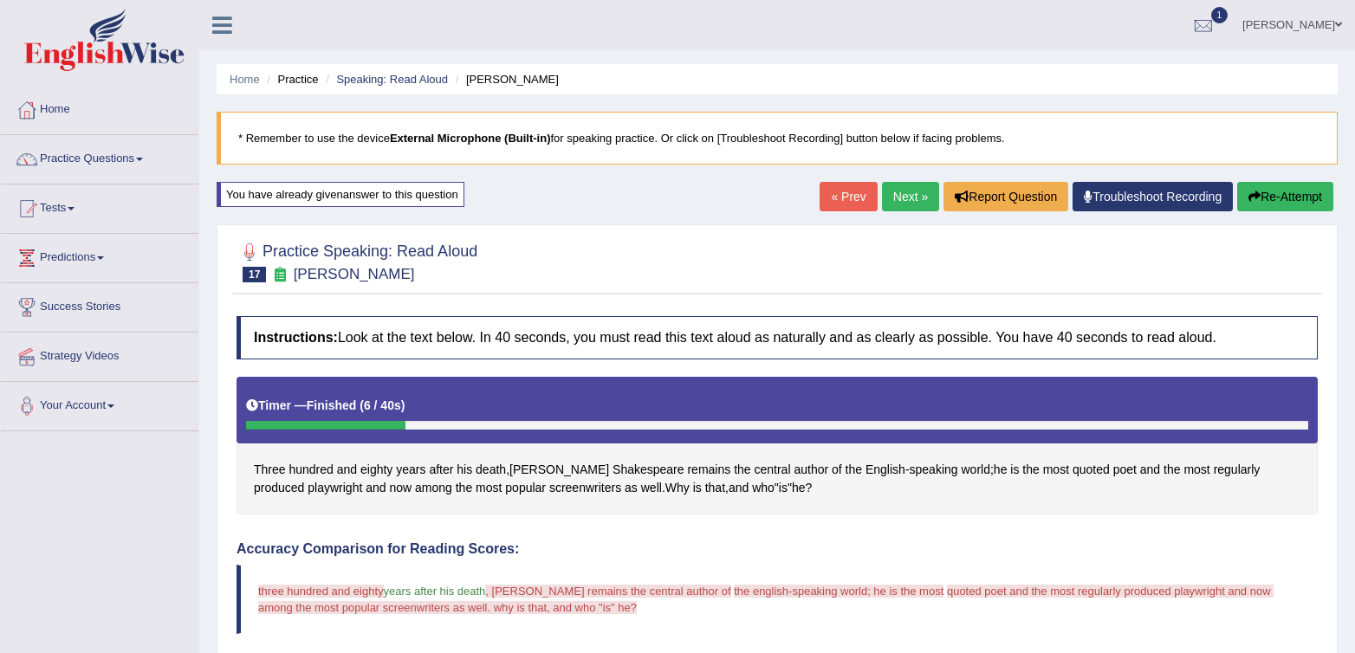
click at [1249, 192] on icon "button" at bounding box center [1255, 197] width 12 height 12
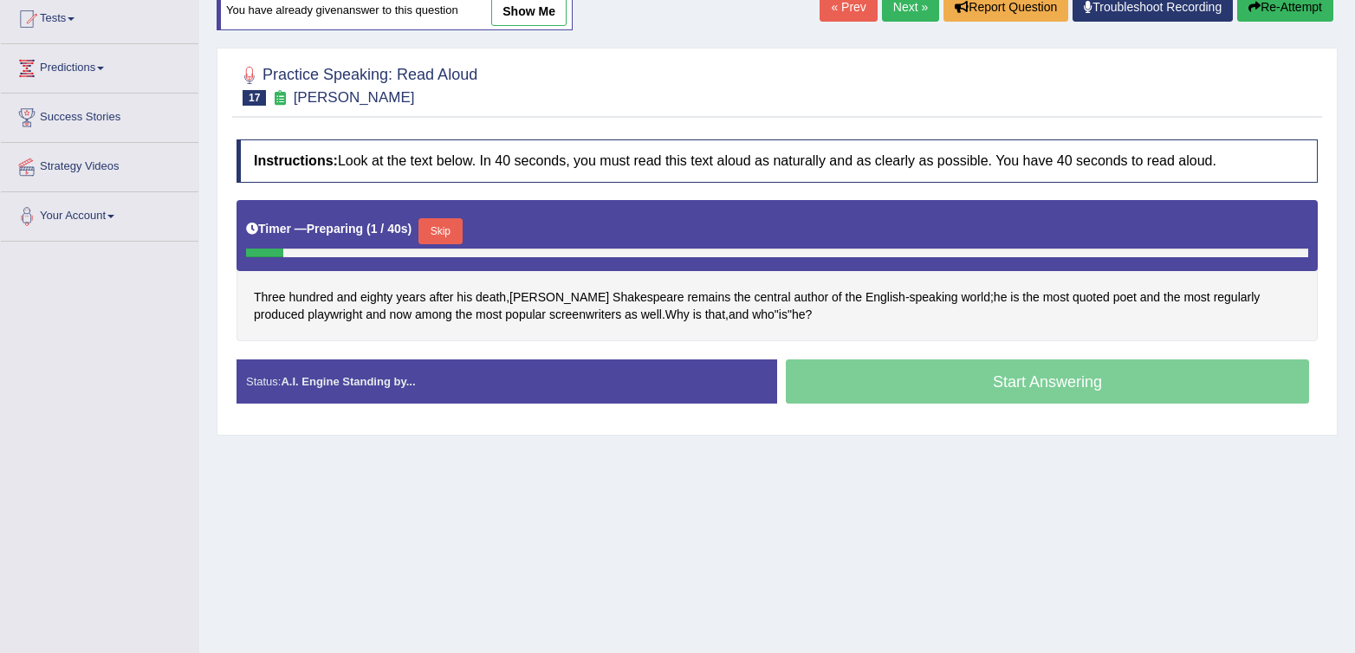
scroll to position [201, 0]
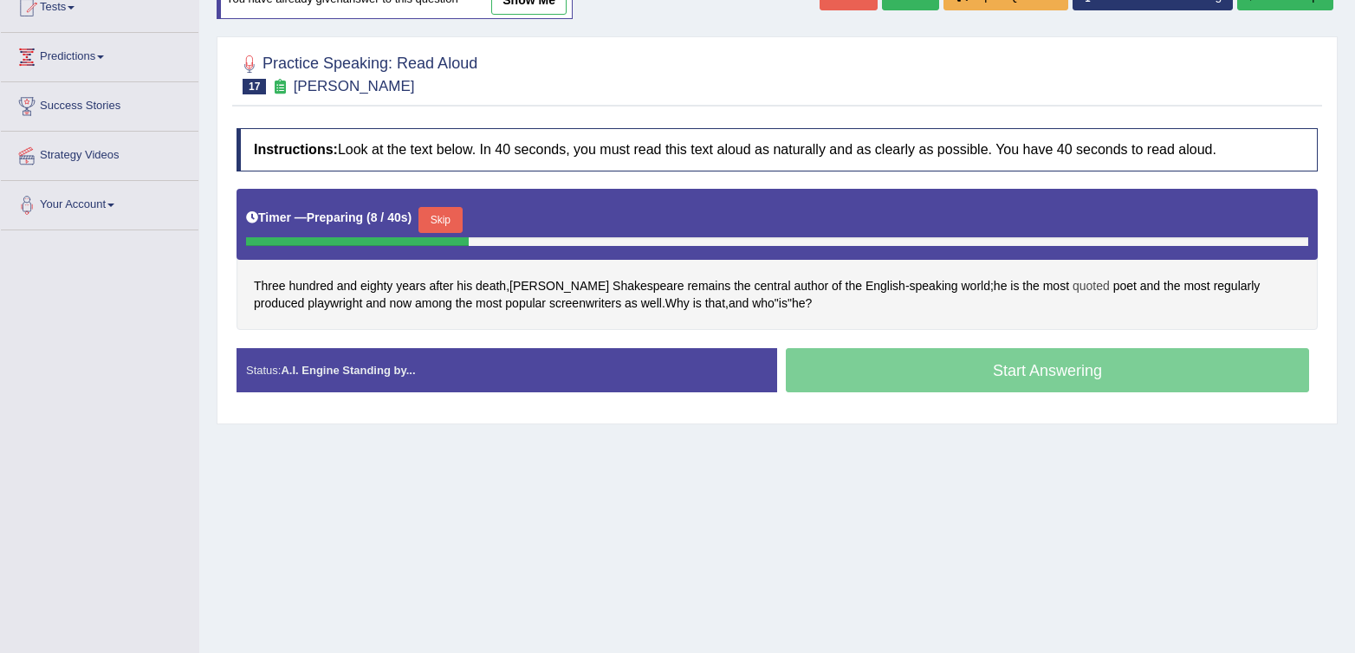
click at [1073, 287] on span "quoted" at bounding box center [1091, 286] width 37 height 18
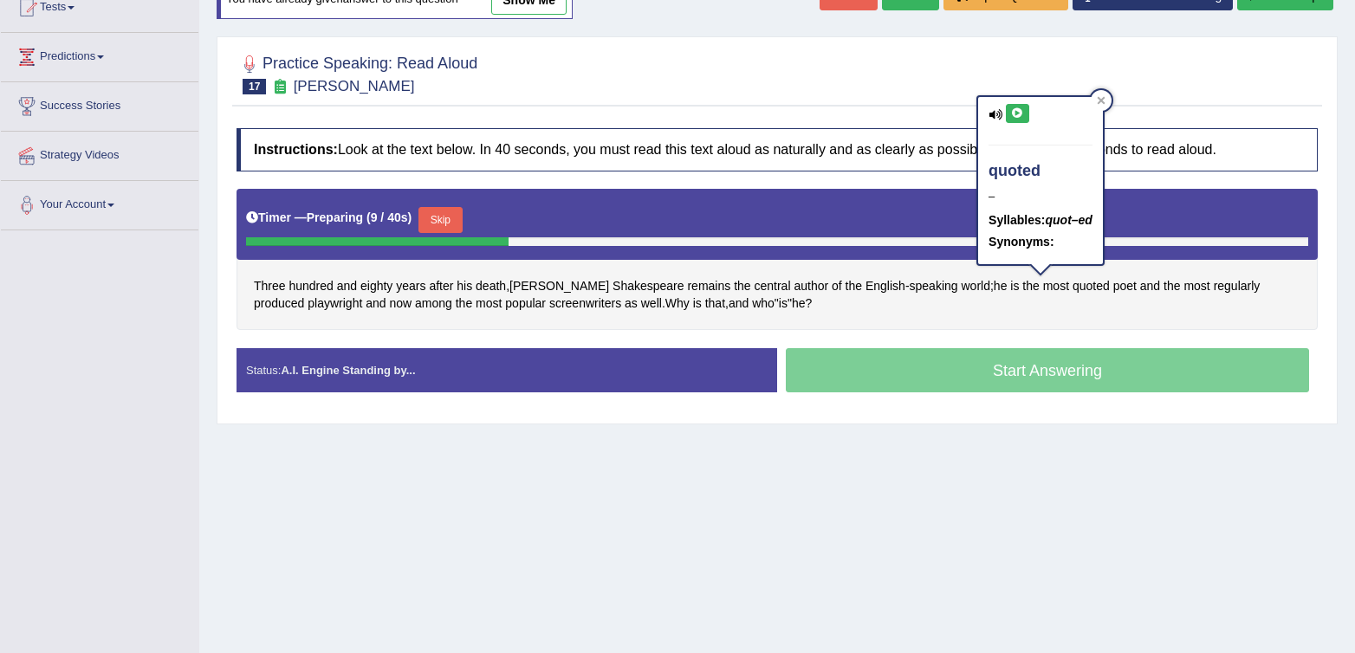
click at [1022, 112] on icon at bounding box center [1017, 113] width 13 height 10
click at [1023, 110] on icon at bounding box center [1017, 113] width 13 height 10
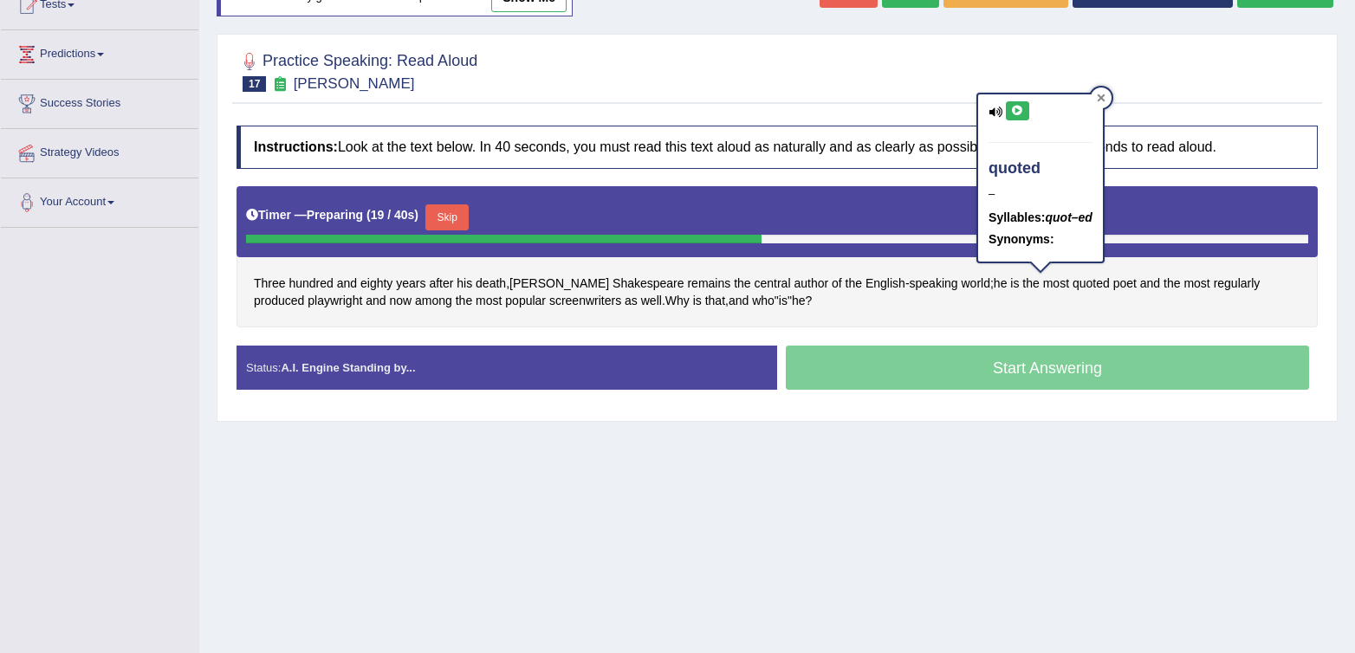
click at [1098, 101] on div at bounding box center [1101, 98] width 21 height 21
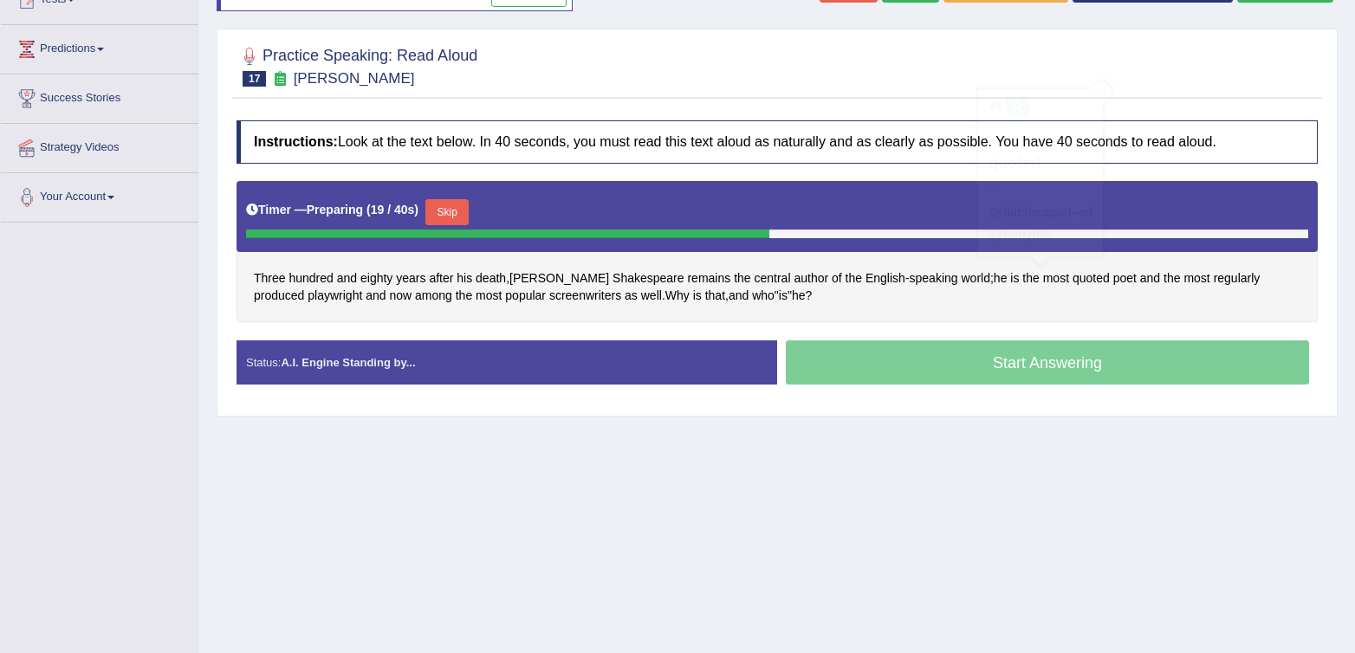
scroll to position [206, 0]
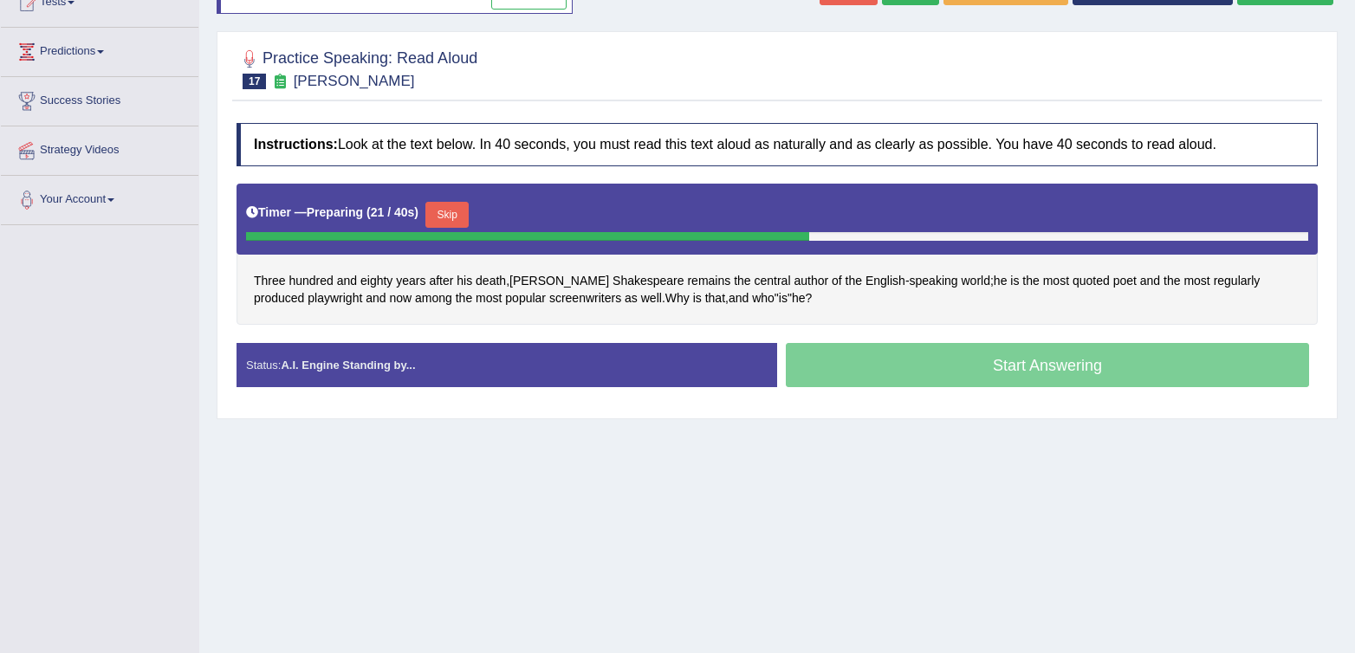
click at [1023, 320] on div "Three hundred and eighty years after his death , William Shakespeare remains th…" at bounding box center [777, 254] width 1081 height 141
click at [1214, 287] on span "regularly" at bounding box center [1237, 281] width 47 height 18
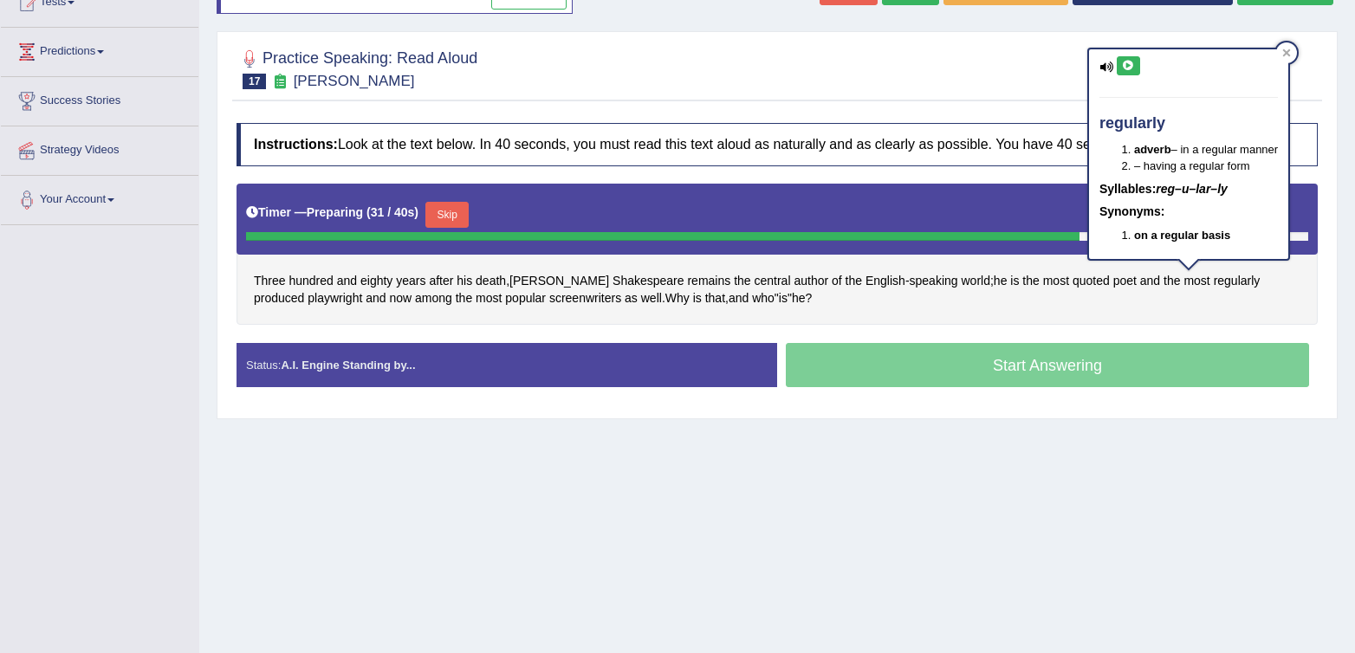
click at [1135, 60] on button at bounding box center [1128, 65] width 23 height 19
click at [1126, 63] on icon at bounding box center [1128, 66] width 13 height 10
click at [1249, 295] on div "Three hundred and eighty years after his death , William Shakespeare remains th…" at bounding box center [777, 254] width 1081 height 141
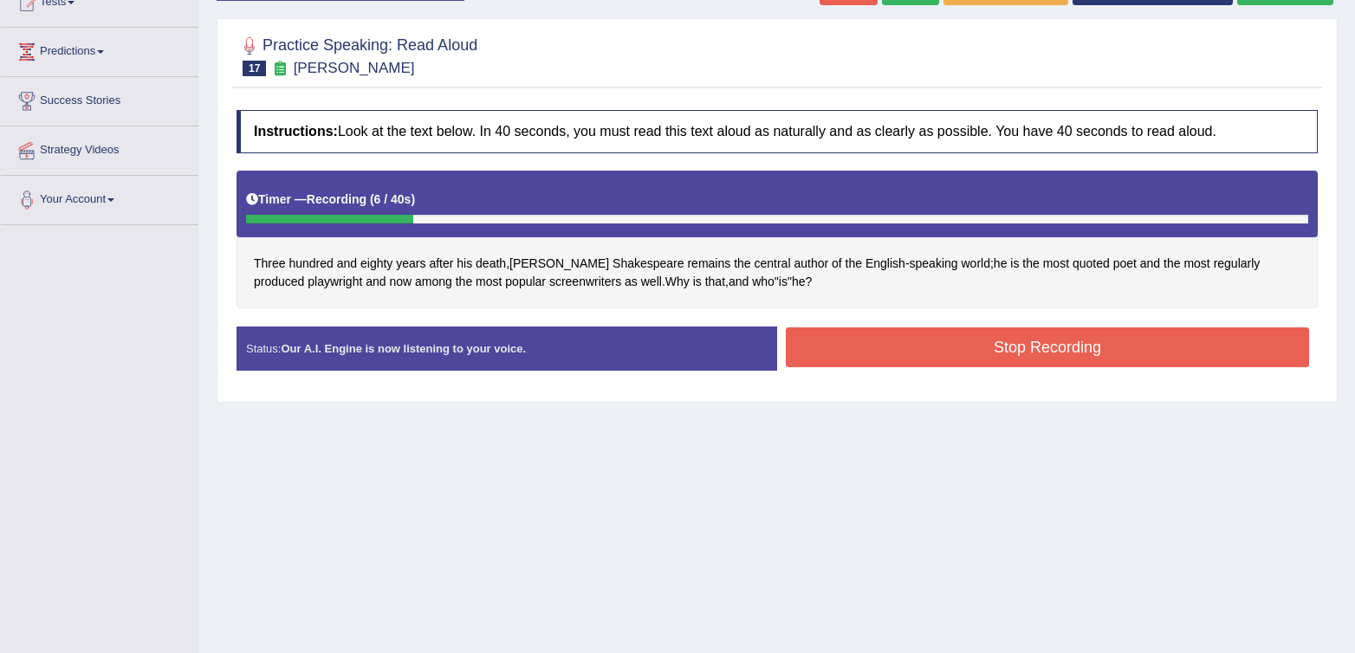
click at [859, 347] on button "Stop Recording" at bounding box center [1047, 348] width 523 height 40
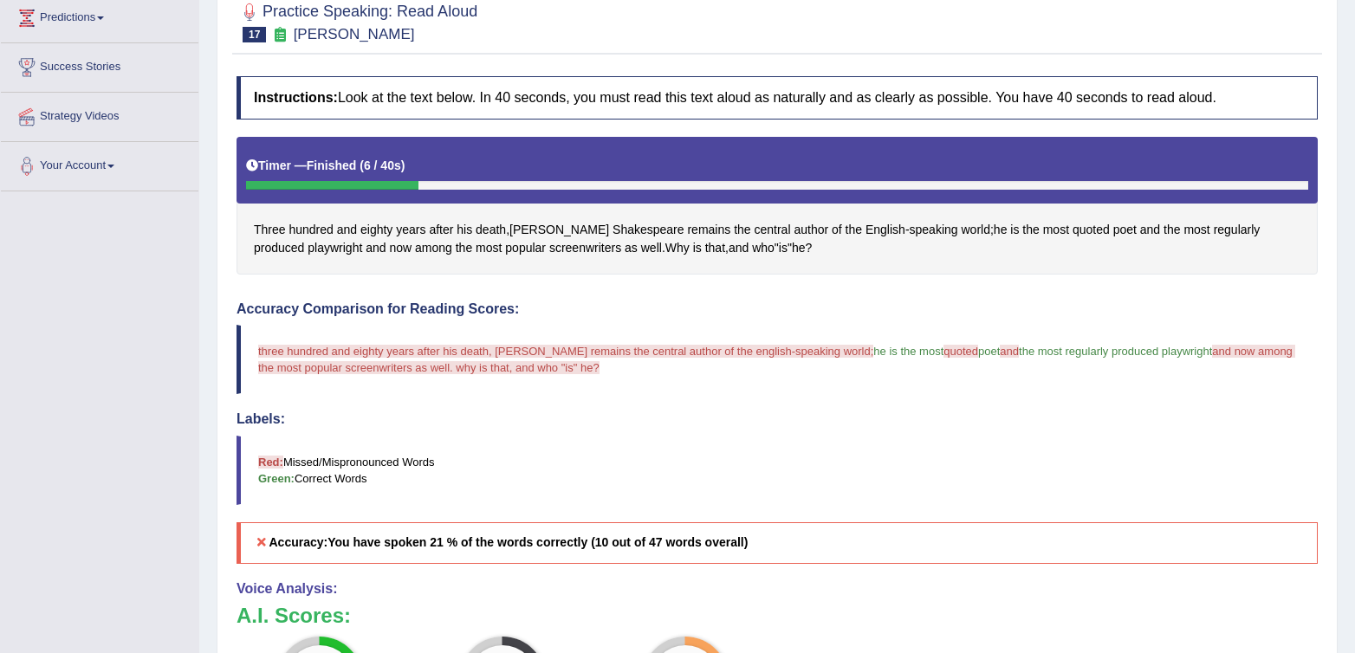
scroll to position [0, 0]
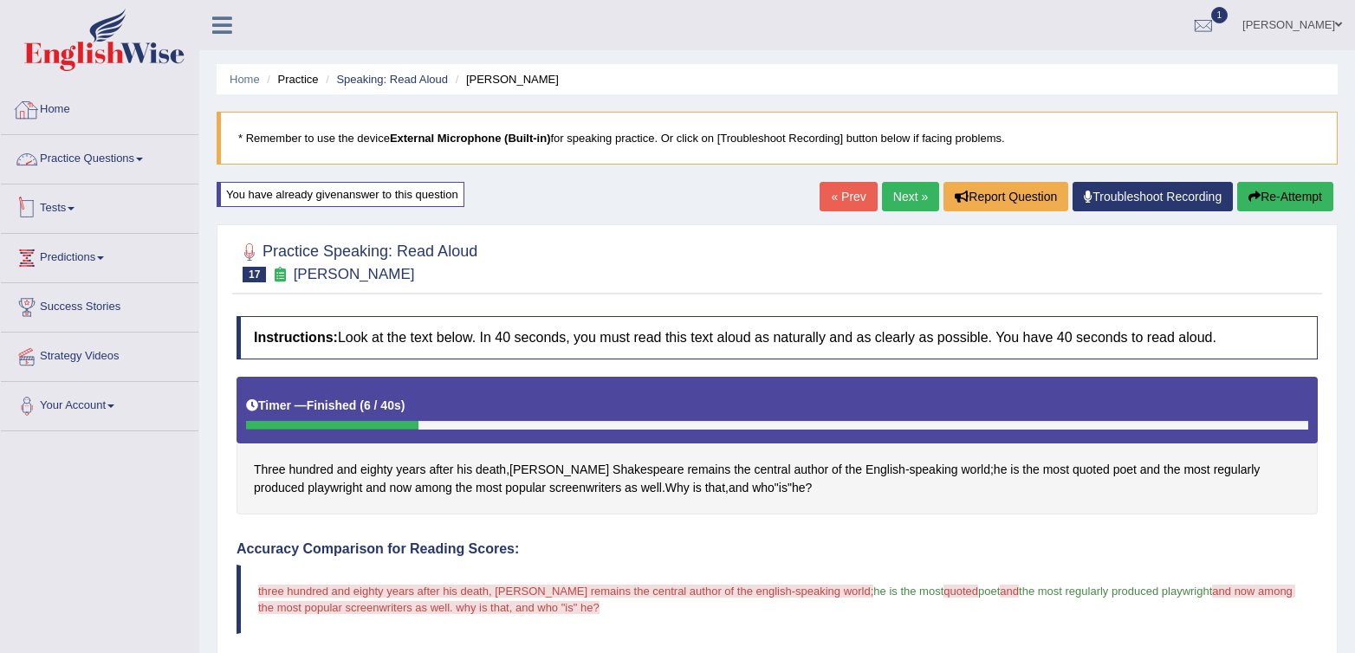
click at [62, 194] on link "Tests" at bounding box center [100, 206] width 198 height 43
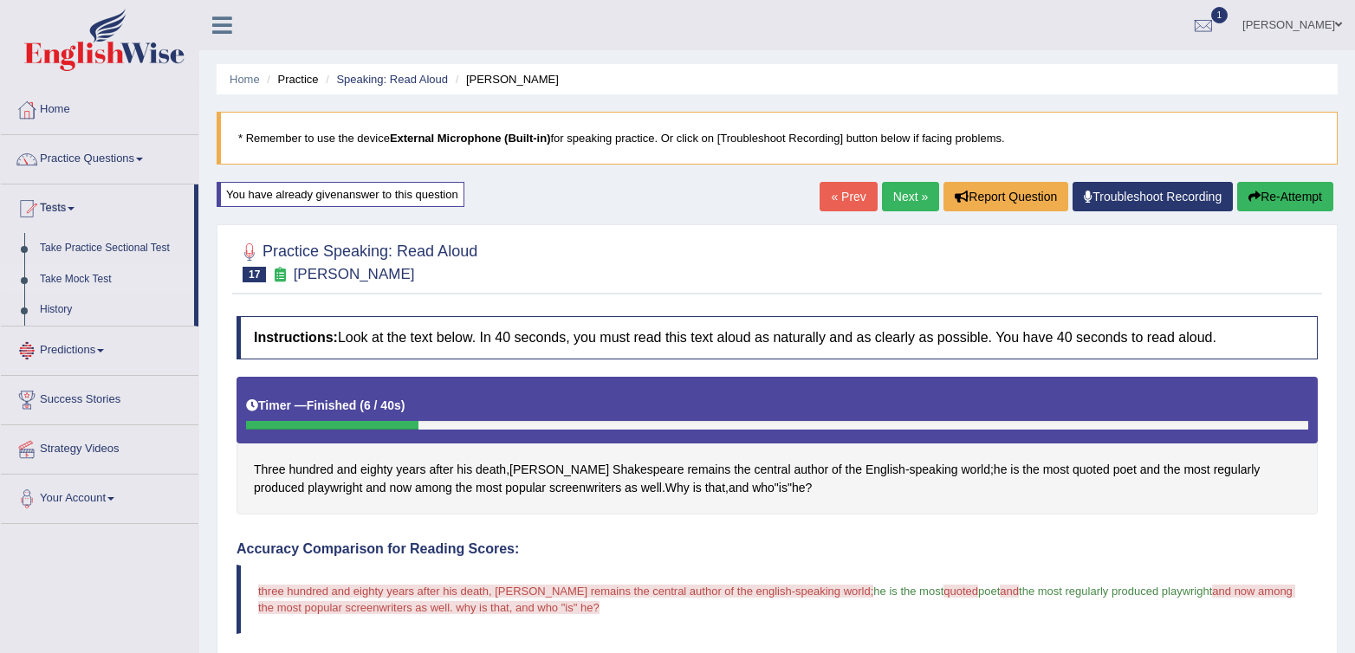
click at [52, 270] on link "Take Mock Test" at bounding box center [113, 279] width 162 height 31
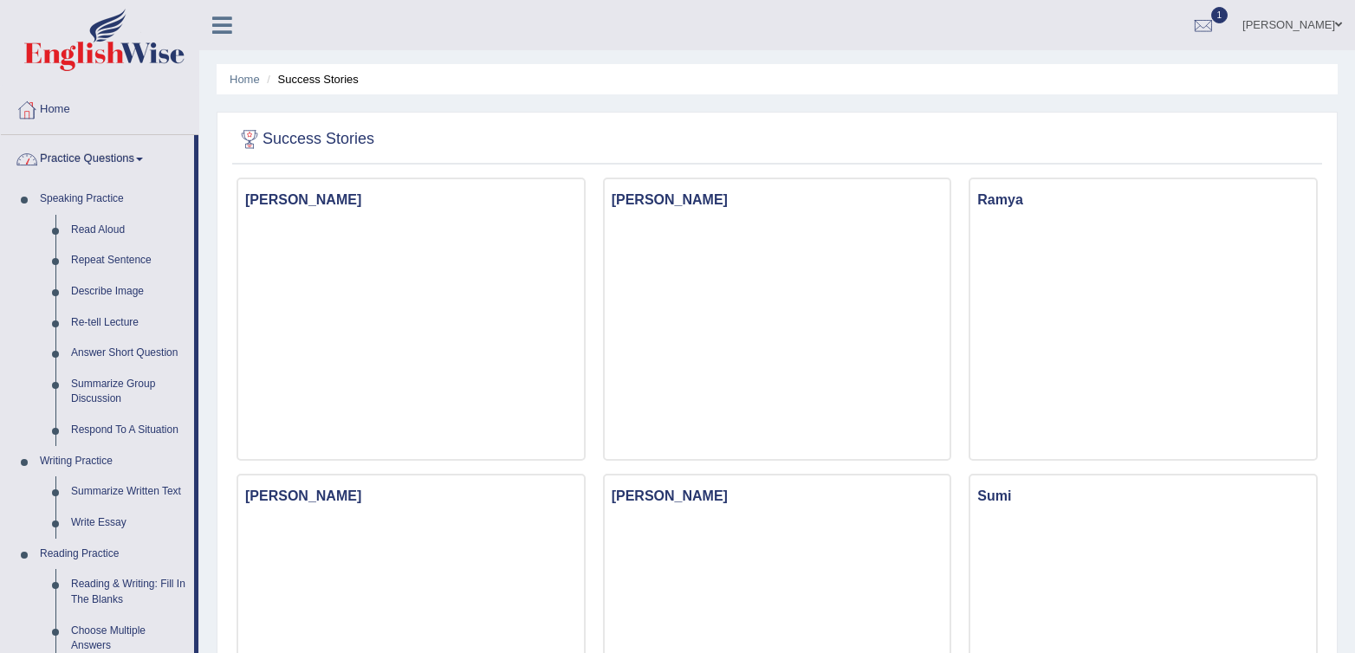
click at [41, 156] on link "Practice Questions" at bounding box center [97, 156] width 193 height 43
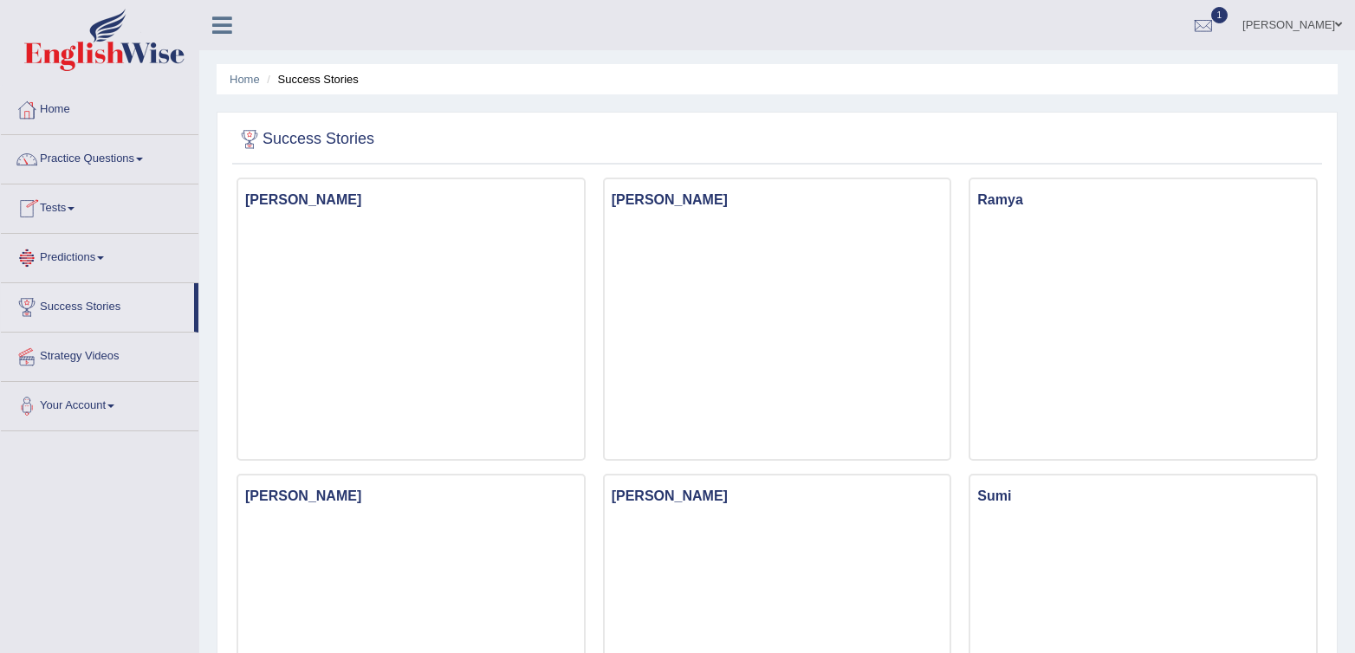
click at [49, 203] on link "Tests" at bounding box center [100, 206] width 198 height 43
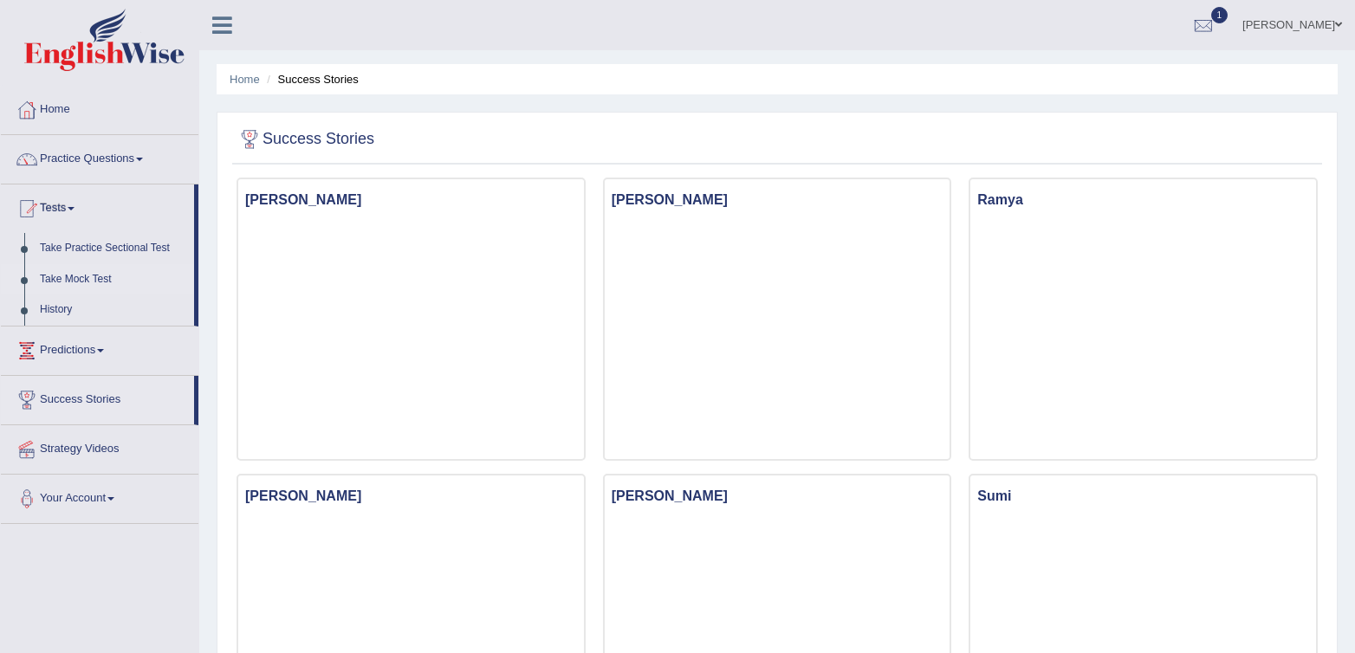
click at [51, 273] on link "Take Mock Test" at bounding box center [113, 279] width 162 height 31
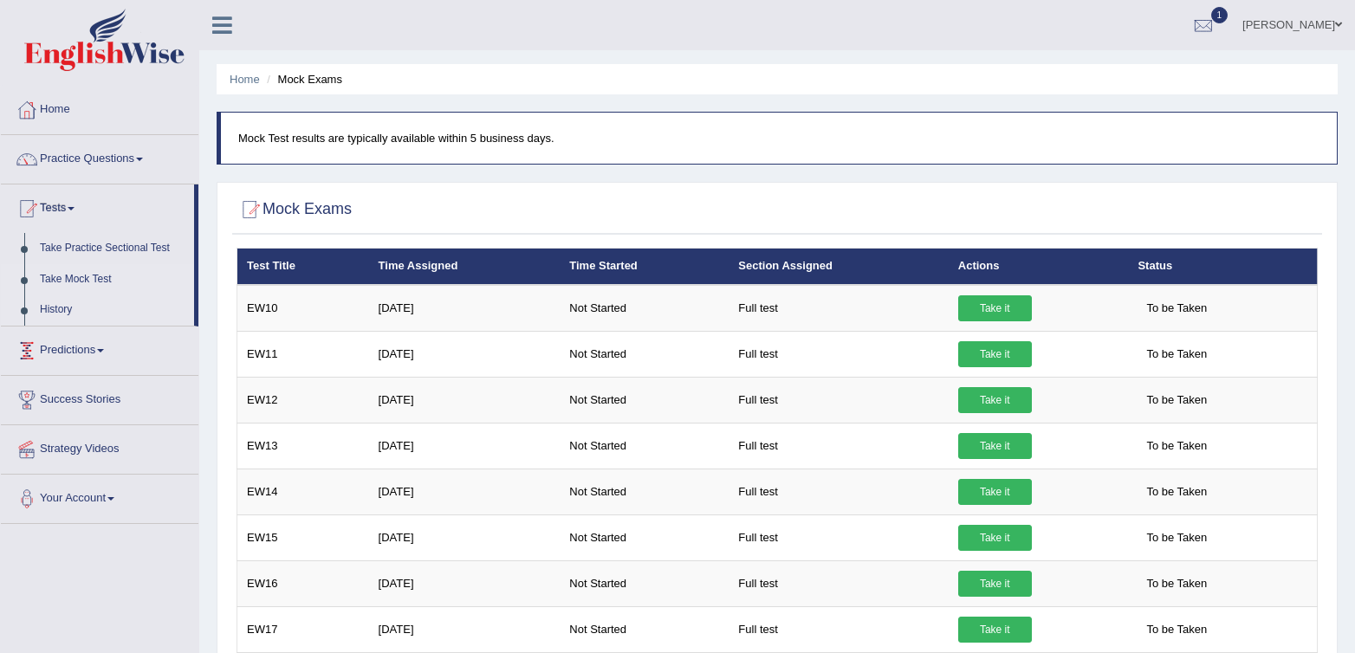
click at [64, 304] on link "History" at bounding box center [113, 310] width 162 height 31
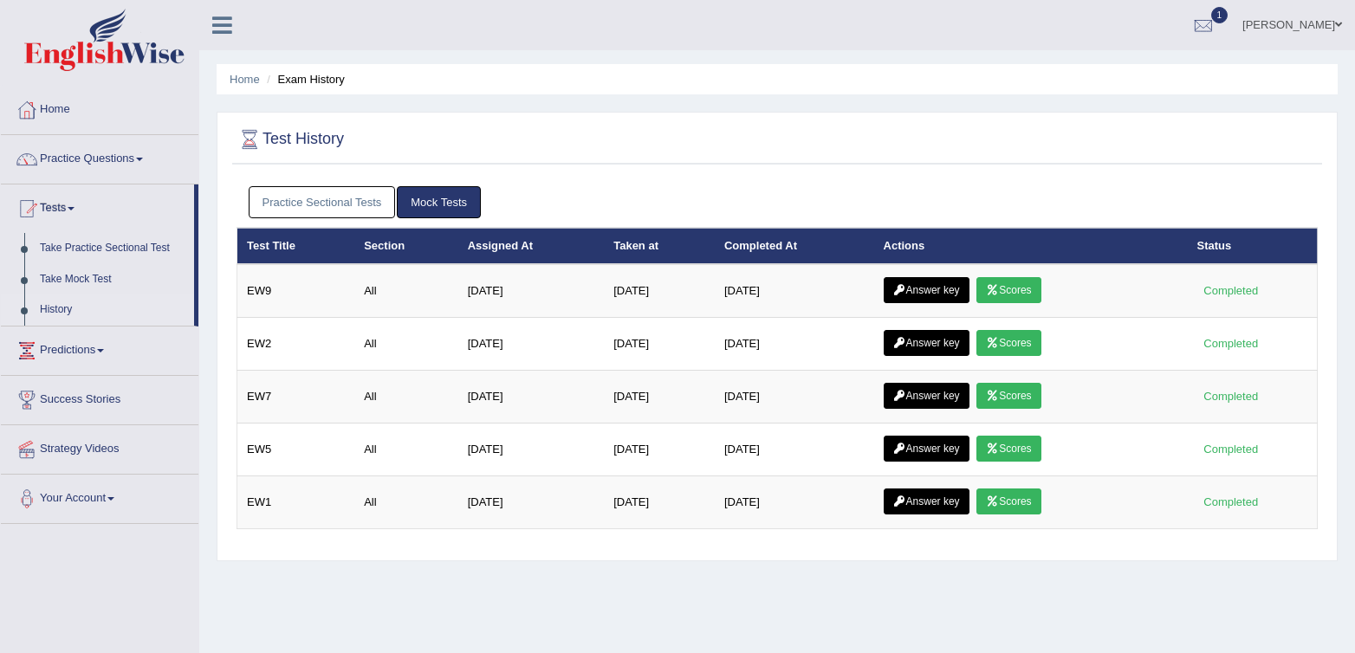
click at [295, 209] on link "Practice Sectional Tests" at bounding box center [322, 202] width 147 height 32
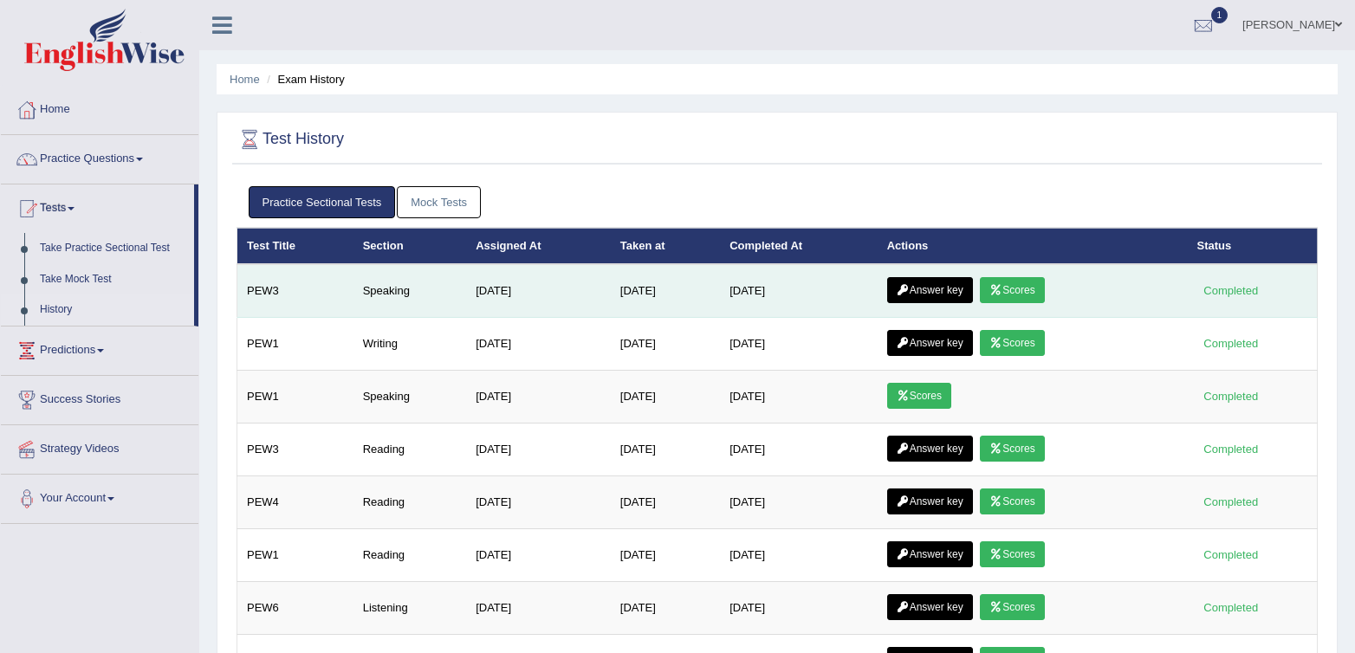
click at [910, 293] on icon at bounding box center [903, 290] width 13 height 10
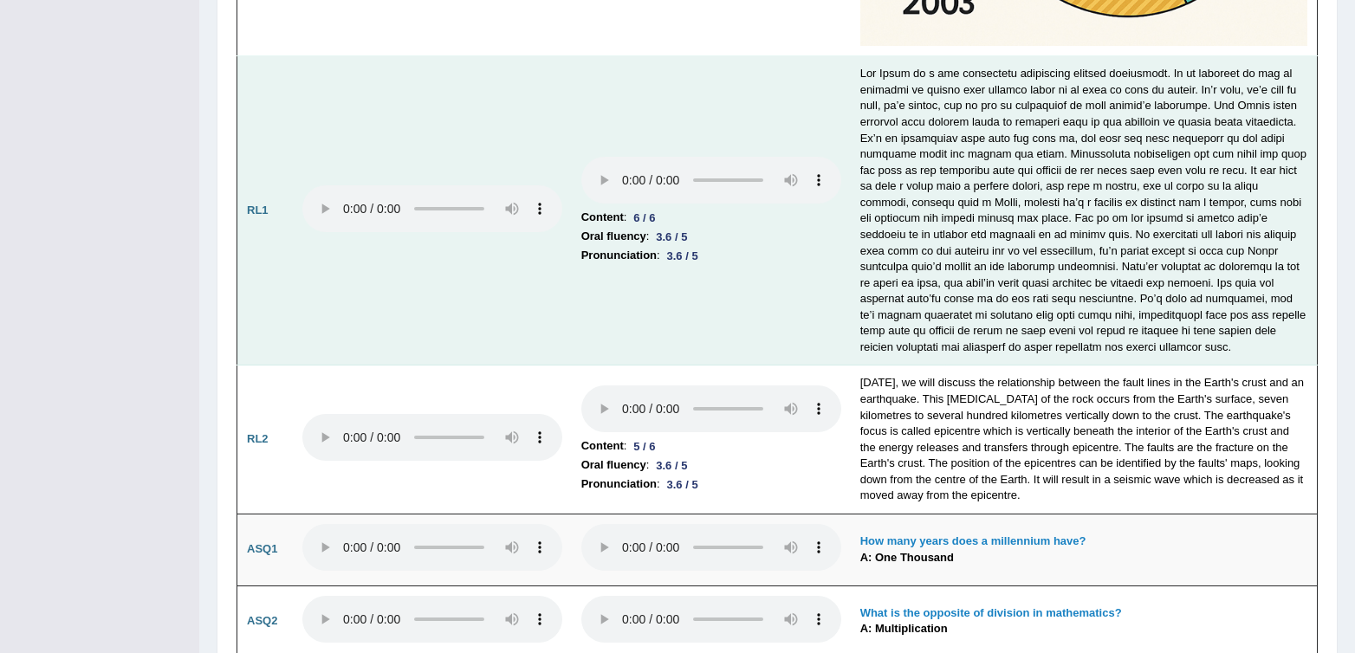
scroll to position [4318, 0]
click at [779, 257] on td "Content : 6 / 6 Oral fluency : 3.6 / 5 Pronunciation : 3.6 / 5" at bounding box center [711, 209] width 279 height 309
click at [751, 275] on td "Content : 6 / 6 Oral fluency : 3.6 / 5 Pronunciation : 3.6 / 5" at bounding box center [711, 209] width 279 height 309
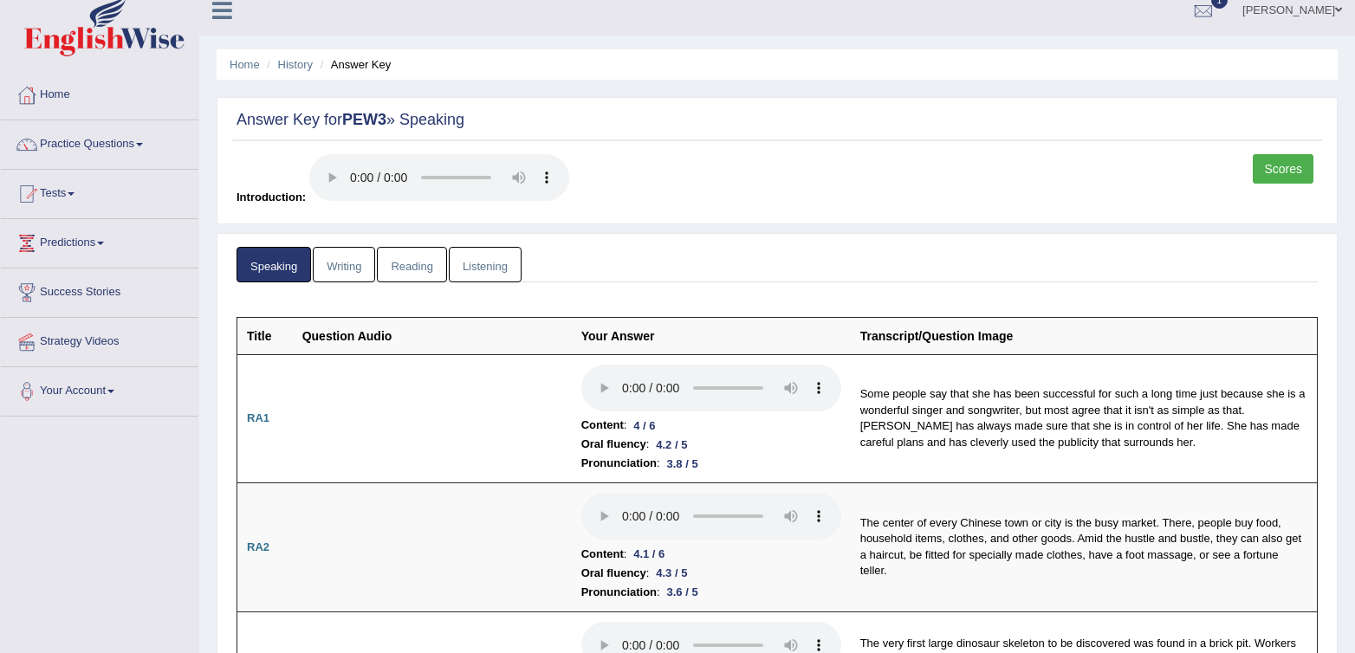
scroll to position [0, 0]
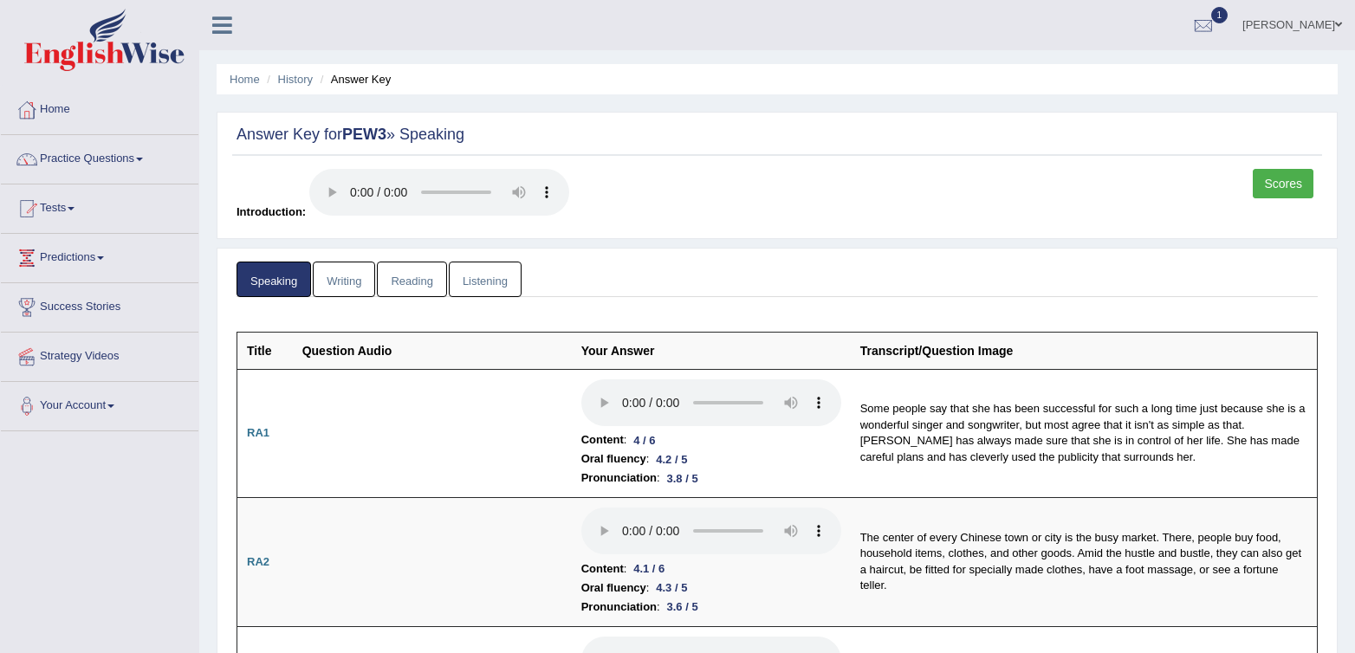
click at [1270, 186] on link "Scores" at bounding box center [1283, 183] width 61 height 29
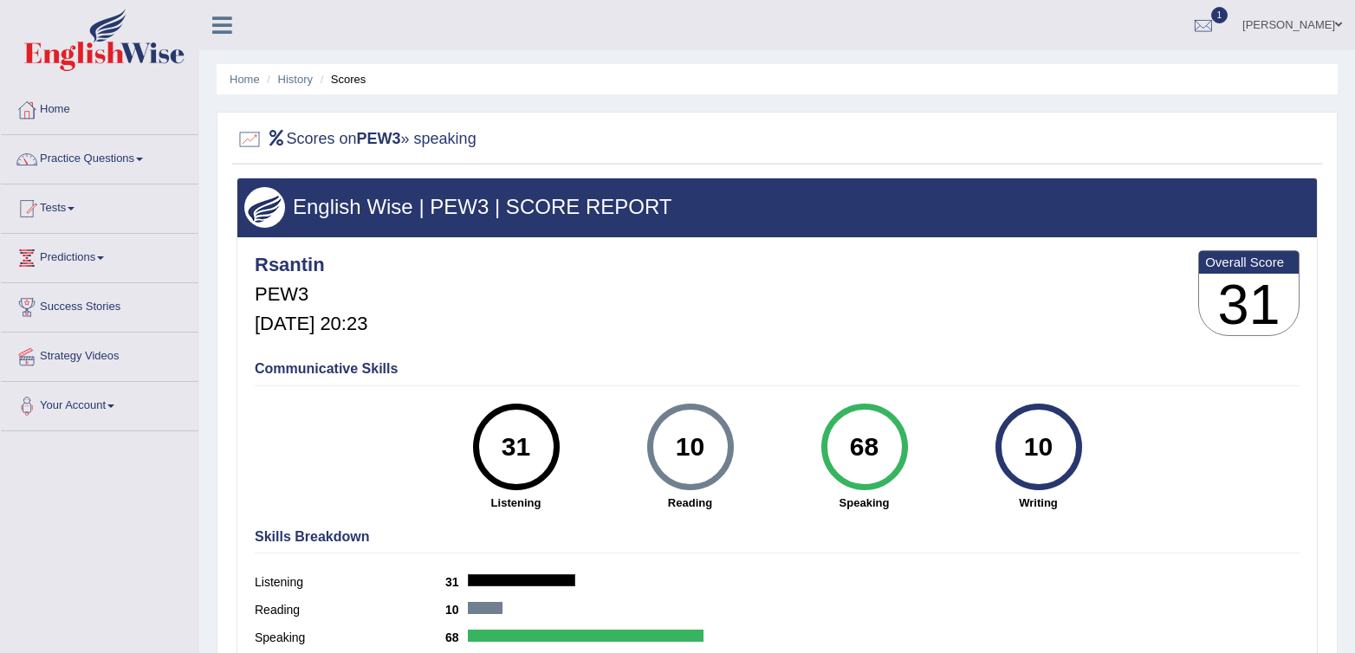
click at [778, 325] on div "Rsantin PEW3 [DATE] 20:23 Overall Score 31" at bounding box center [777, 297] width 1054 height 103
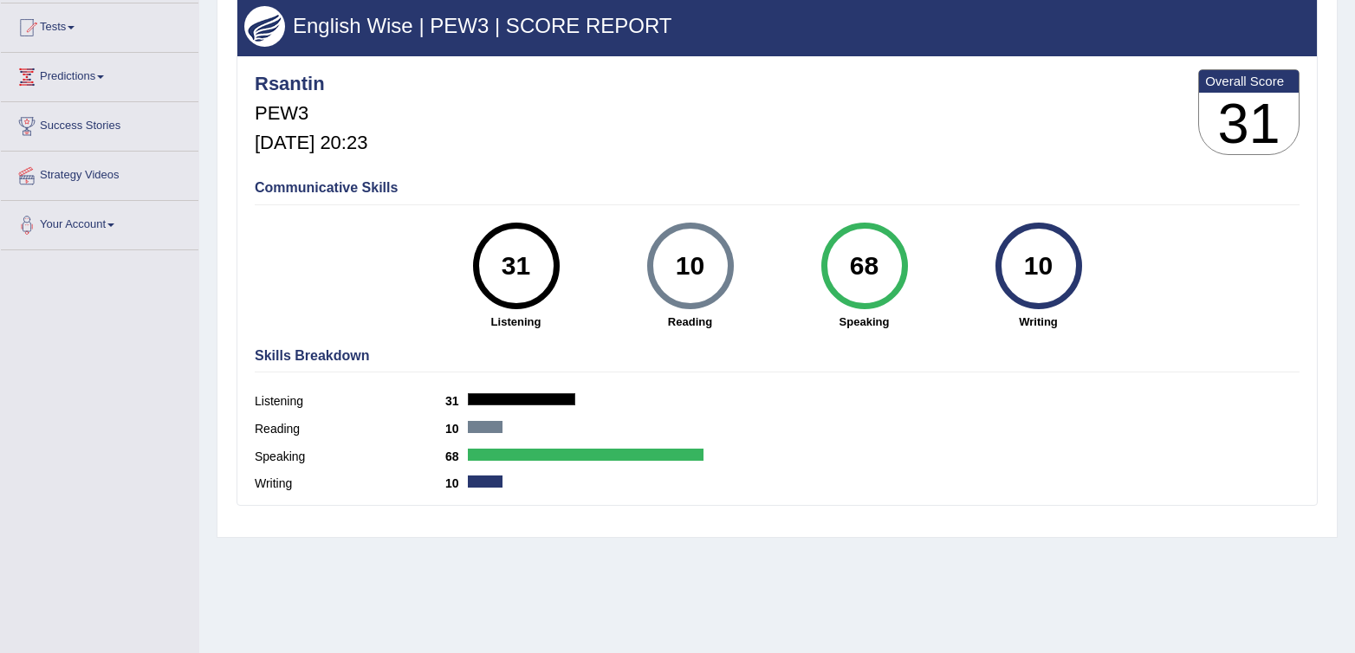
scroll to position [184, 0]
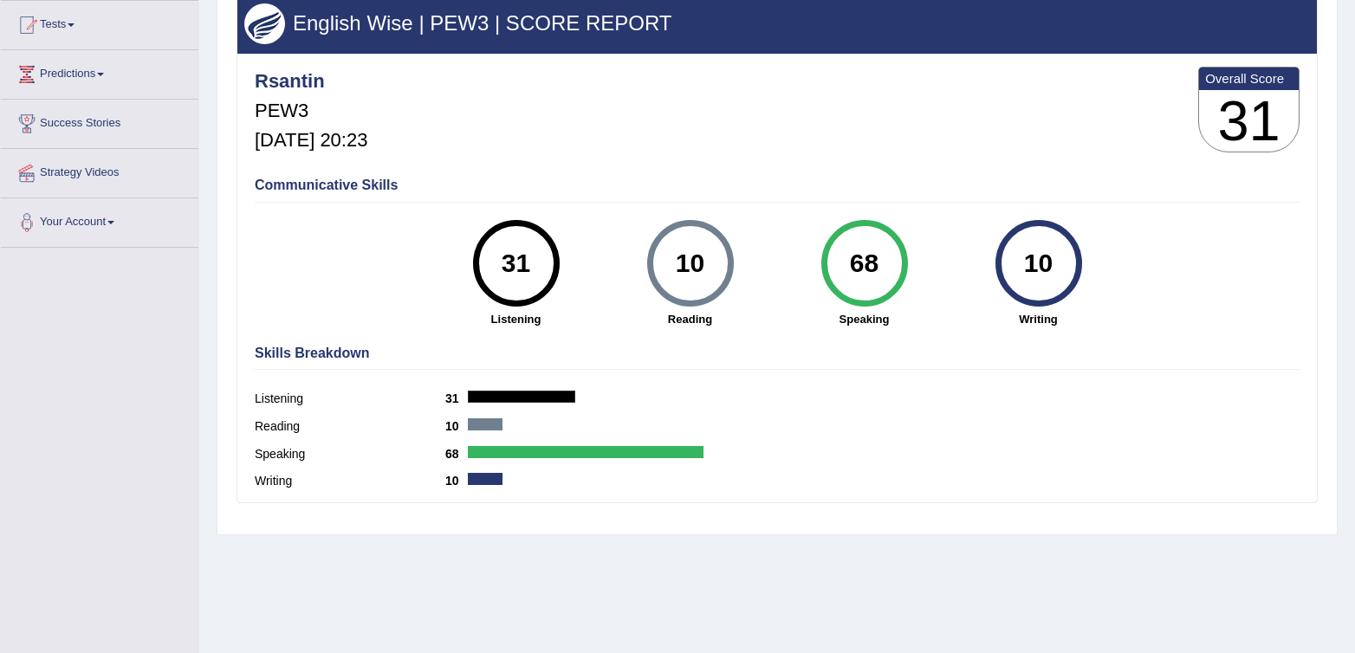
click at [1164, 427] on div "Reading 10" at bounding box center [777, 429] width 1045 height 28
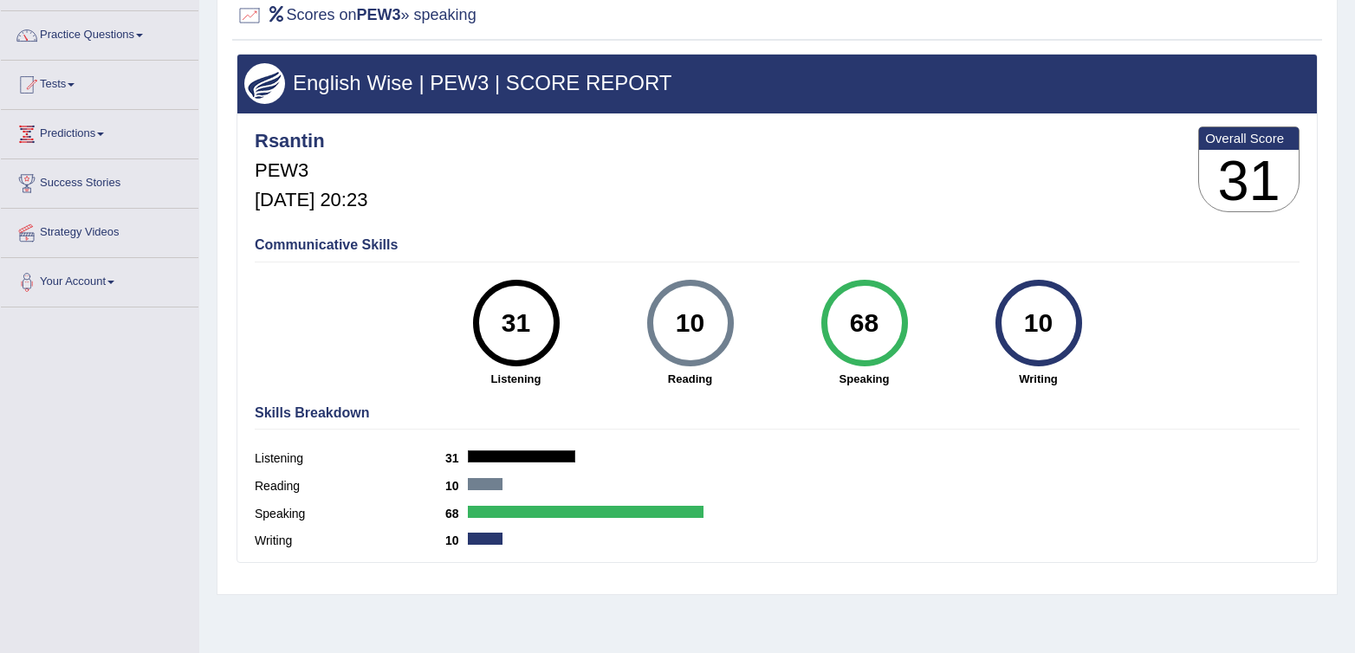
click at [1164, 427] on div "Skills Breakdown Listening 31 Reading 10 Speaking 68 Writing 10" at bounding box center [777, 480] width 1054 height 166
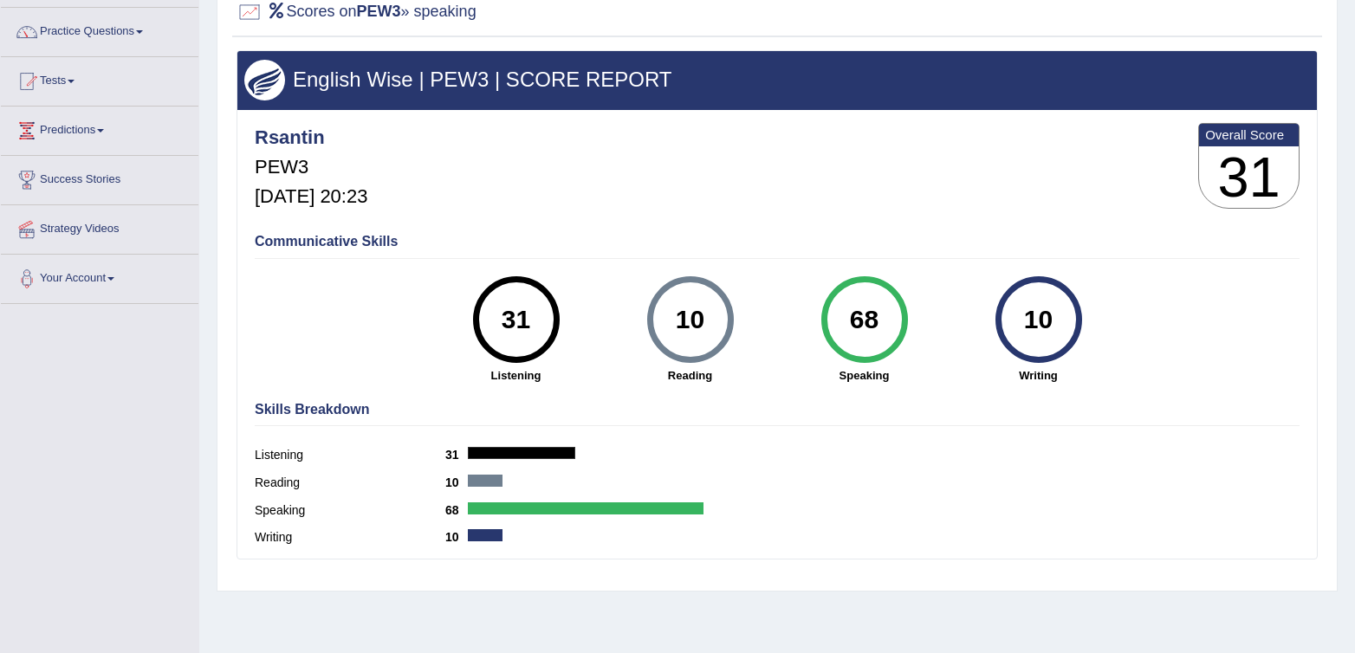
click at [1164, 427] on div "Skills Breakdown Listening 31 Reading 10 Speaking 68 Writing 10" at bounding box center [777, 476] width 1054 height 166
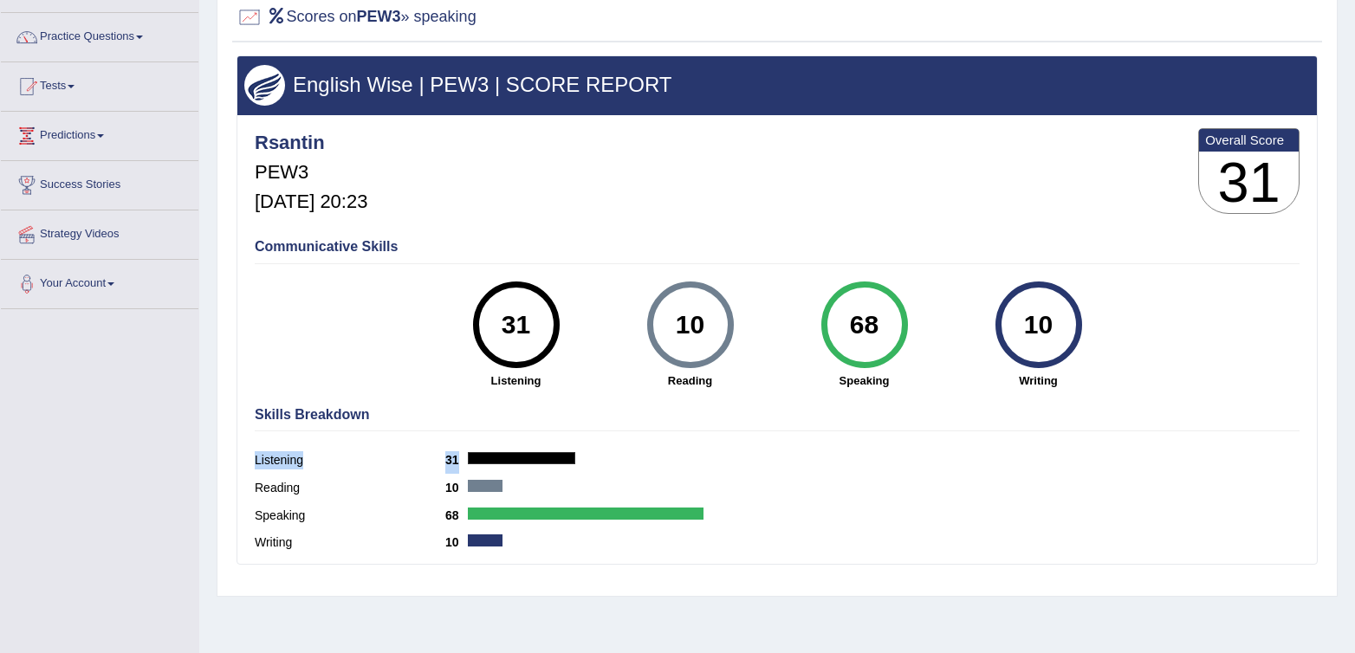
click at [1164, 427] on div "Skills Breakdown Listening 31 Reading 10 Speaking 68 Writing 10" at bounding box center [777, 482] width 1054 height 166
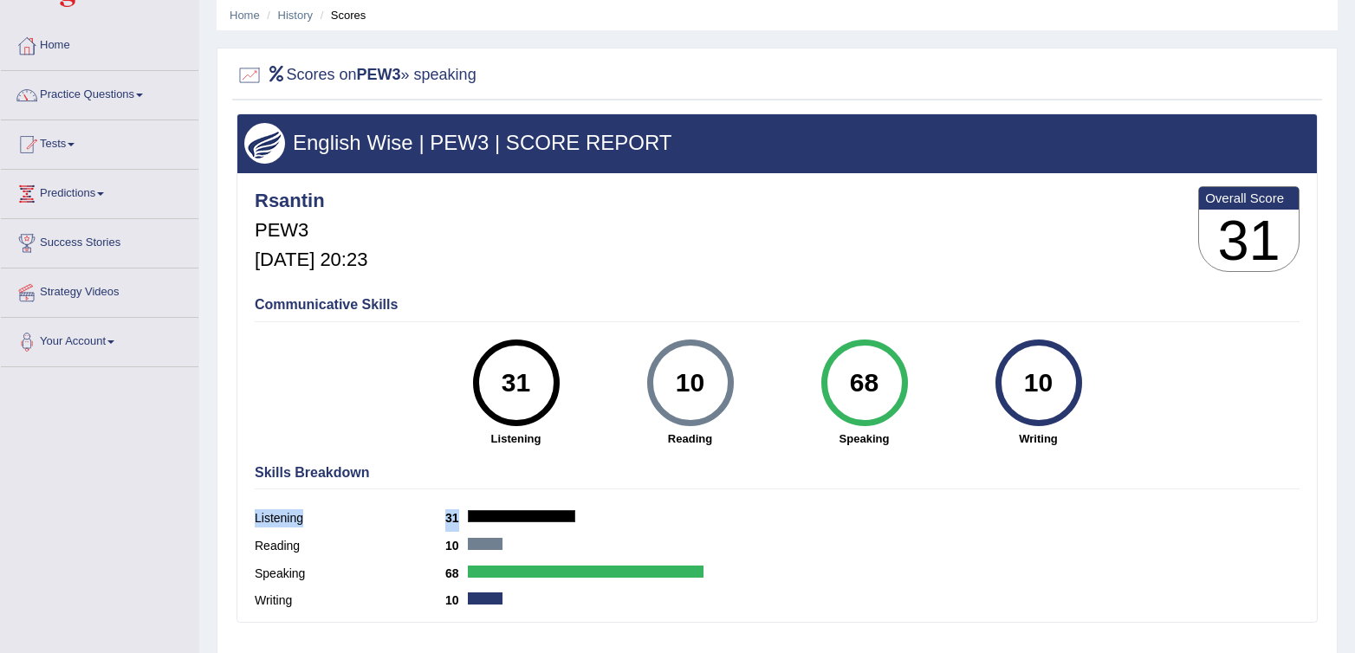
scroll to position [44, 0]
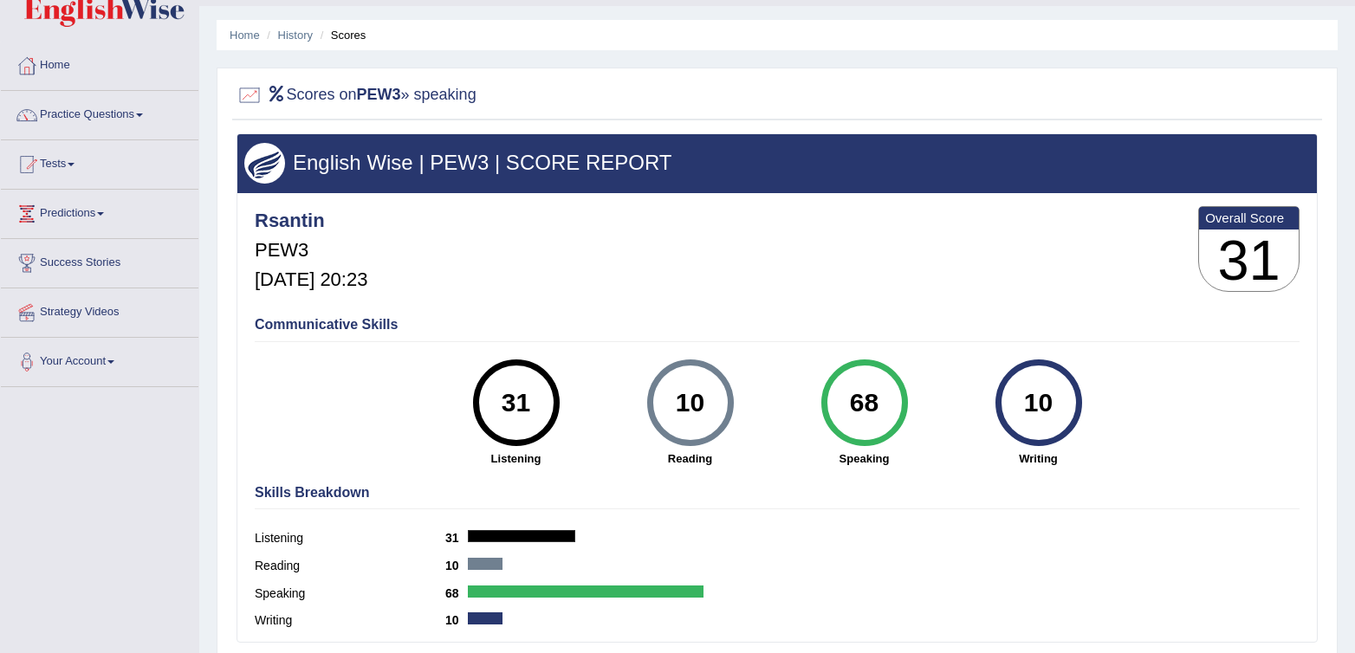
click at [1164, 427] on div "Communicative Skills 31 Listening 10 [GEOGRAPHIC_DATA] 68 Speaking 10 Writing" at bounding box center [777, 390] width 1054 height 164
click at [46, 164] on link "Tests" at bounding box center [100, 161] width 198 height 43
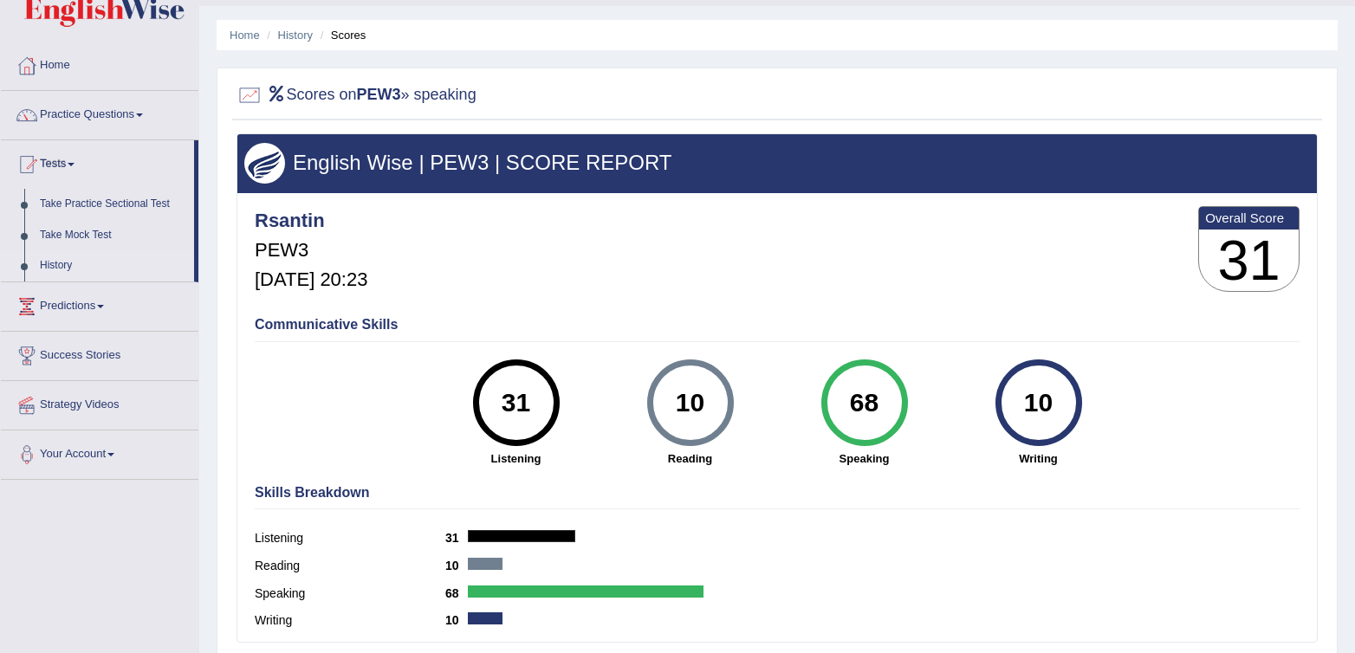
click at [56, 266] on link "History" at bounding box center [113, 265] width 162 height 31
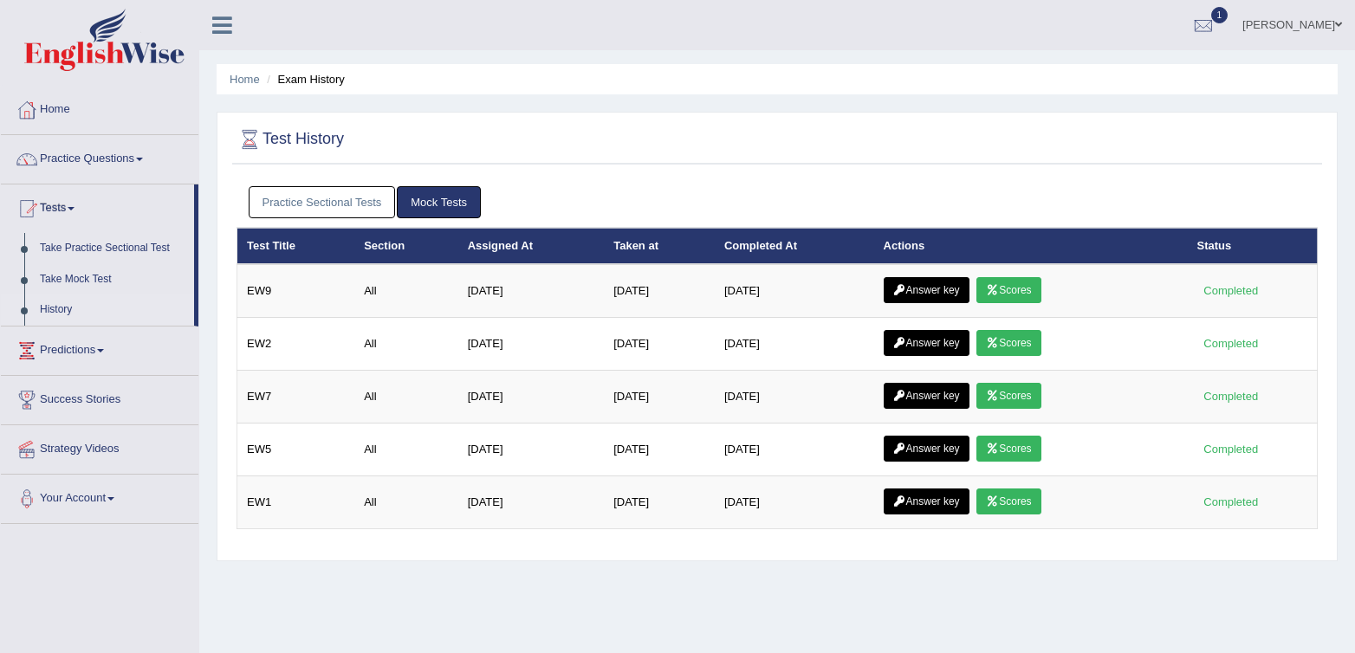
click at [309, 205] on link "Practice Sectional Tests" at bounding box center [322, 202] width 147 height 32
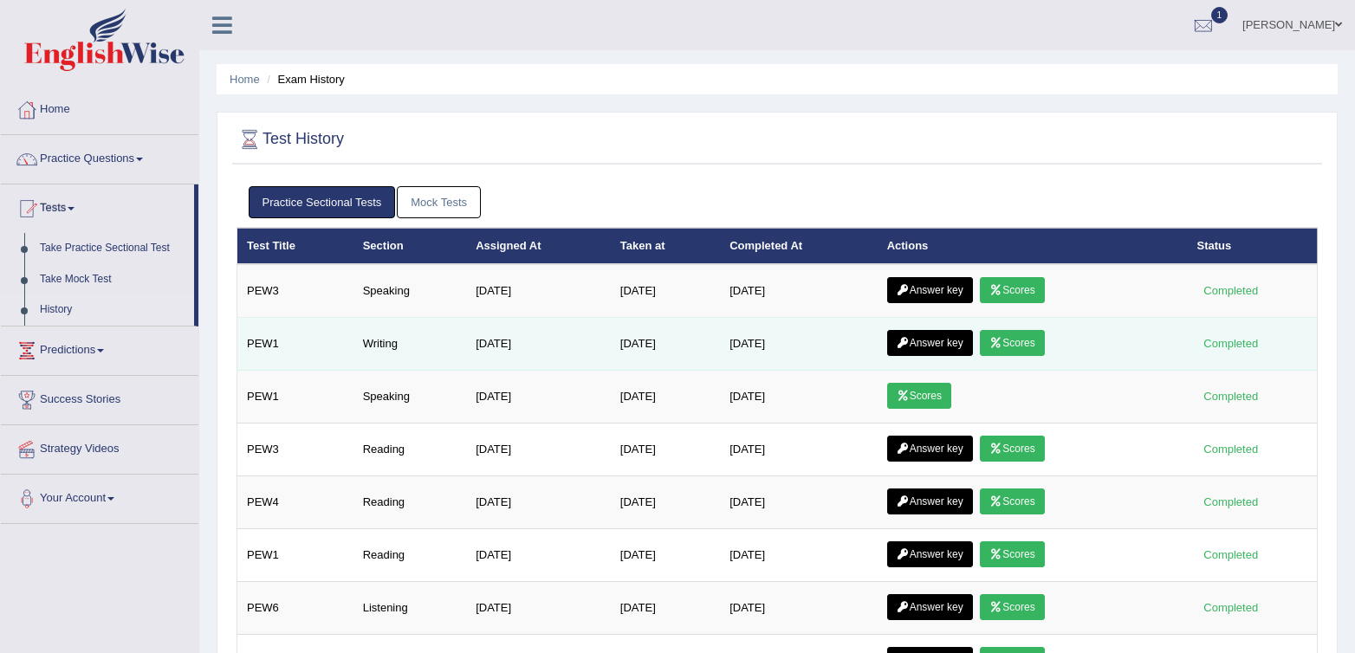
click at [948, 347] on link "Answer key" at bounding box center [930, 343] width 86 height 26
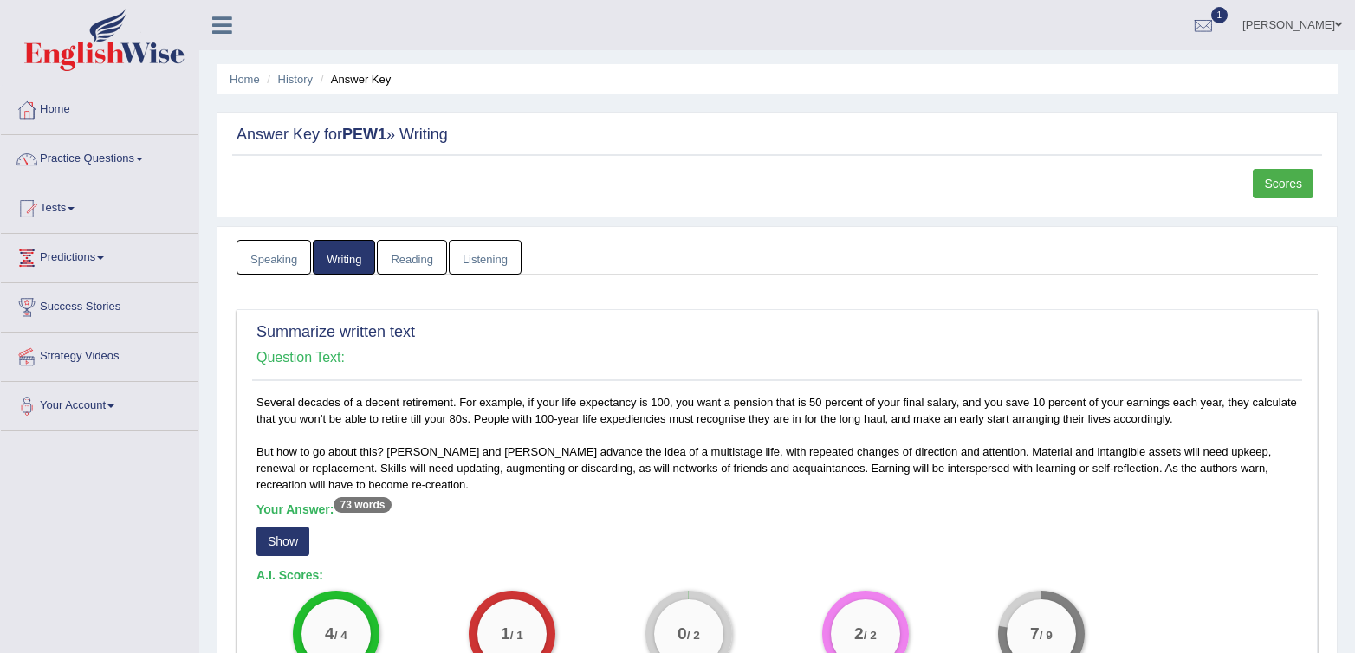
drag, startPoint x: 1316, startPoint y: 193, endPoint x: 1302, endPoint y: 194, distance: 14.8
click at [1313, 194] on div "Scores" at bounding box center [1285, 186] width 65 height 34
click at [1302, 194] on link "Scores" at bounding box center [1283, 183] width 61 height 29
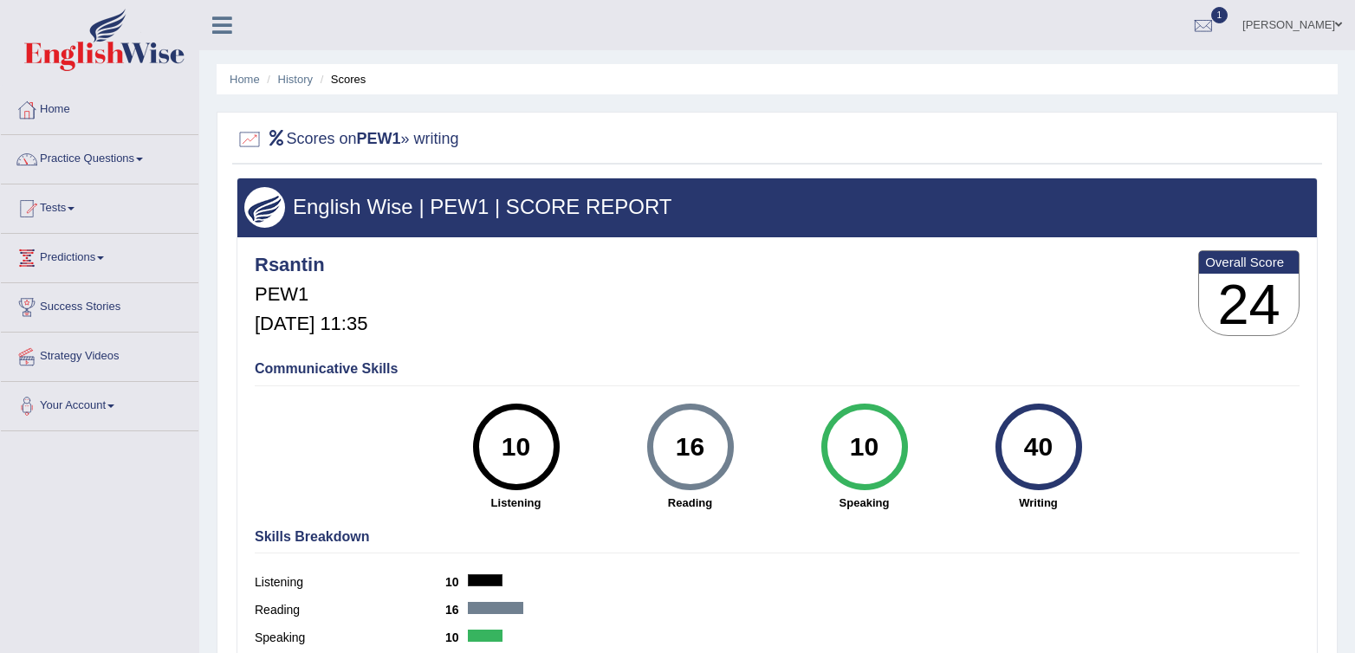
click at [809, 396] on div "Communicative Skills 10 Listening 16 [GEOGRAPHIC_DATA] 10 Speaking 40 Writing" at bounding box center [777, 435] width 1054 height 164
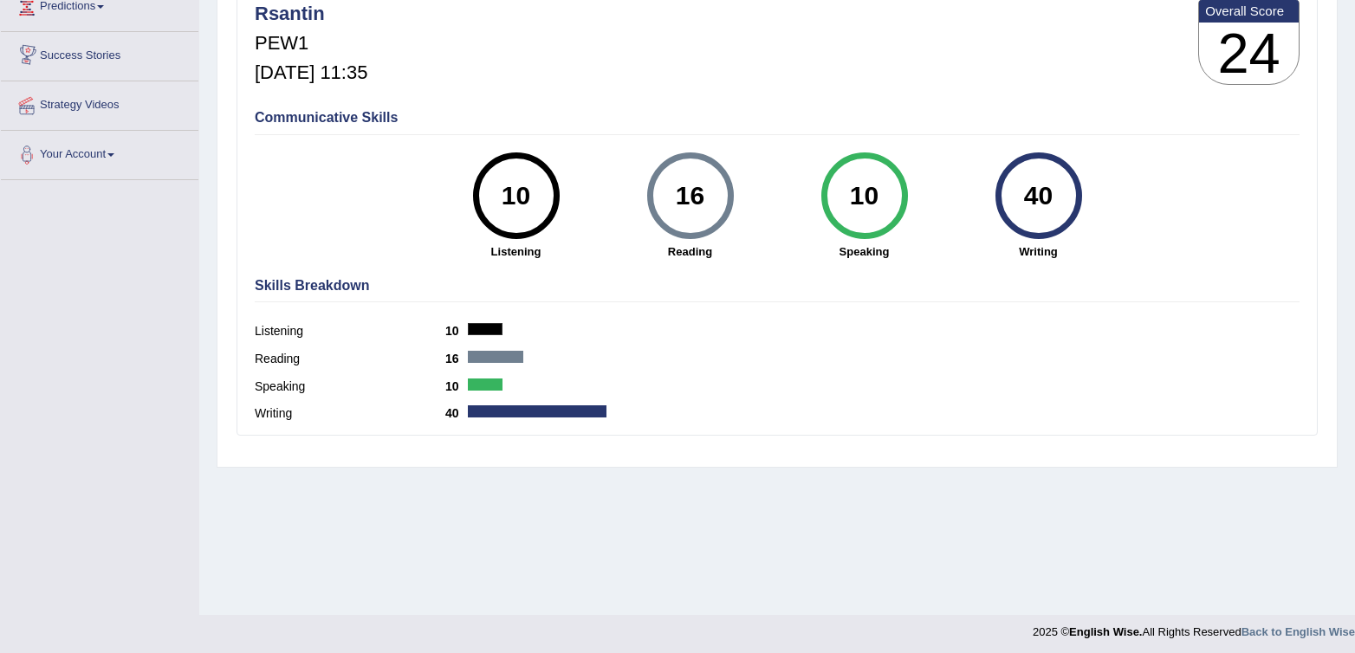
scroll to position [257, 0]
